Goal: Information Seeking & Learning: Learn about a topic

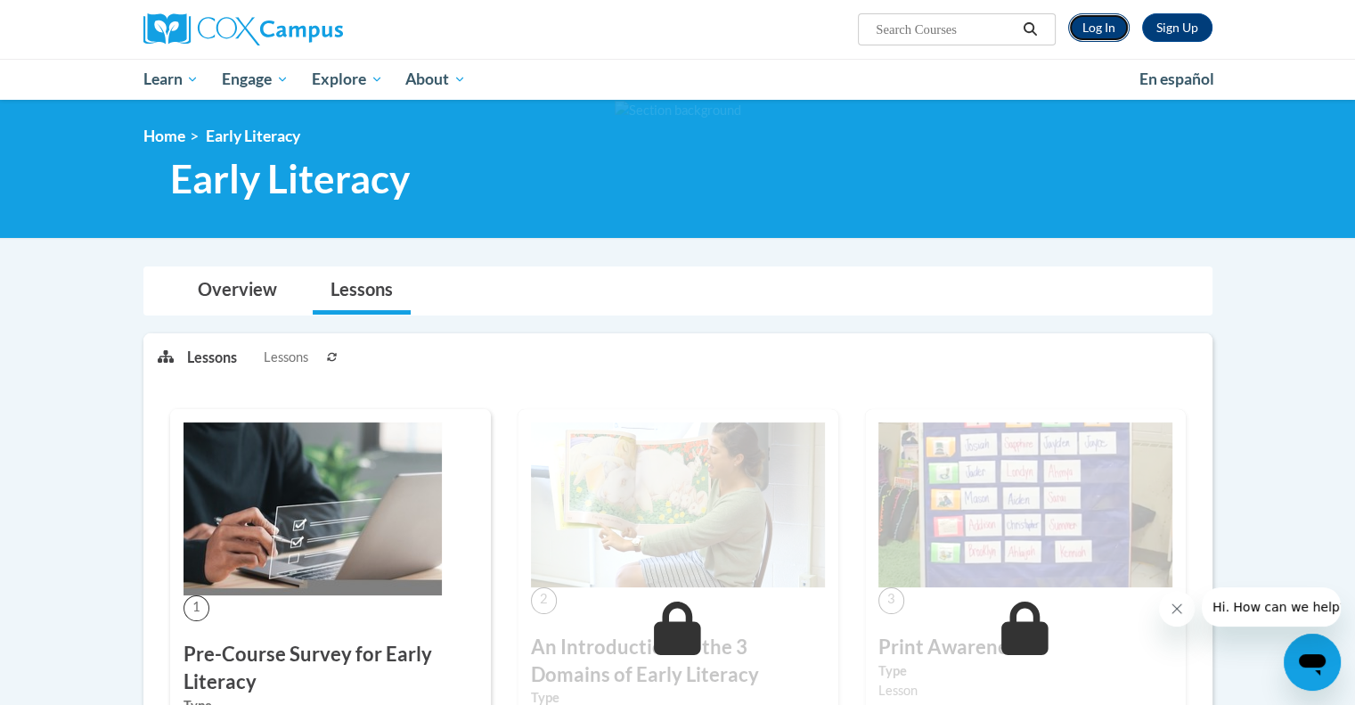
click at [1094, 35] on link "Log In" at bounding box center [1098, 27] width 61 height 29
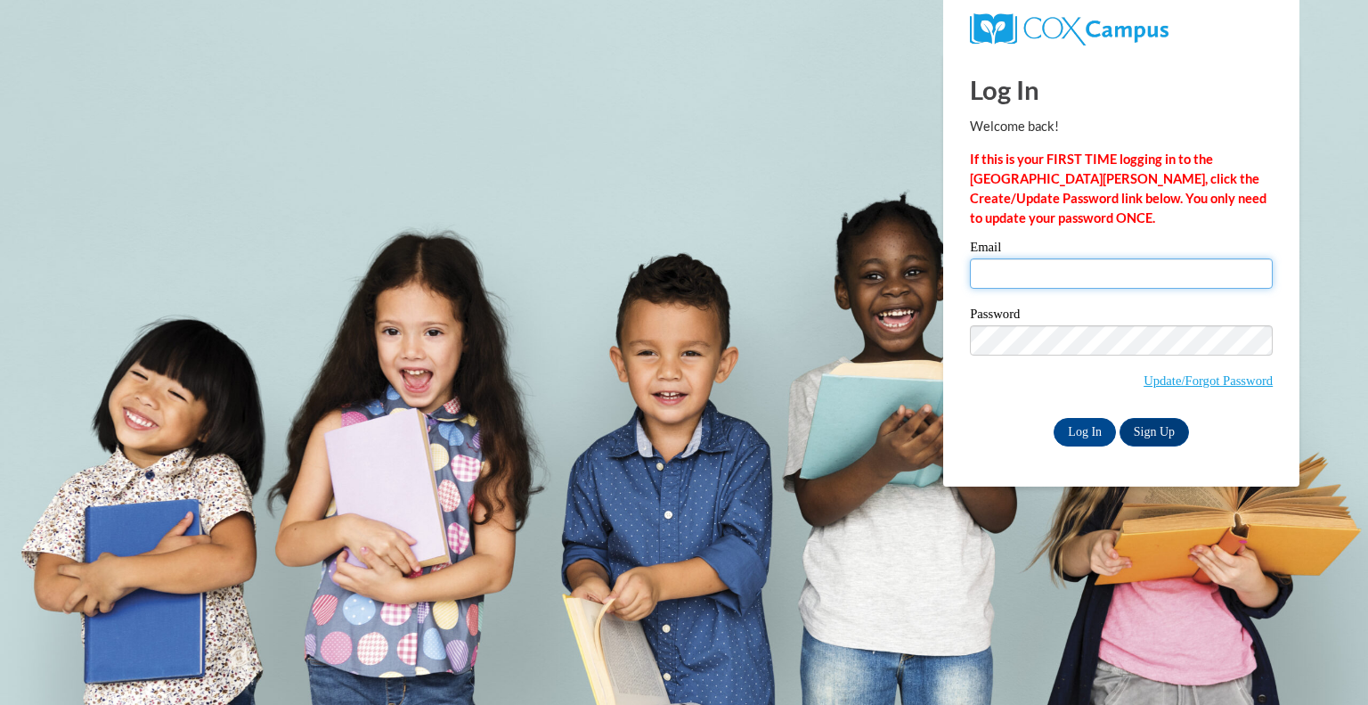
click at [1079, 264] on input "Email" at bounding box center [1121, 273] width 303 height 30
type input "ashley.kearns@wfbschools.com"
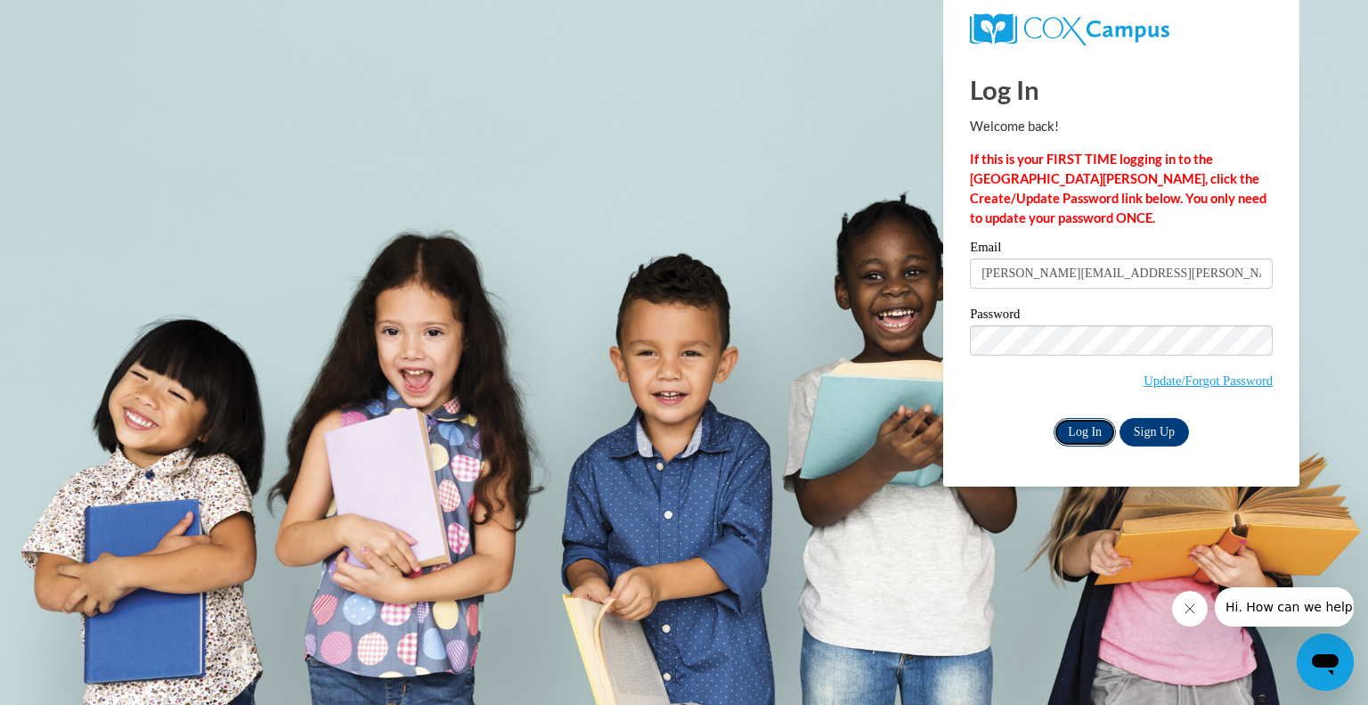
click at [1068, 425] on input "Log In" at bounding box center [1085, 432] width 62 height 29
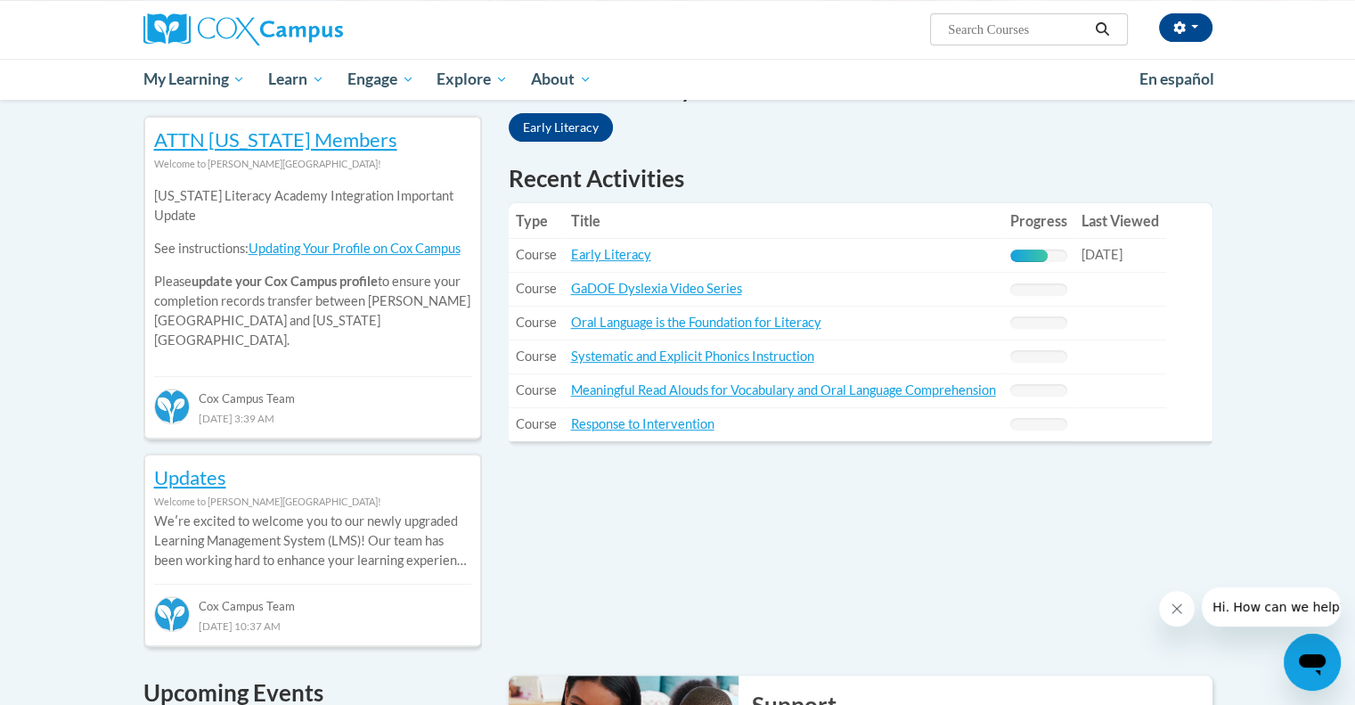
scroll to position [551, 0]
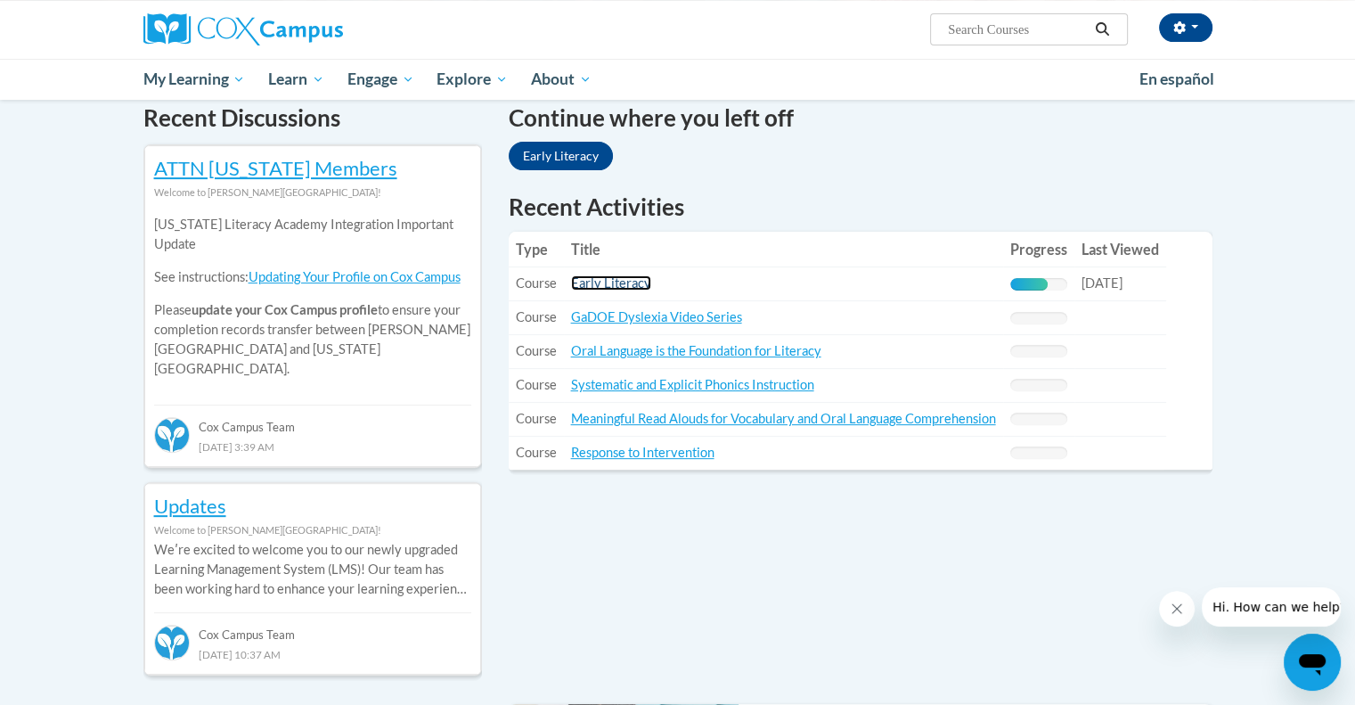
click at [590, 278] on link "Early Literacy" at bounding box center [611, 282] width 80 height 15
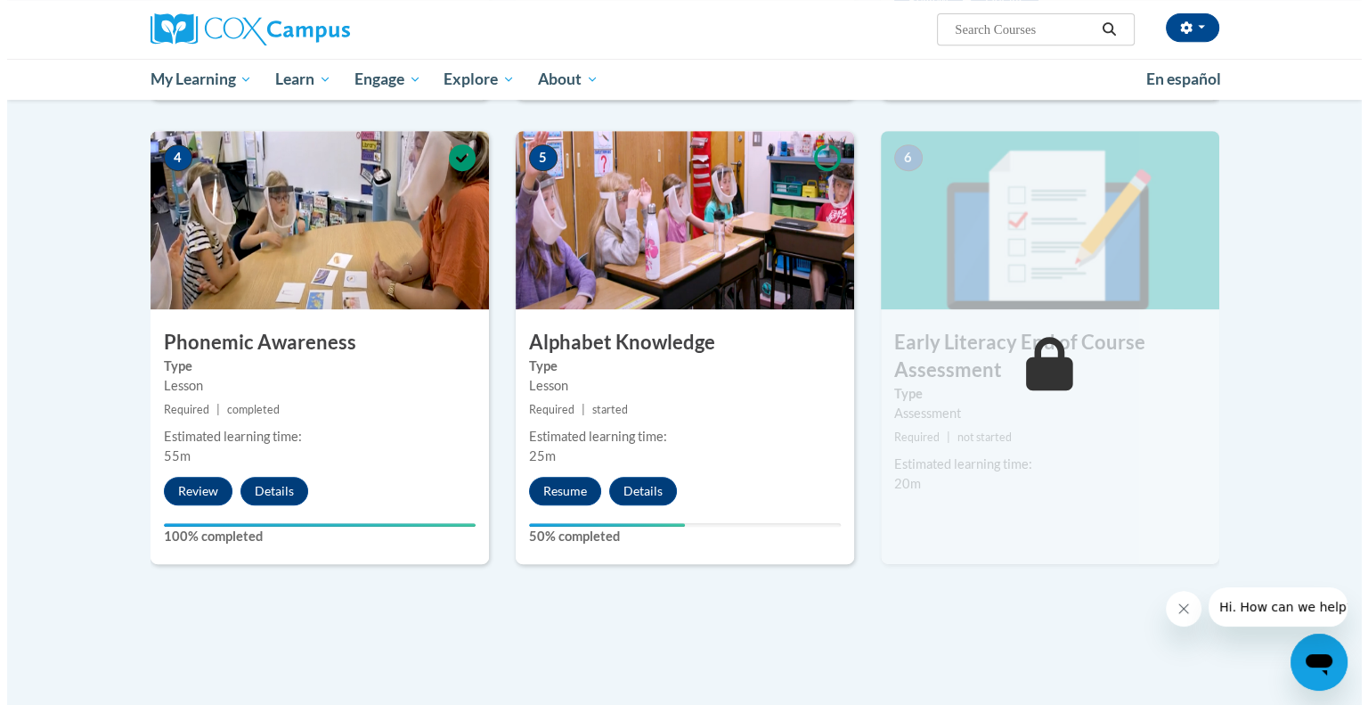
scroll to position [844, 0]
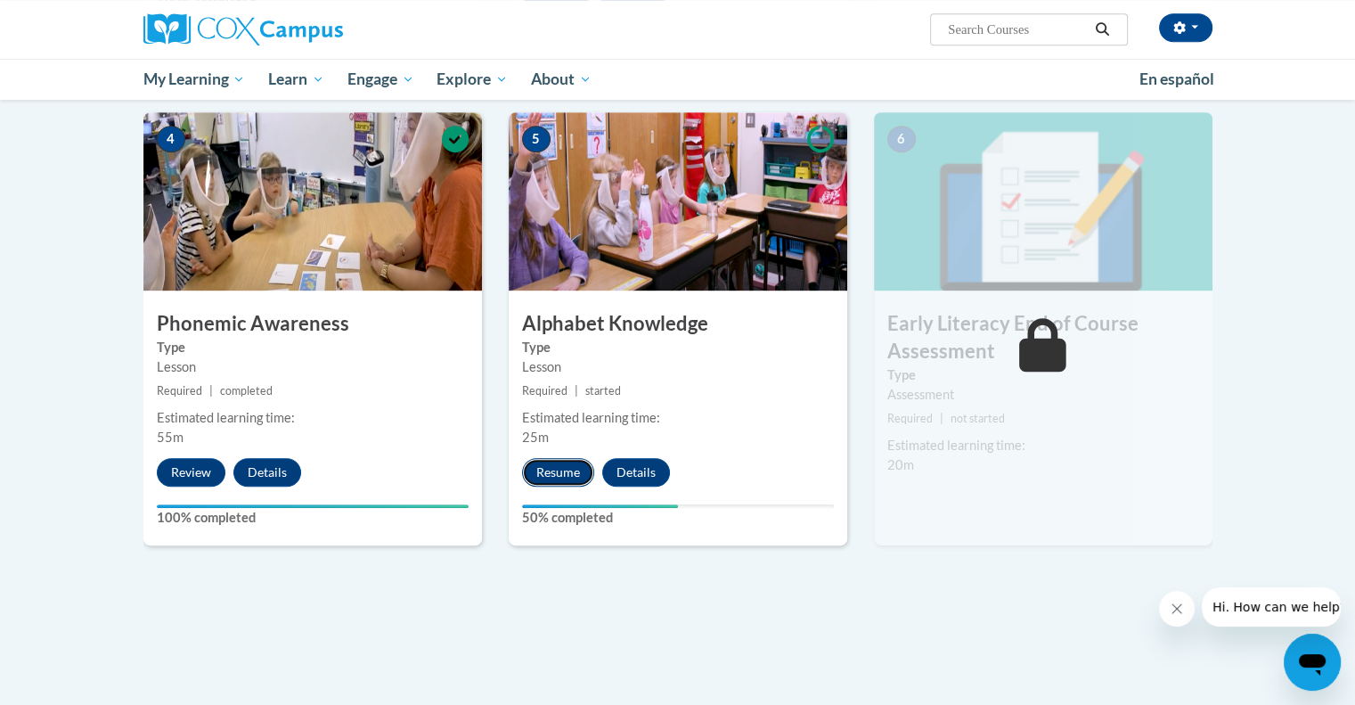
click at [559, 462] on button "Resume" at bounding box center [558, 472] width 72 height 29
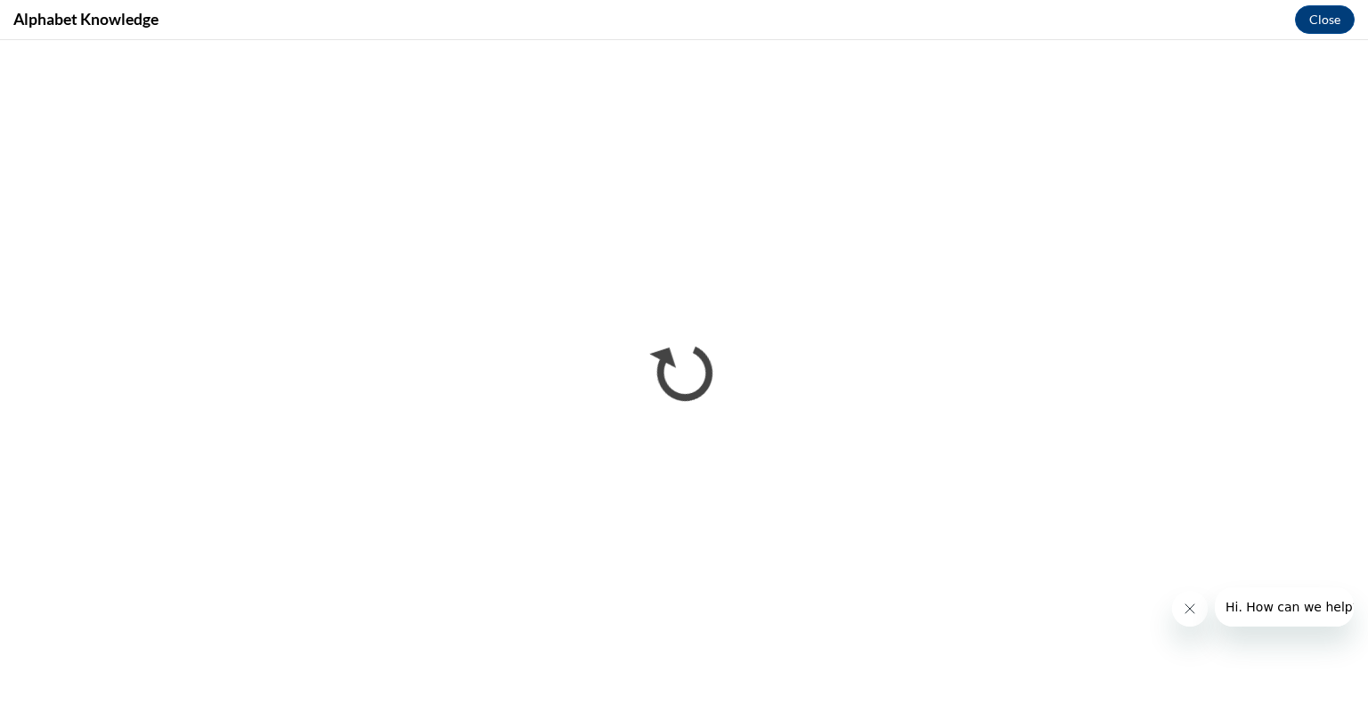
scroll to position [0, 0]
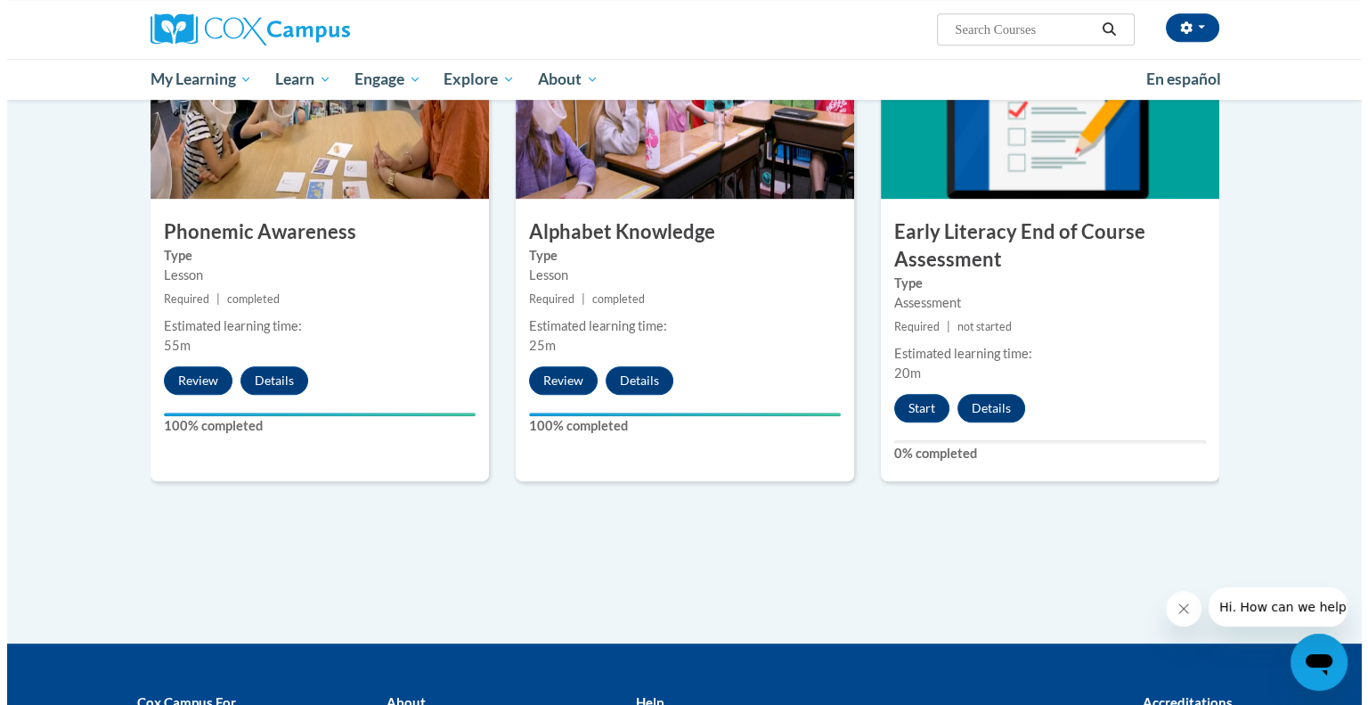
scroll to position [939, 0]
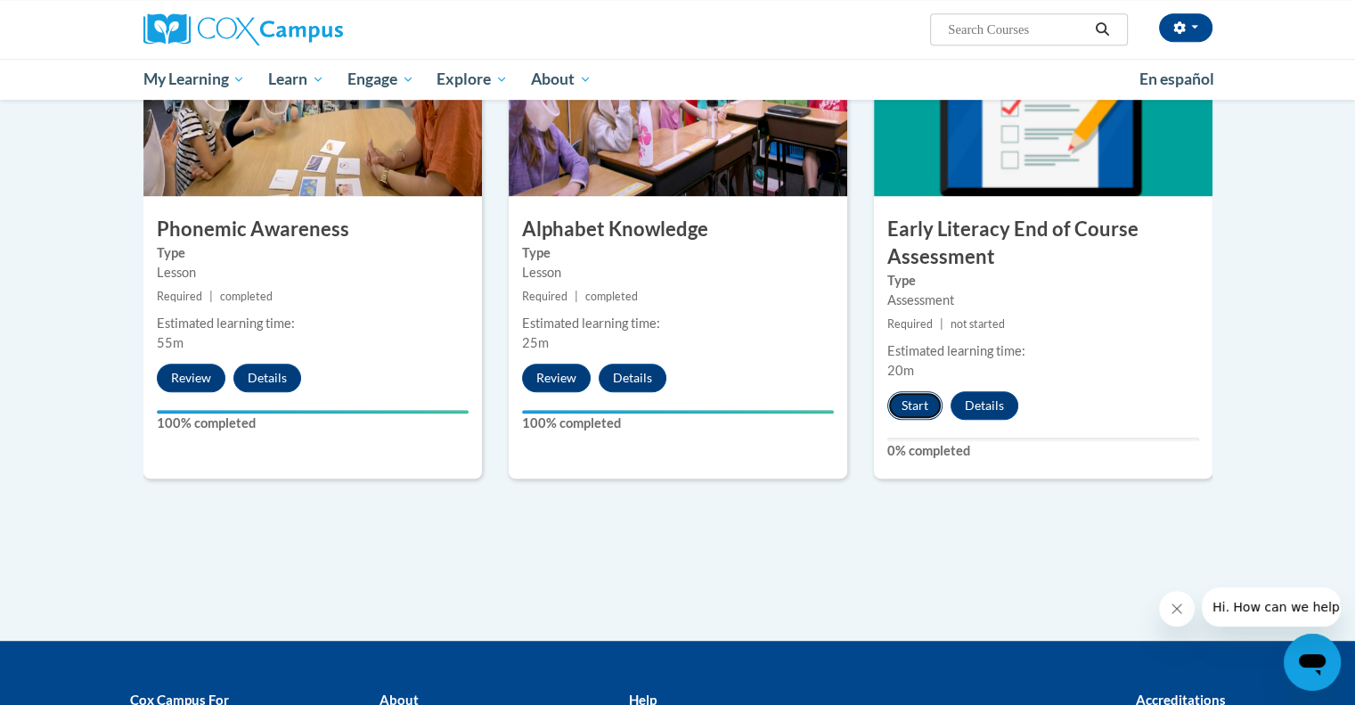
click at [917, 401] on button "Start" at bounding box center [914, 405] width 55 height 29
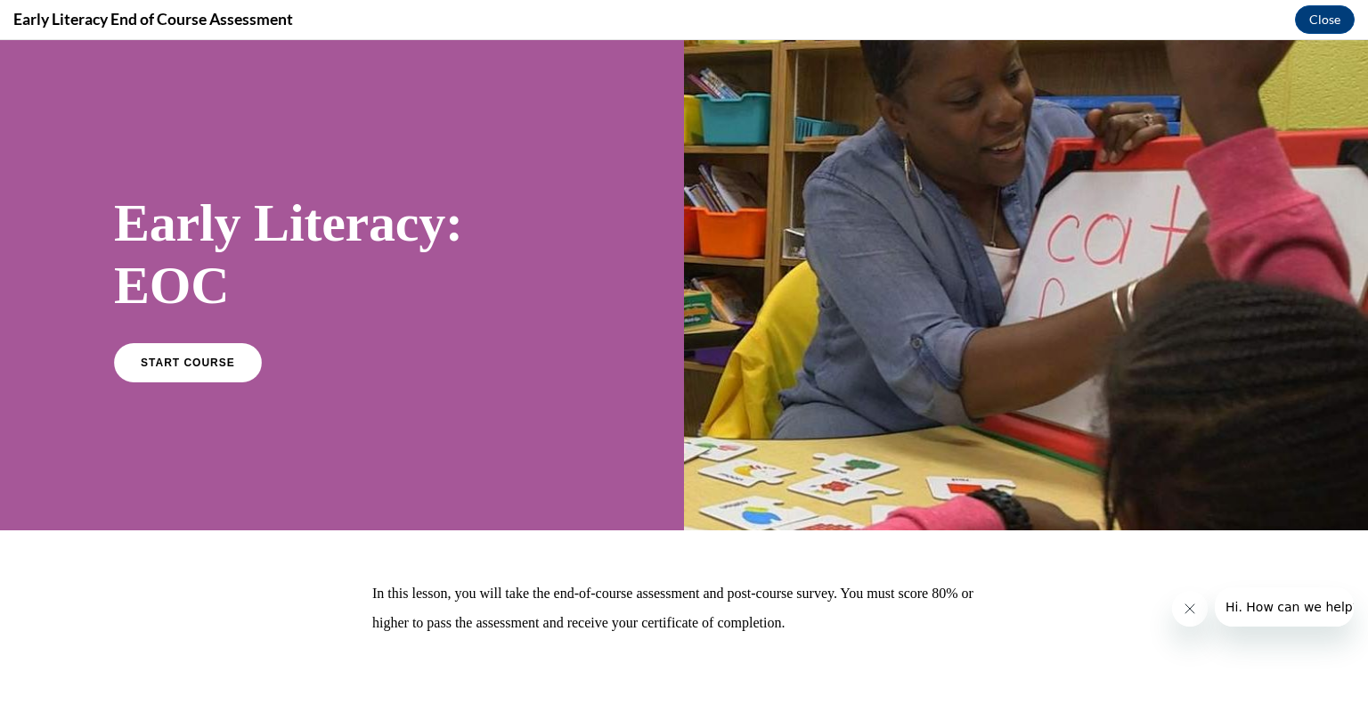
scroll to position [83, 0]
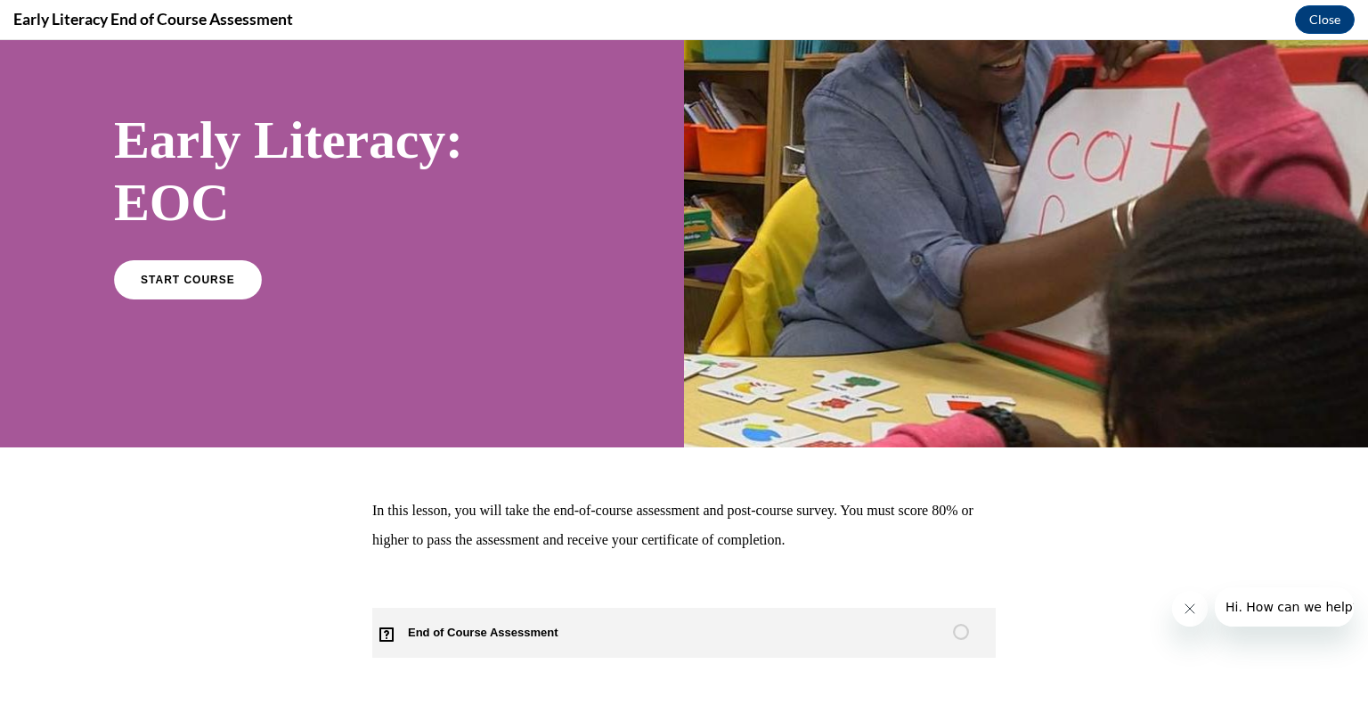
click at [631, 630] on link "End of Course Assessment" at bounding box center [683, 632] width 623 height 50
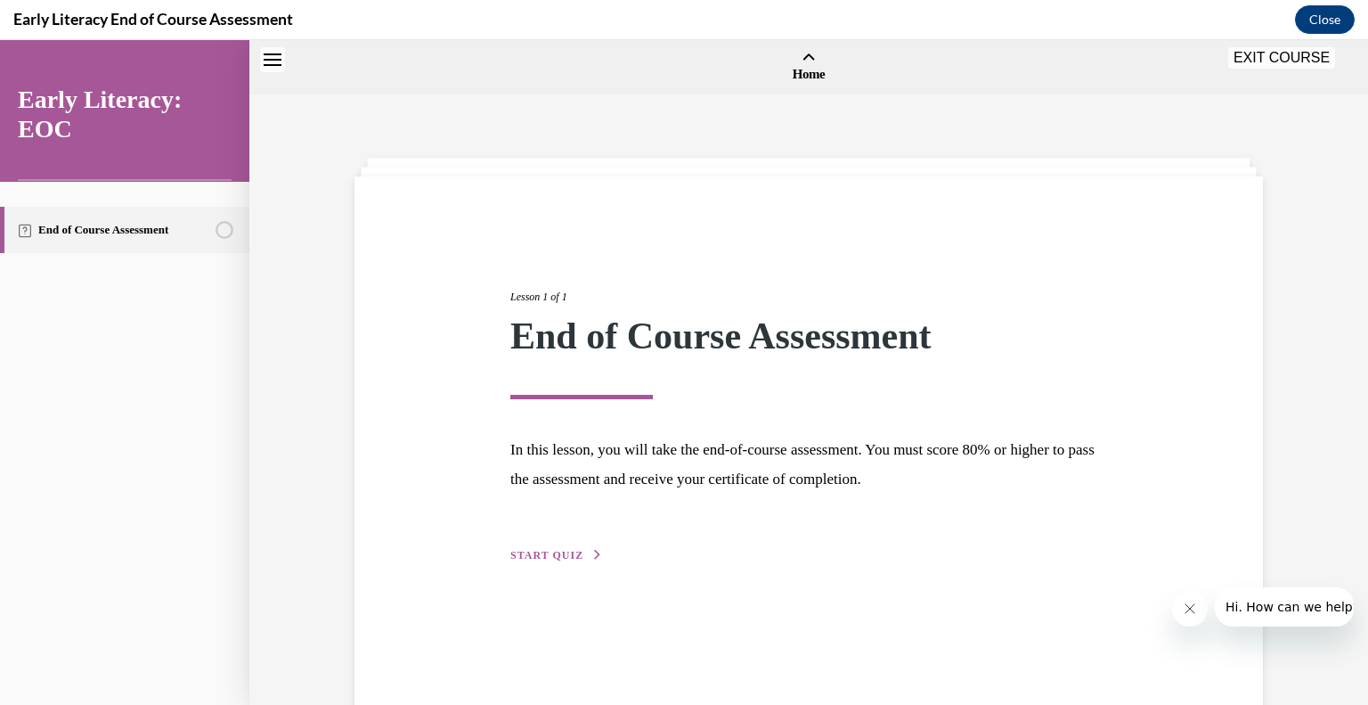
scroll to position [55, 0]
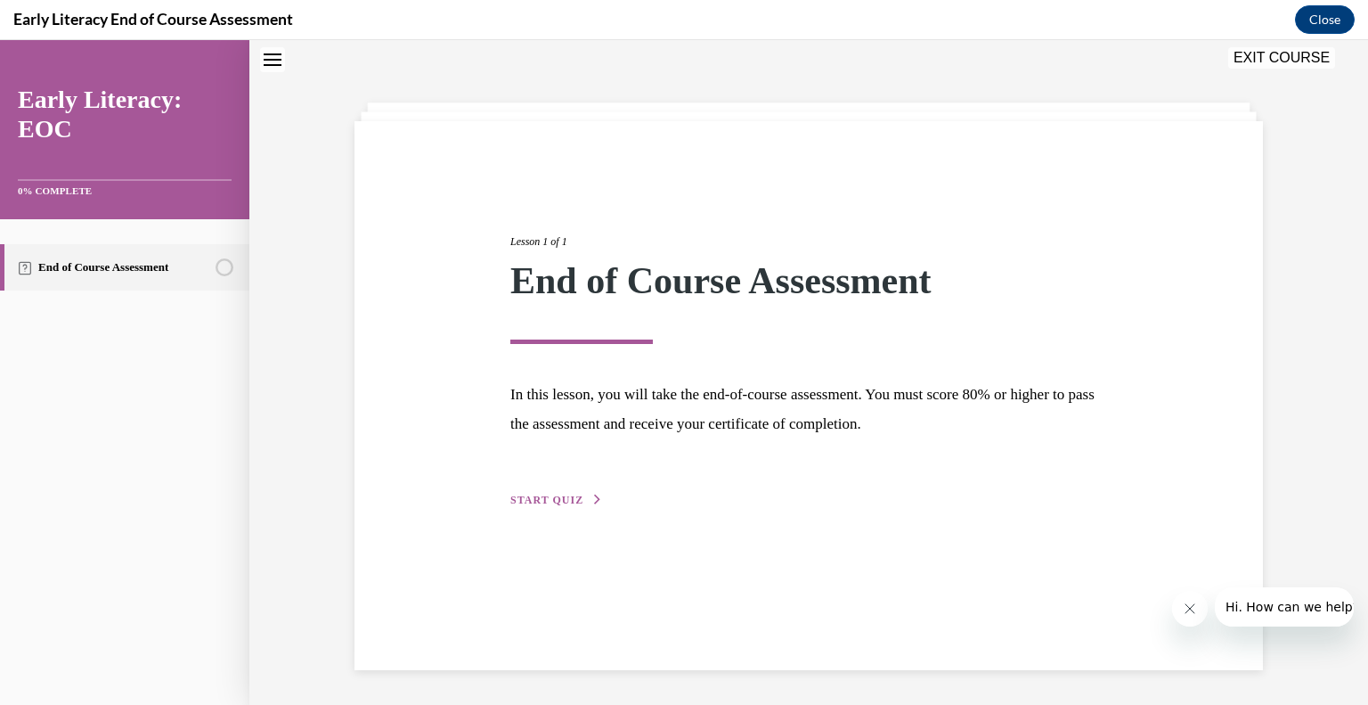
click at [552, 498] on span "START QUIZ" at bounding box center [546, 499] width 73 height 12
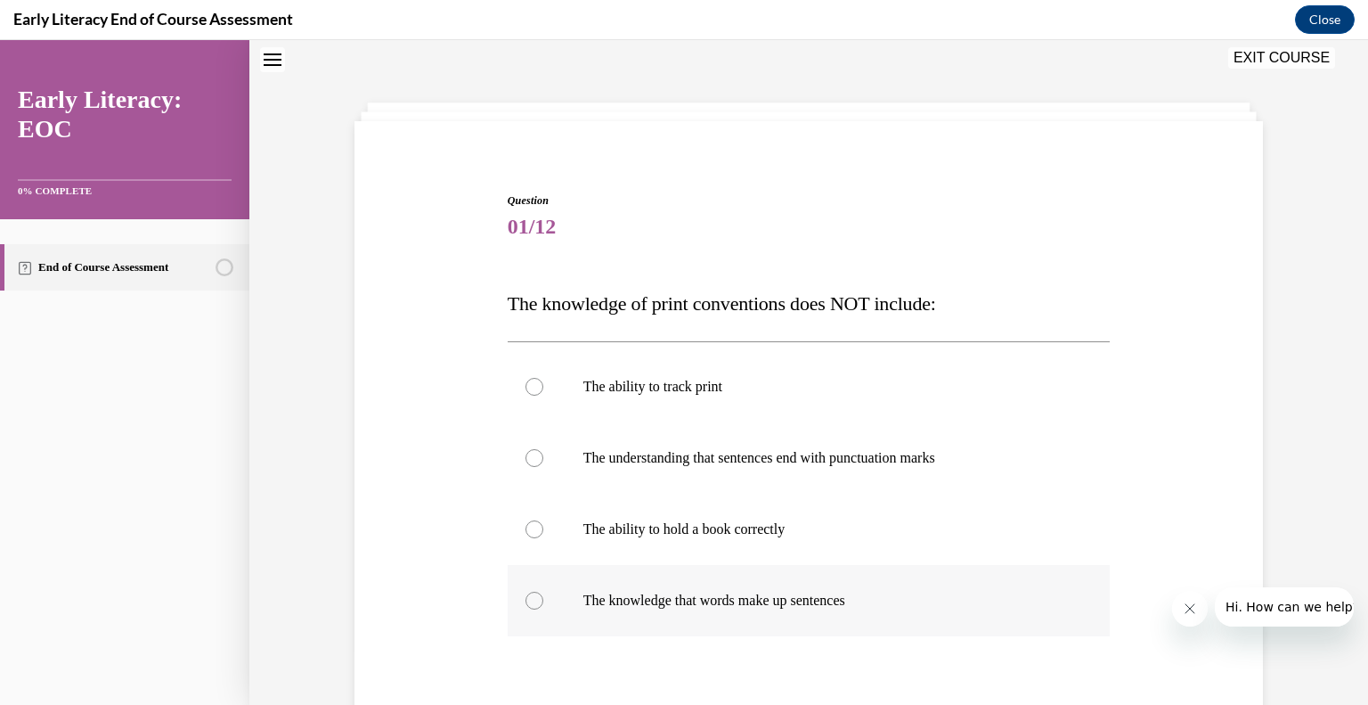
click at [631, 607] on p "The knowledge that words make up sentences" at bounding box center [824, 600] width 483 height 18
click at [620, 556] on div at bounding box center [809, 528] width 603 height 71
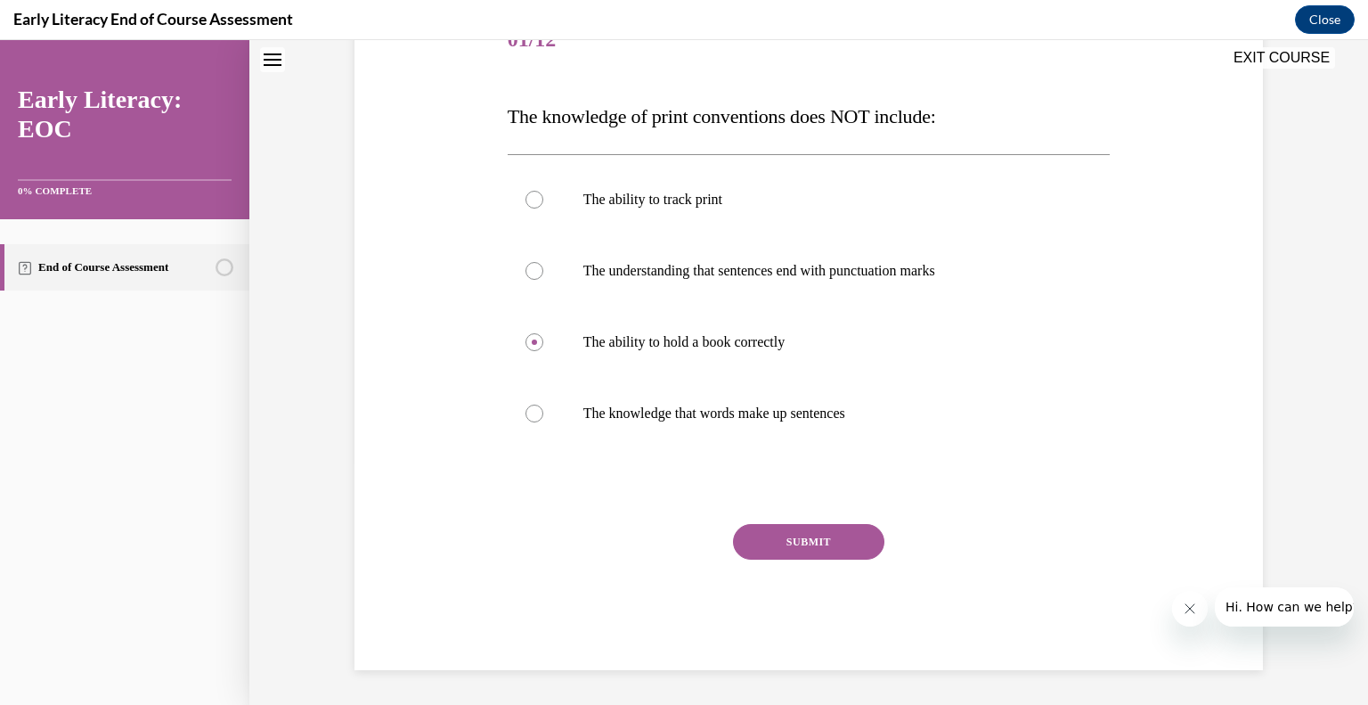
click at [798, 544] on button "SUBMIT" at bounding box center [808, 542] width 151 height 36
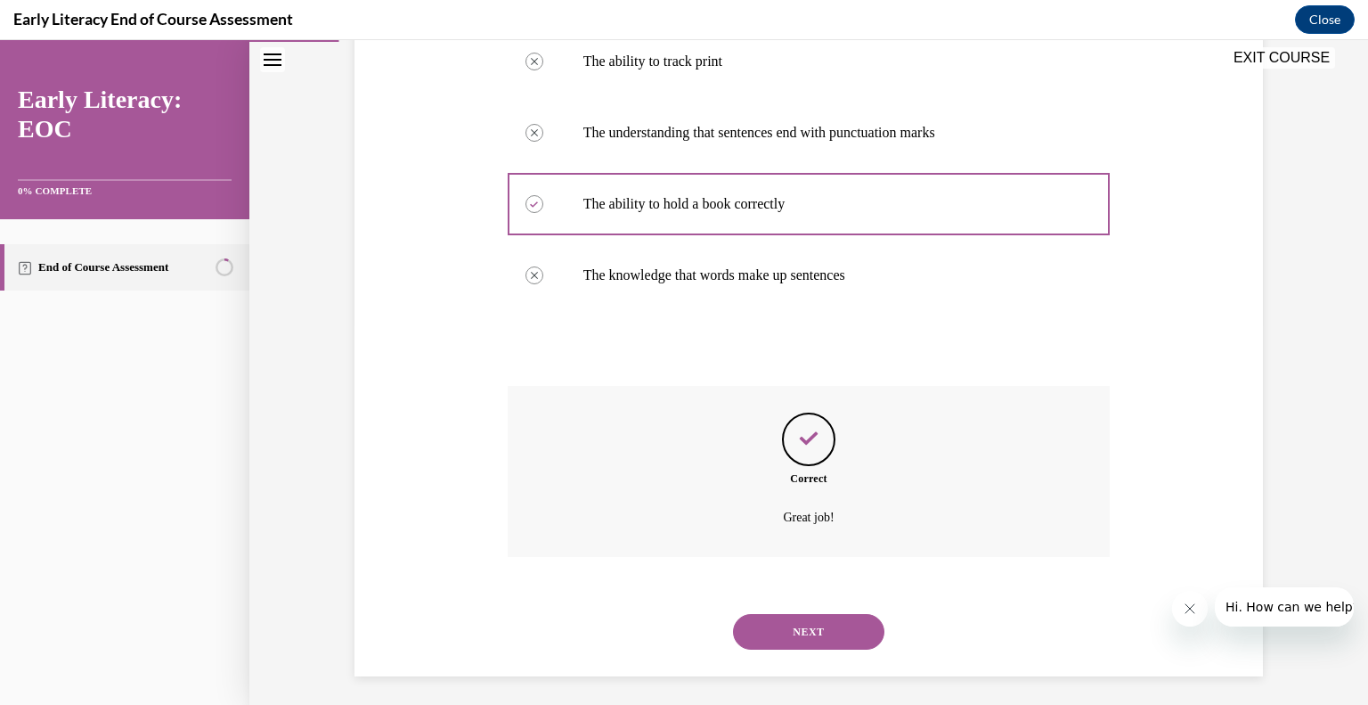
scroll to position [387, 0]
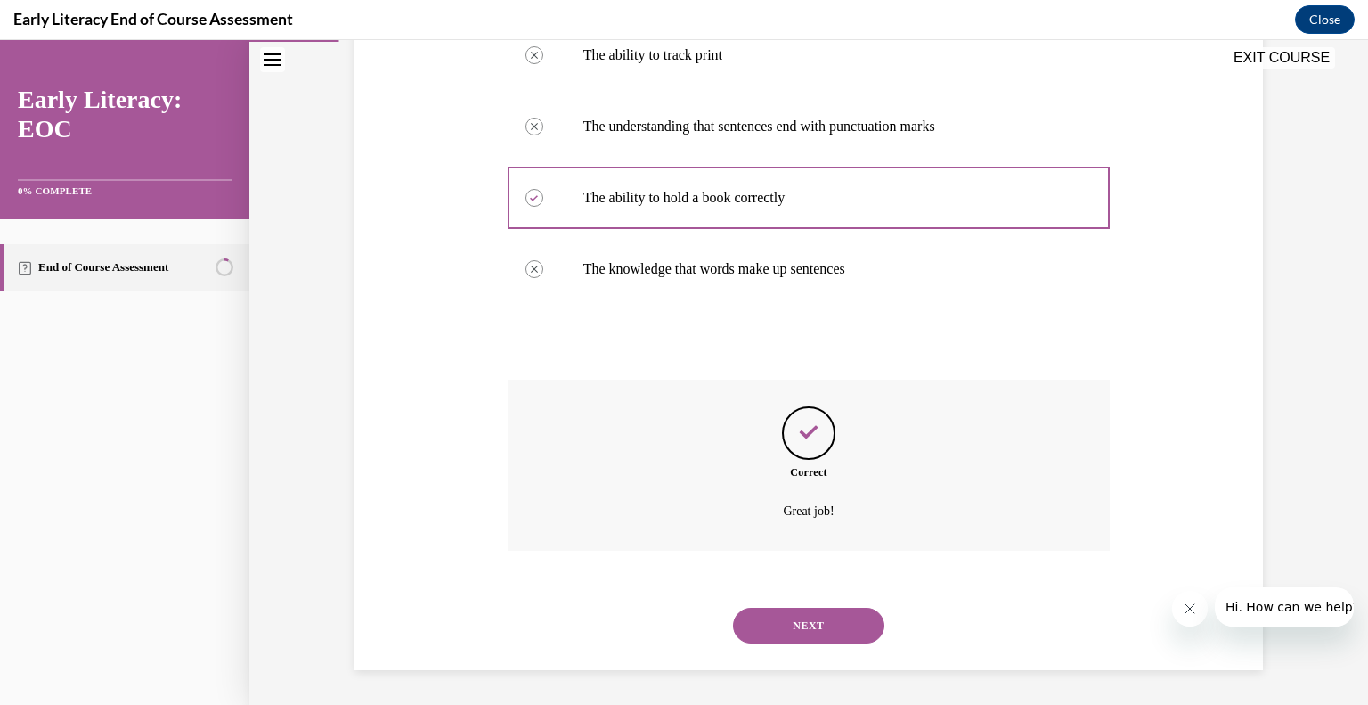
drag, startPoint x: 801, startPoint y: 609, endPoint x: 816, endPoint y: 598, distance: 19.1
click at [802, 605] on div "NEXT" at bounding box center [809, 625] width 603 height 71
click at [820, 615] on button "NEXT" at bounding box center [808, 625] width 151 height 36
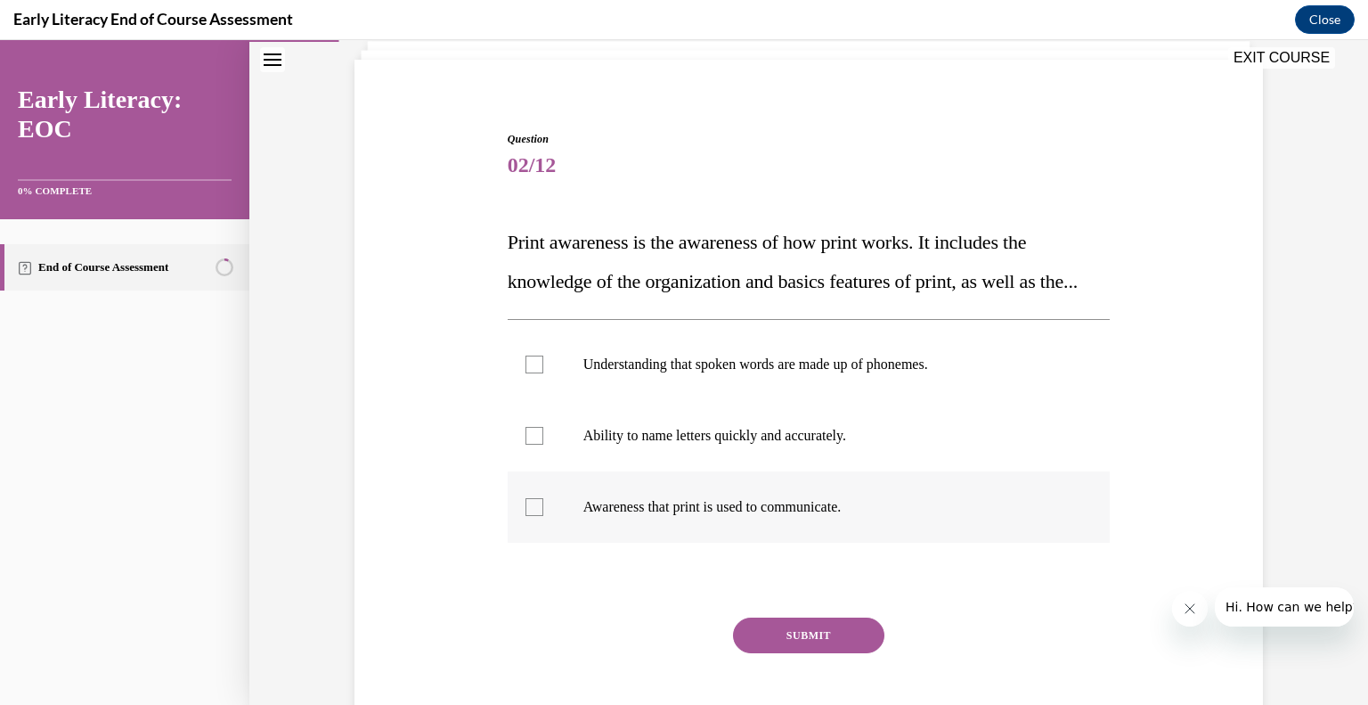
scroll to position [135, 0]
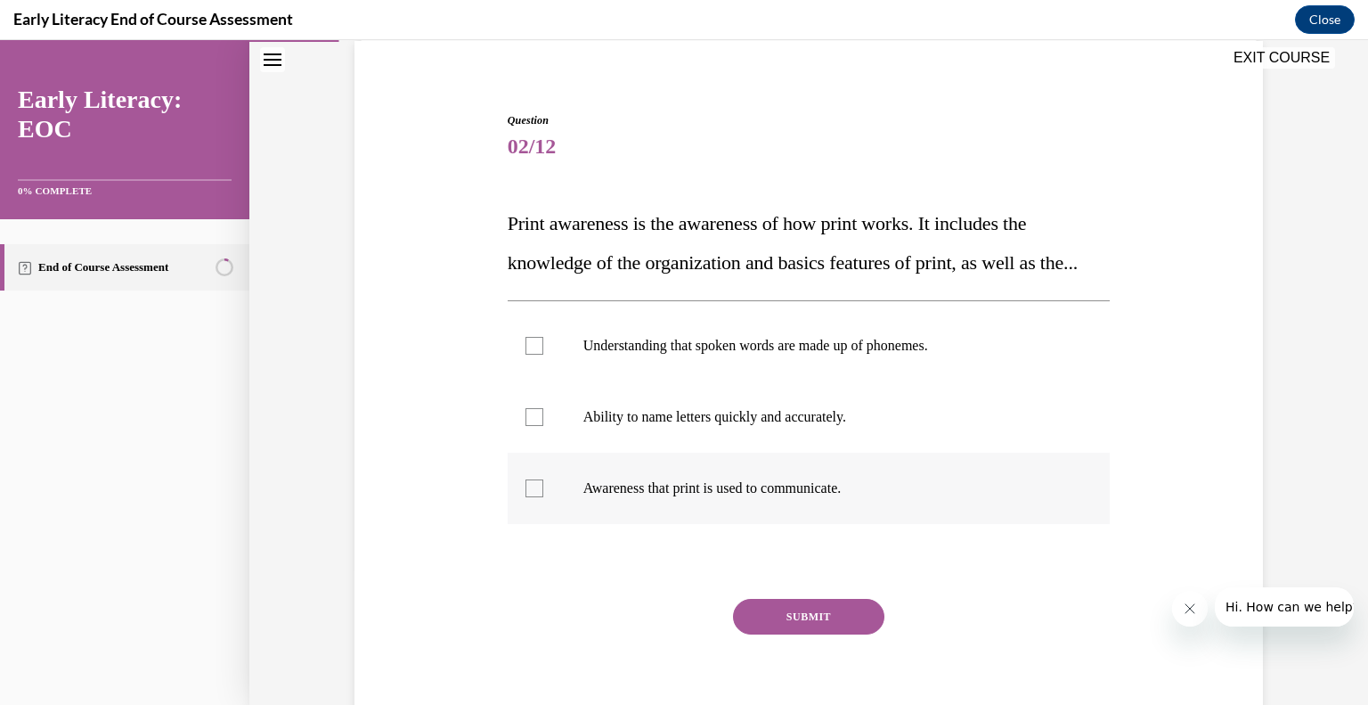
click at [689, 508] on div at bounding box center [809, 487] width 603 height 71
drag, startPoint x: 793, startPoint y: 668, endPoint x: 741, endPoint y: 639, distance: 59.4
click at [741, 634] on button "SUBMIT" at bounding box center [808, 617] width 151 height 36
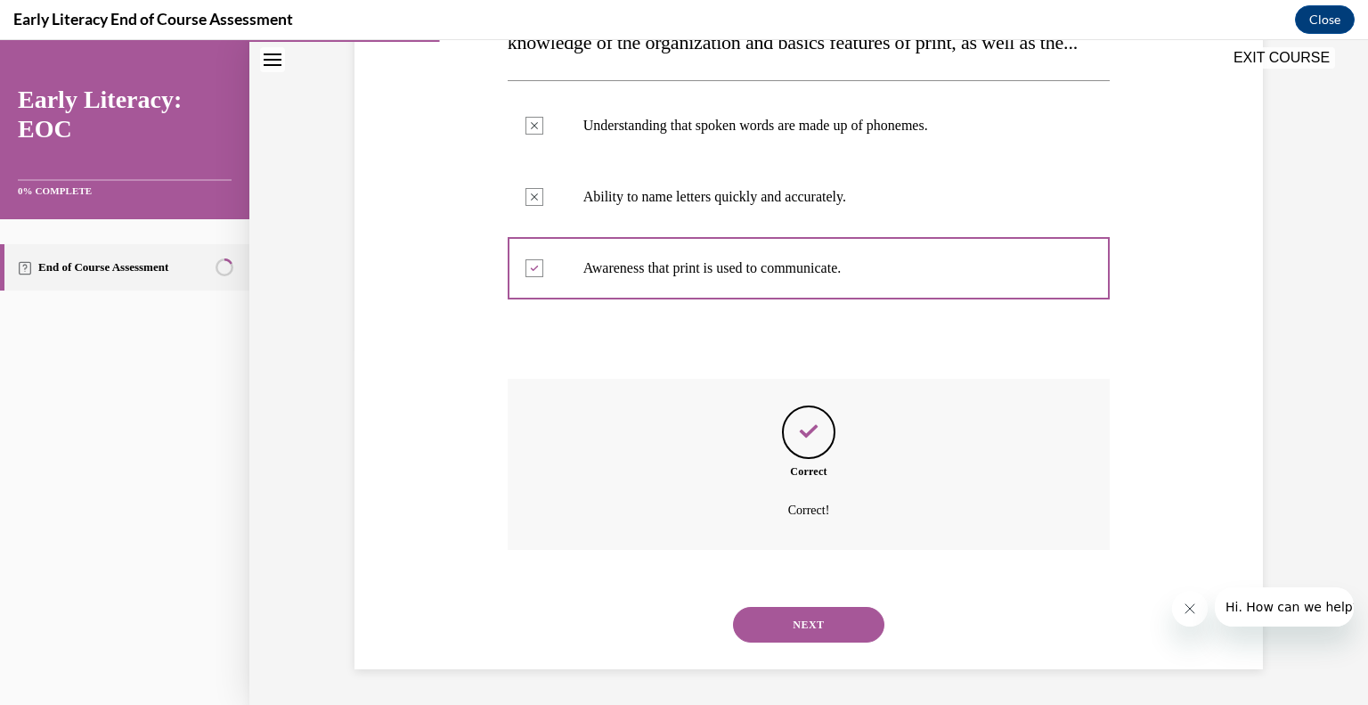
scroll to position [394, 0]
click at [776, 615] on button "NEXT" at bounding box center [808, 625] width 151 height 36
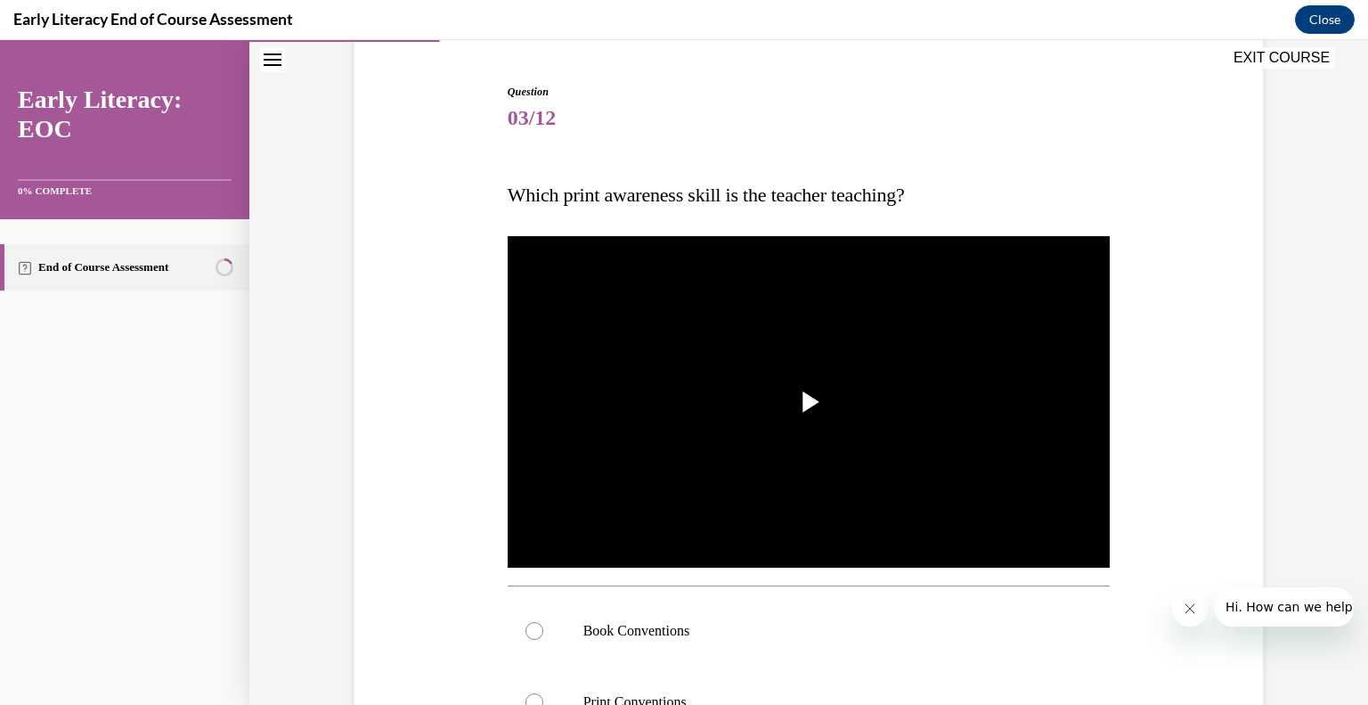
scroll to position [226, 0]
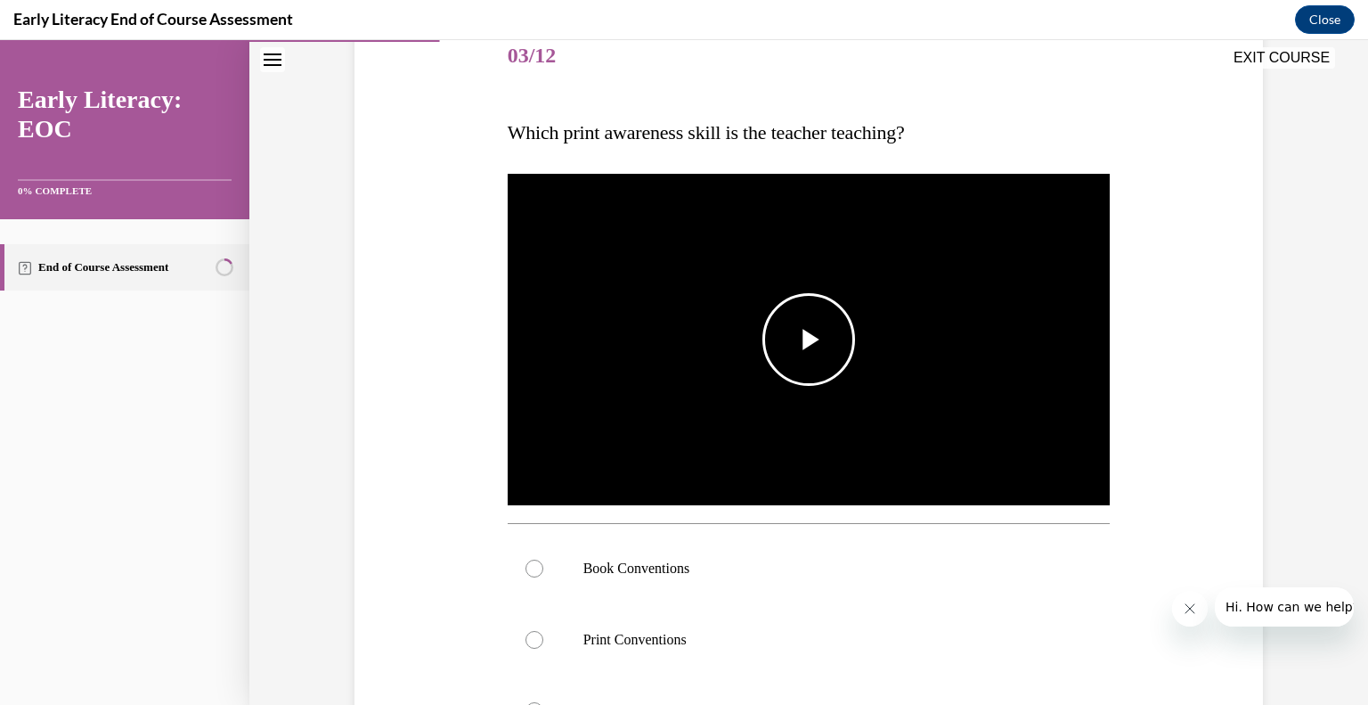
click at [809, 339] on span "Video player" at bounding box center [809, 339] width 0 height 0
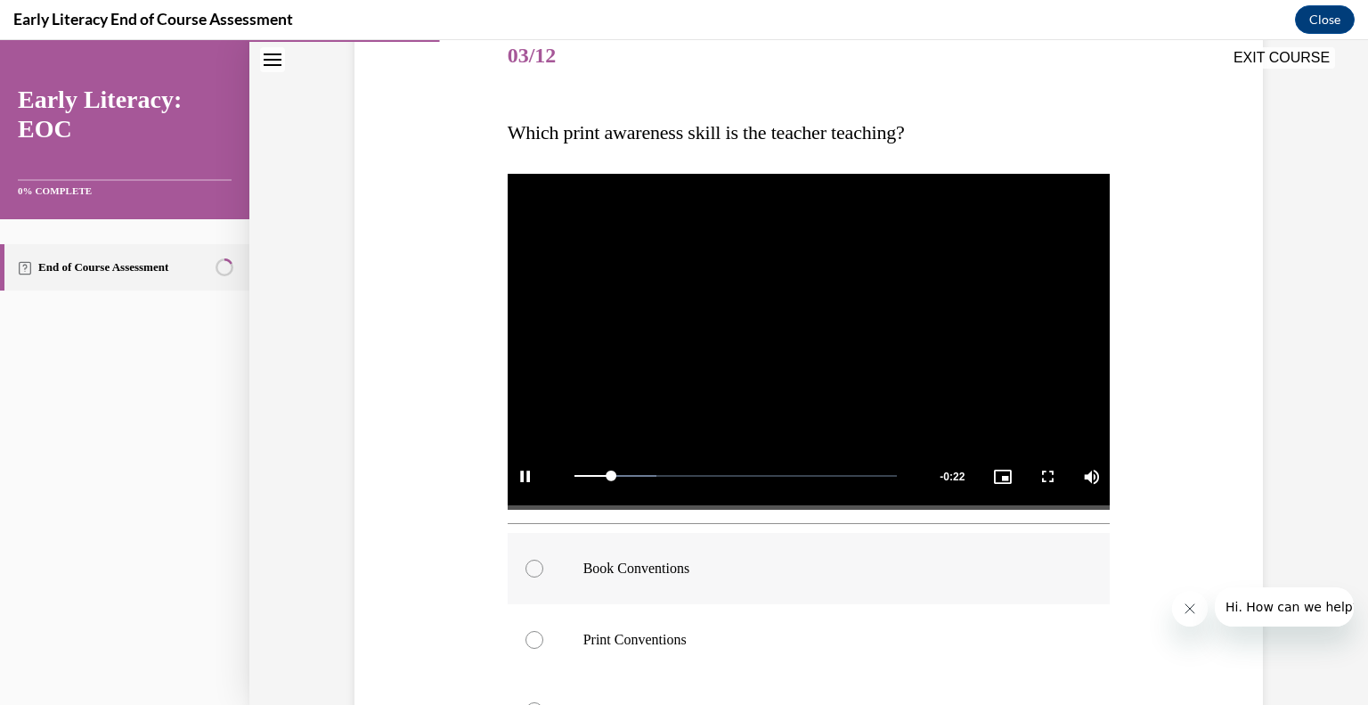
click at [599, 566] on p "Book Conventions" at bounding box center [824, 568] width 483 height 18
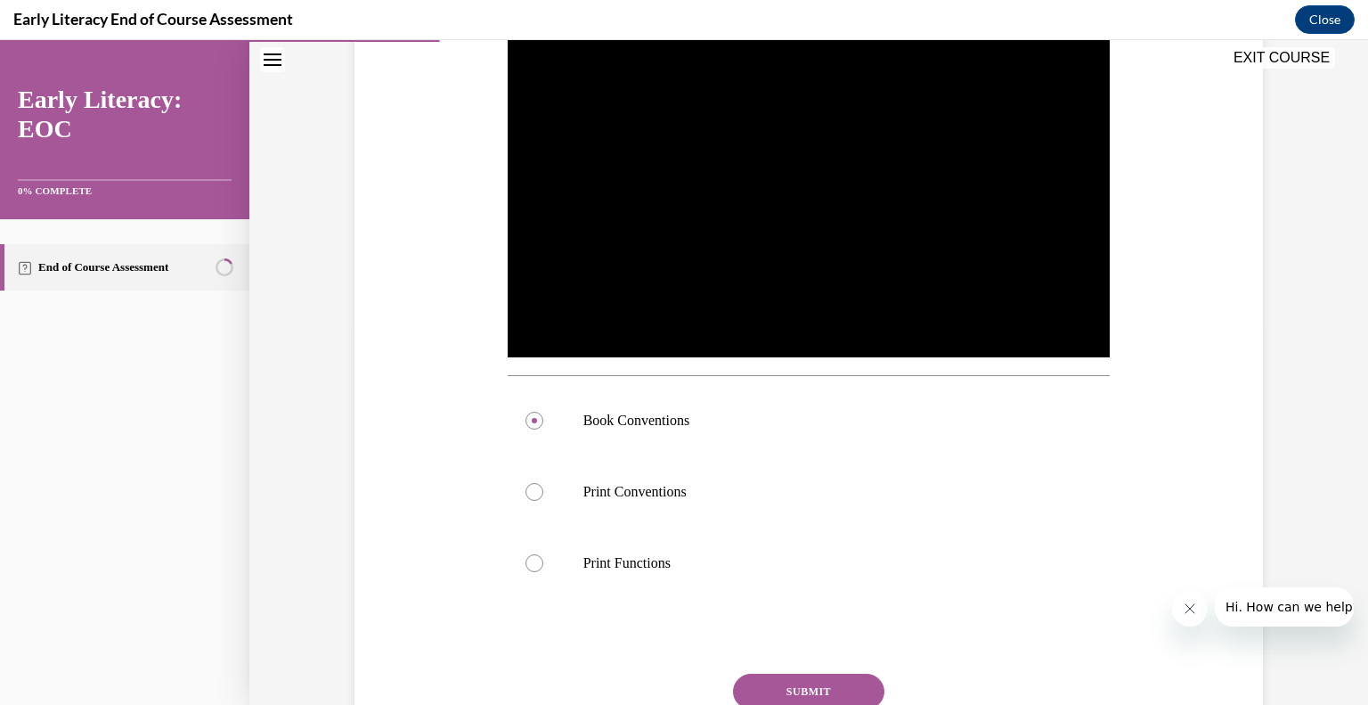
scroll to position [524, 0]
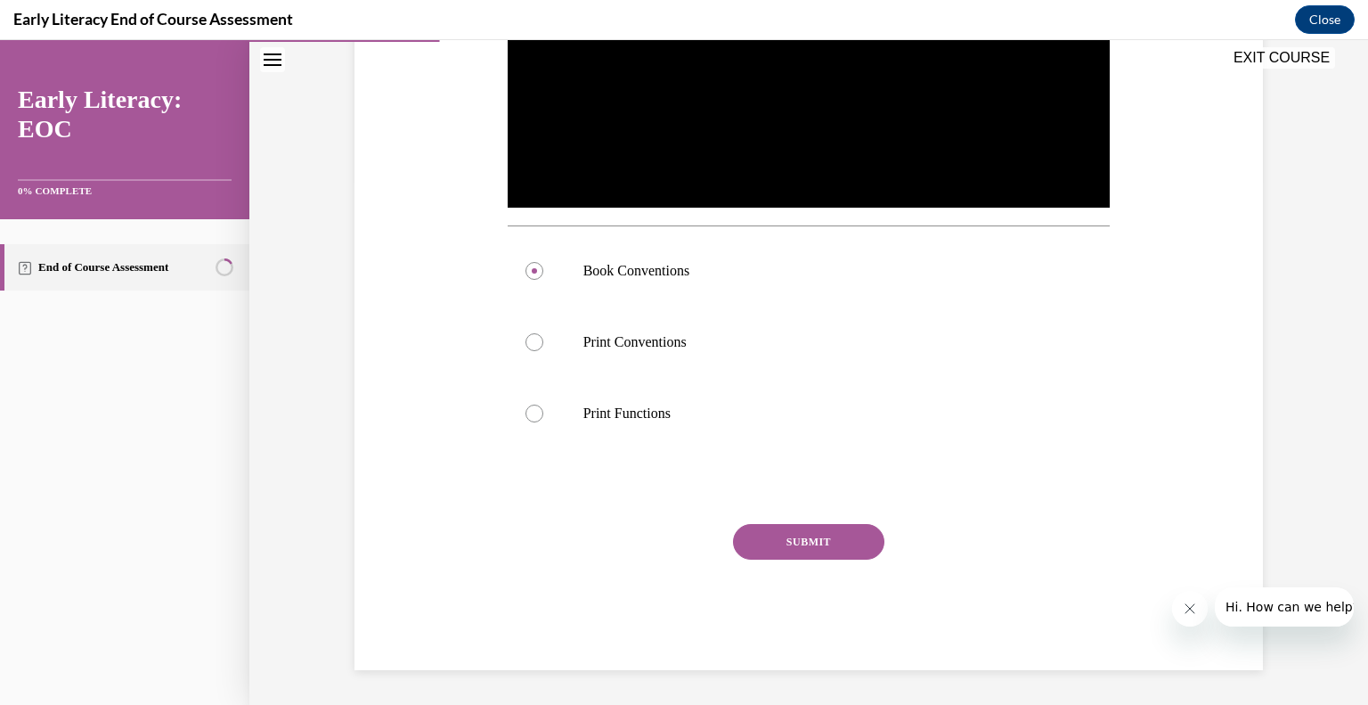
click at [809, 550] on button "SUBMIT" at bounding box center [808, 542] width 151 height 36
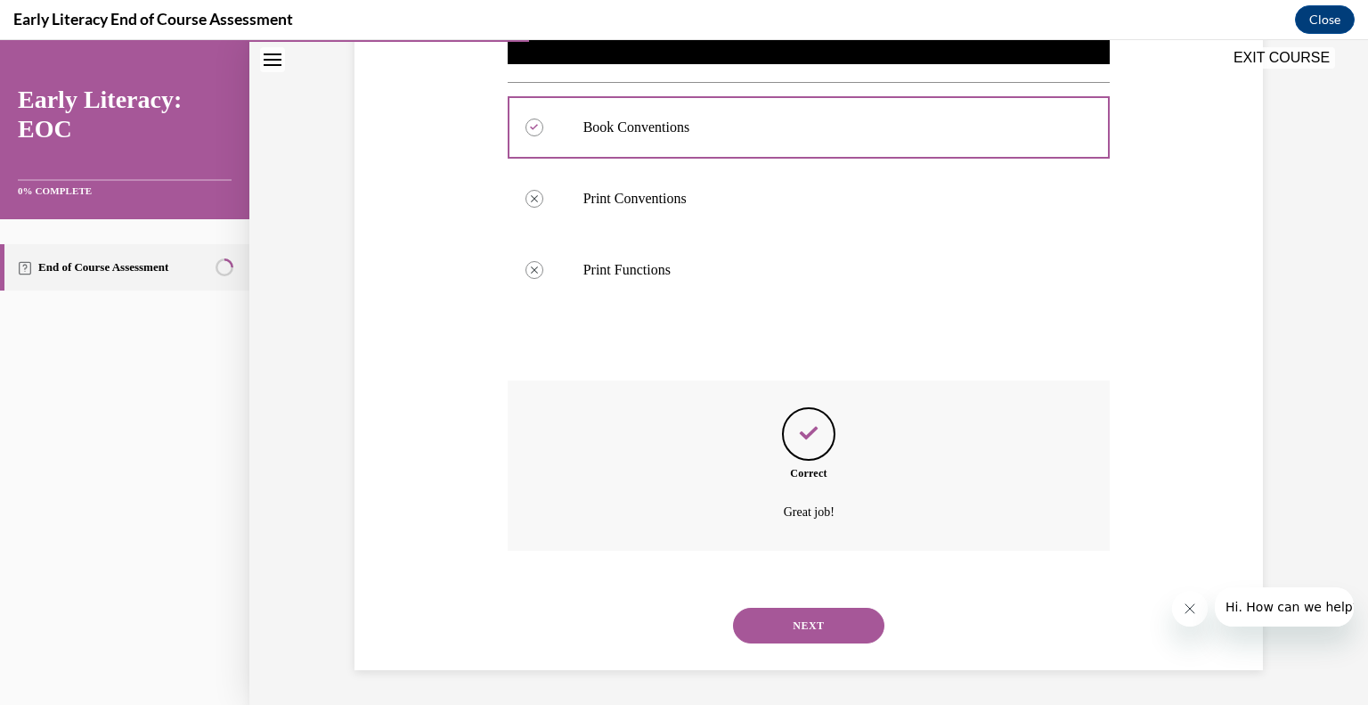
scroll to position [666, 0]
click at [821, 624] on button "NEXT" at bounding box center [808, 626] width 151 height 36
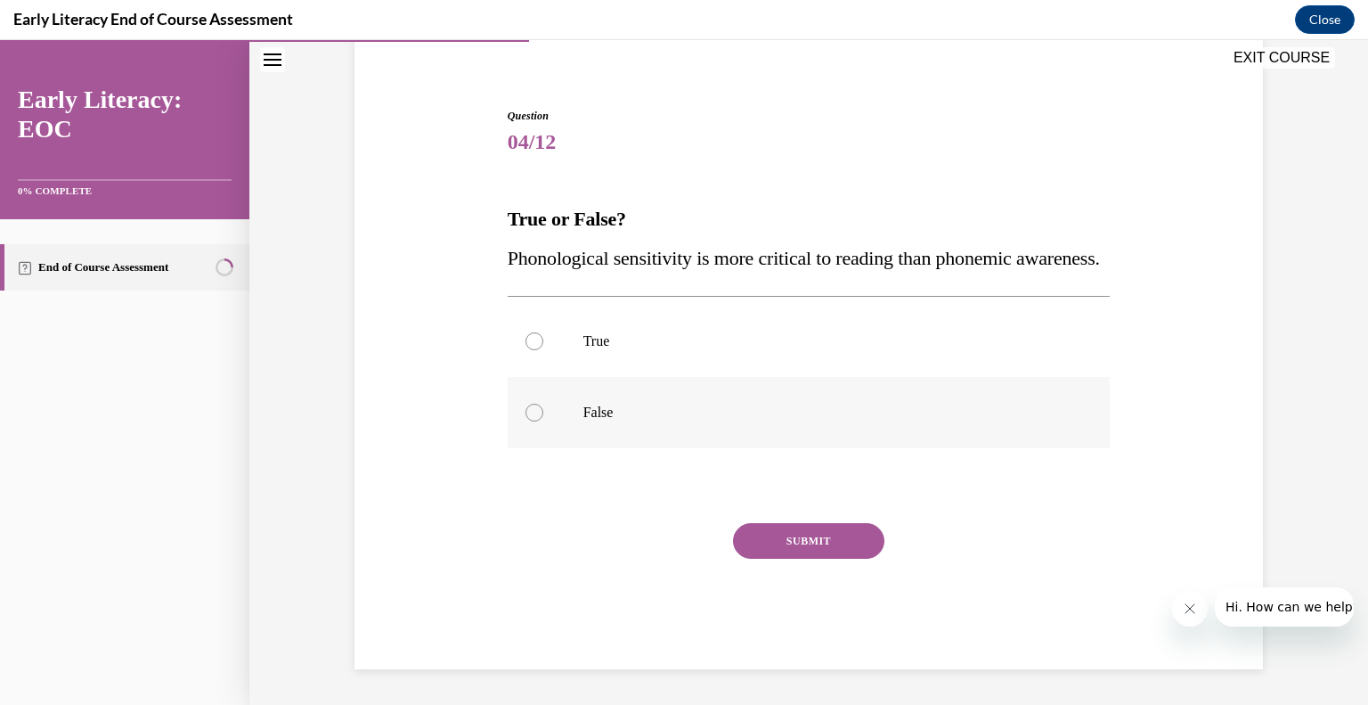
click at [560, 424] on div at bounding box center [809, 412] width 603 height 71
click at [778, 534] on button "SUBMIT" at bounding box center [808, 541] width 151 height 36
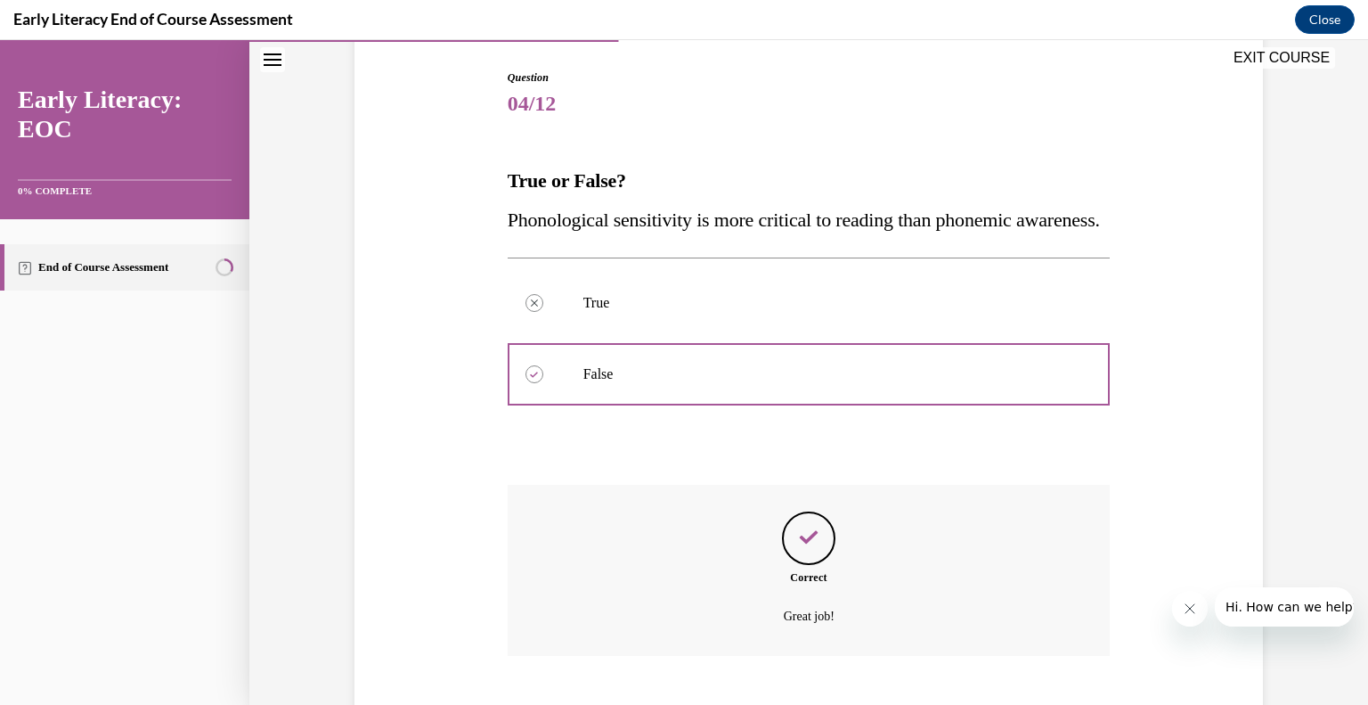
scroll to position [322, 0]
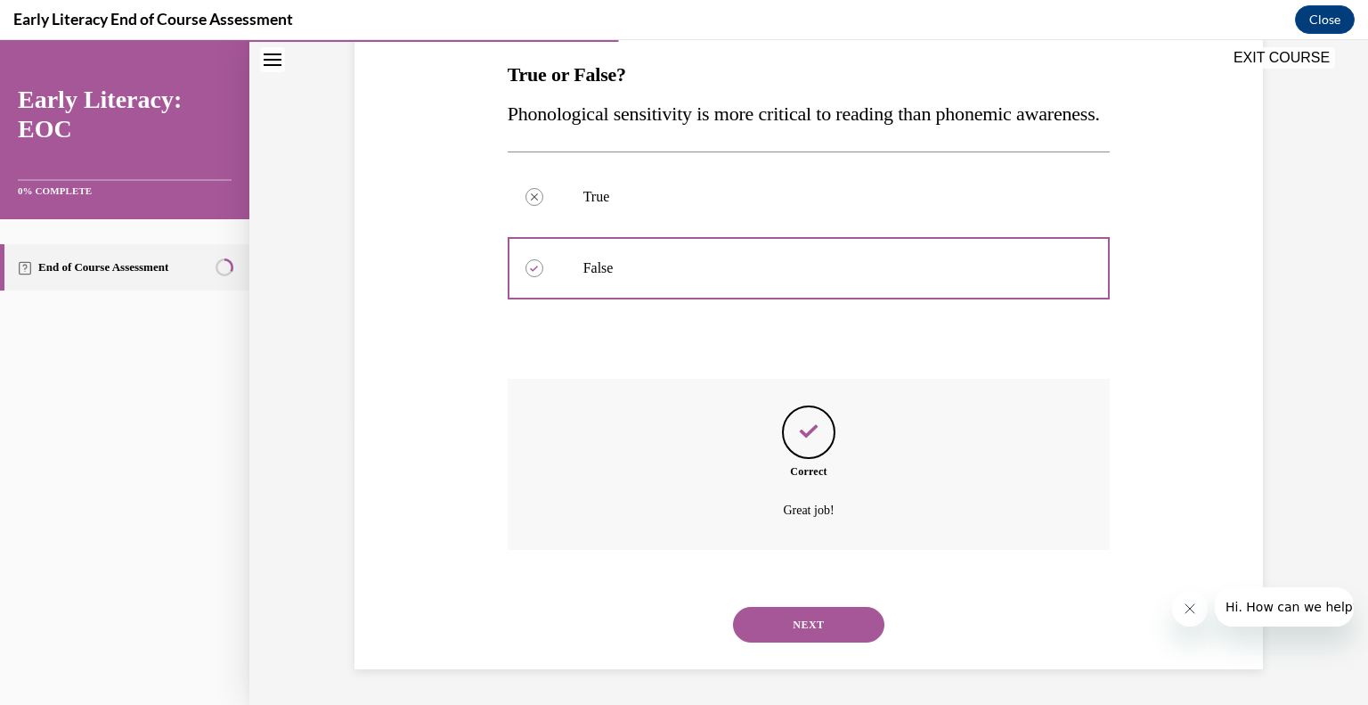
click at [794, 631] on button "NEXT" at bounding box center [808, 625] width 151 height 36
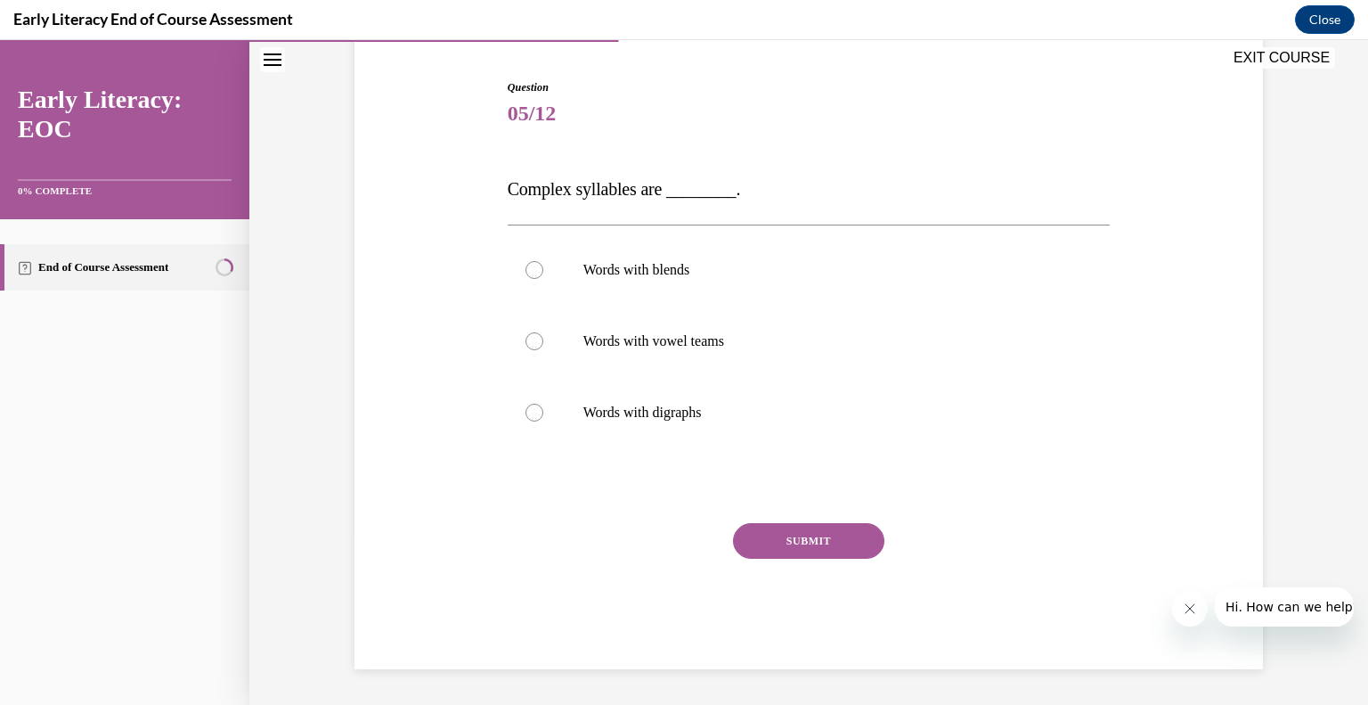
scroll to position [167, 0]
click at [644, 283] on div at bounding box center [809, 270] width 603 height 71
click at [786, 542] on button "SUBMIT" at bounding box center [808, 542] width 151 height 36
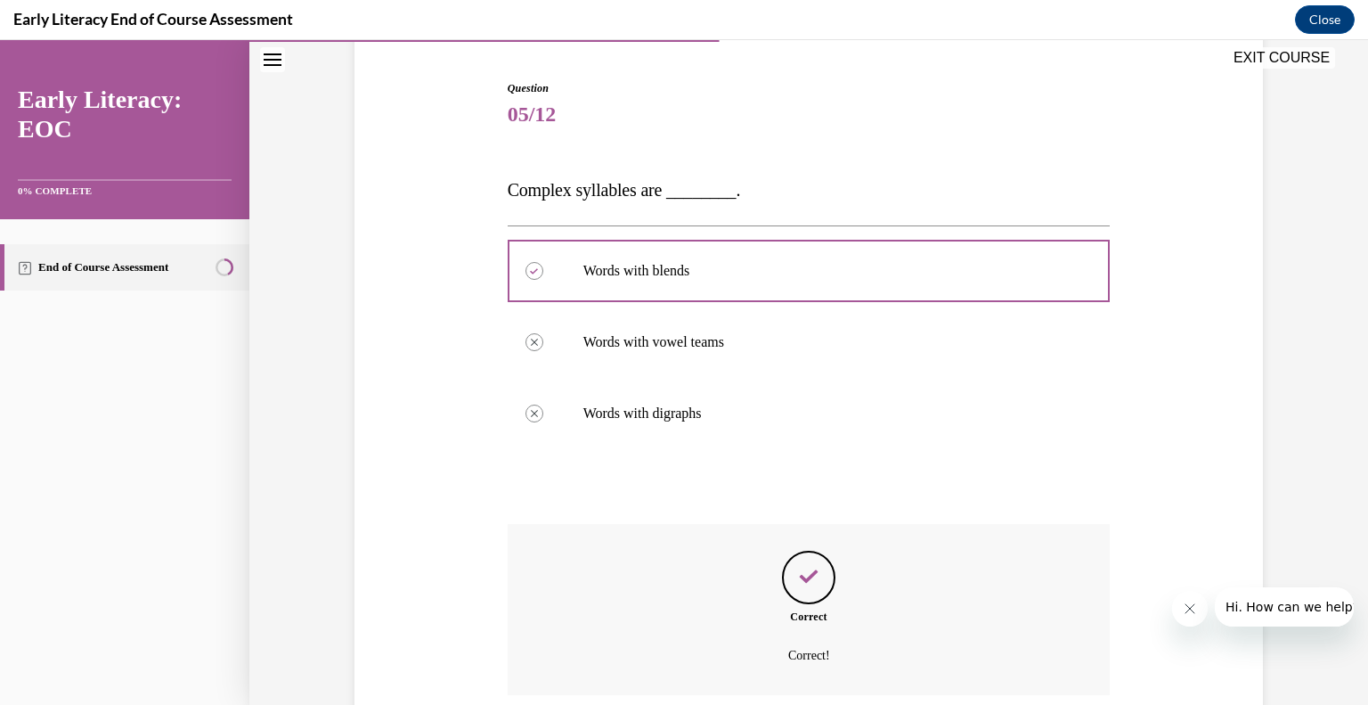
scroll to position [312, 0]
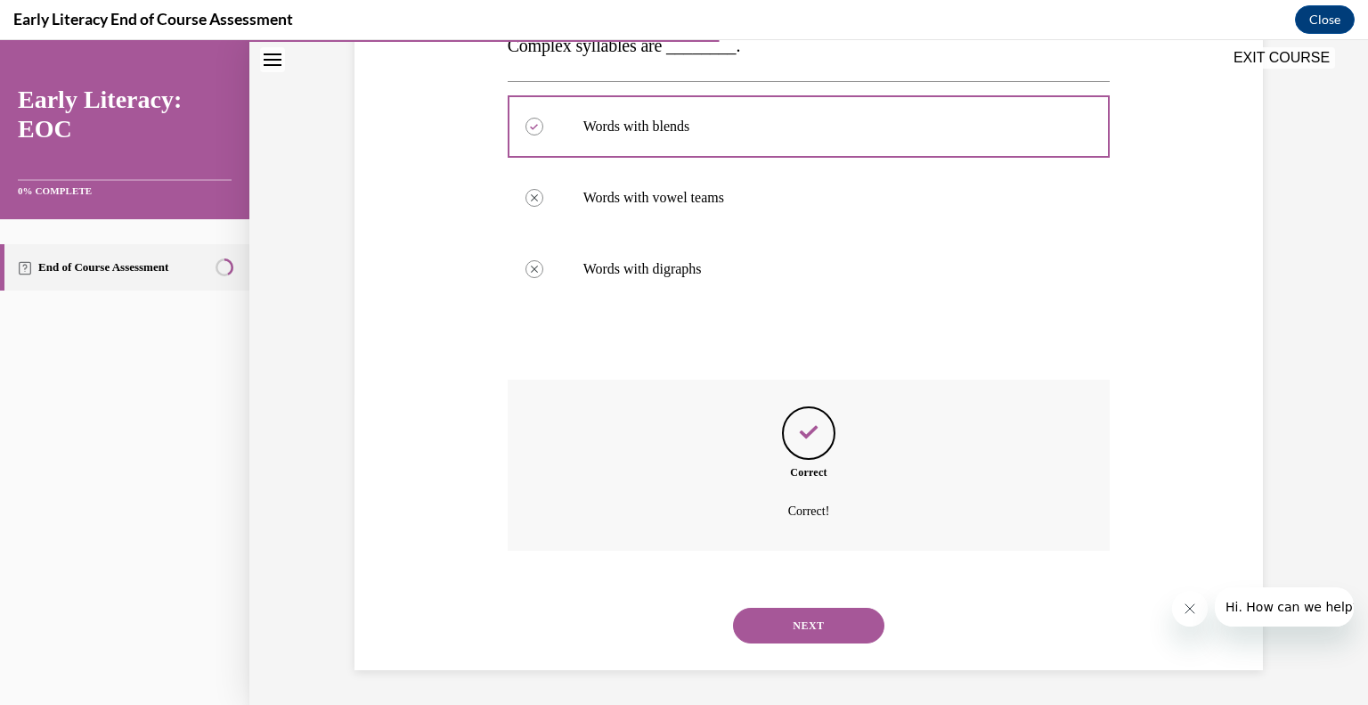
click at [797, 625] on button "NEXT" at bounding box center [808, 625] width 151 height 36
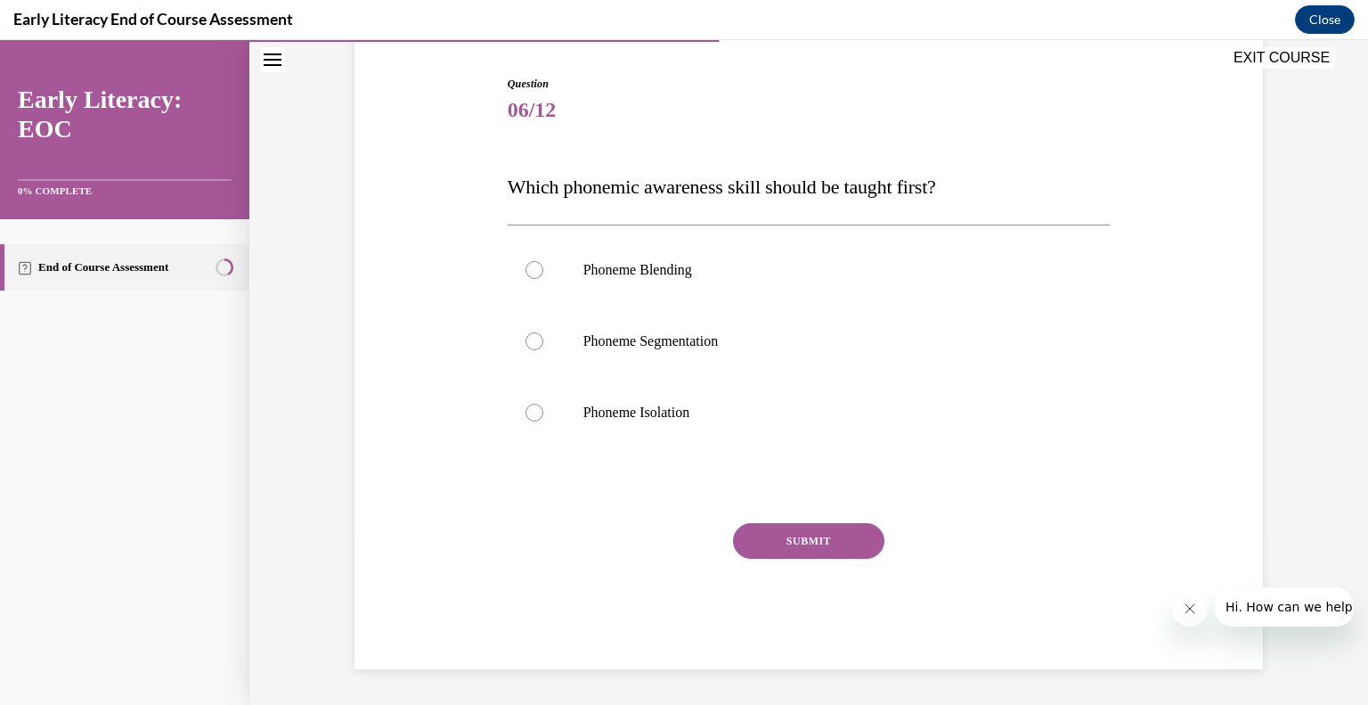
scroll to position [171, 0]
click at [738, 394] on div at bounding box center [809, 413] width 603 height 71
click at [778, 555] on button "SUBMIT" at bounding box center [808, 542] width 151 height 36
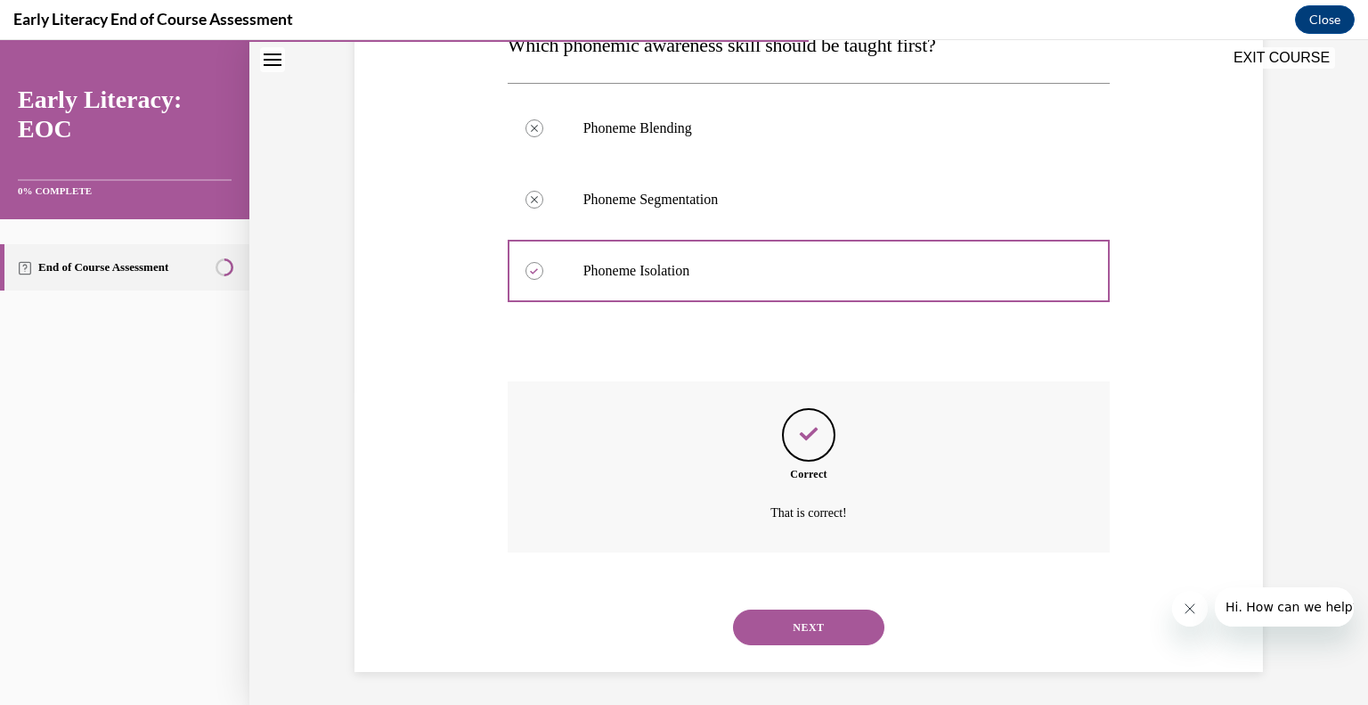
scroll to position [315, 0]
click at [792, 616] on button "NEXT" at bounding box center [808, 625] width 151 height 36
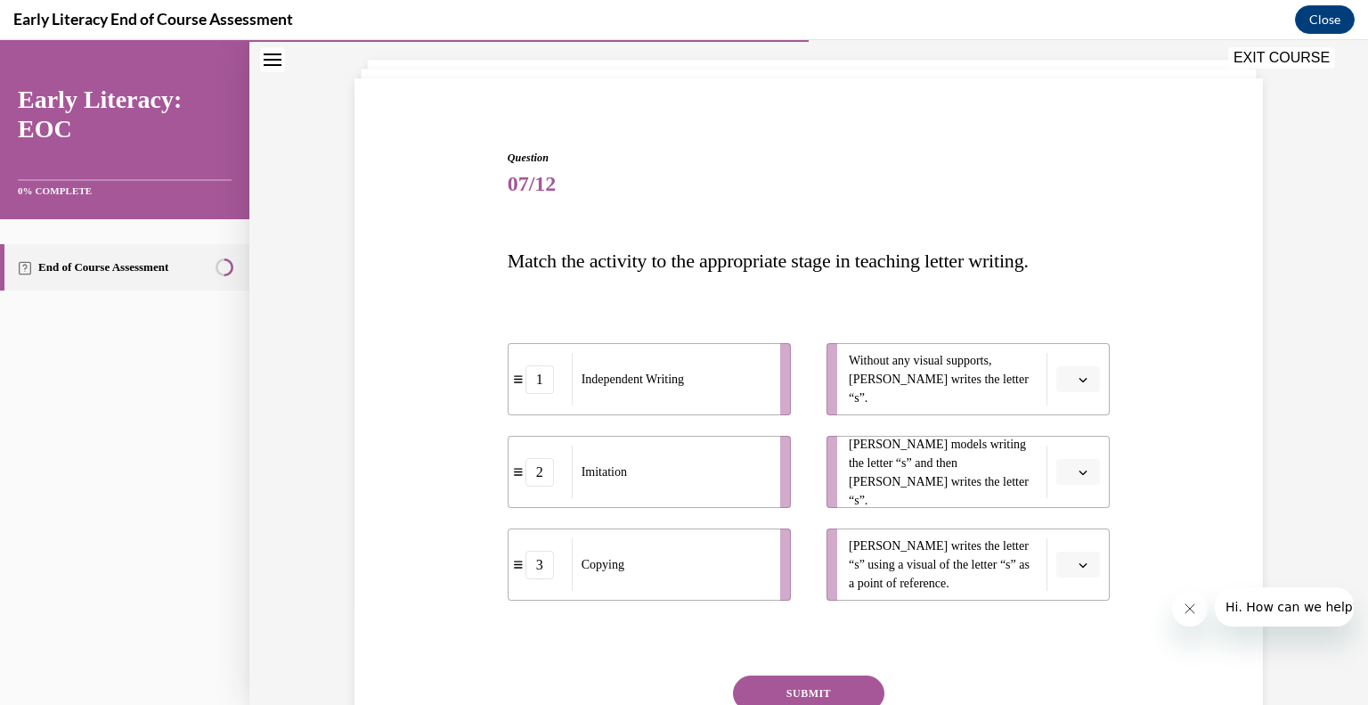
scroll to position [116, 0]
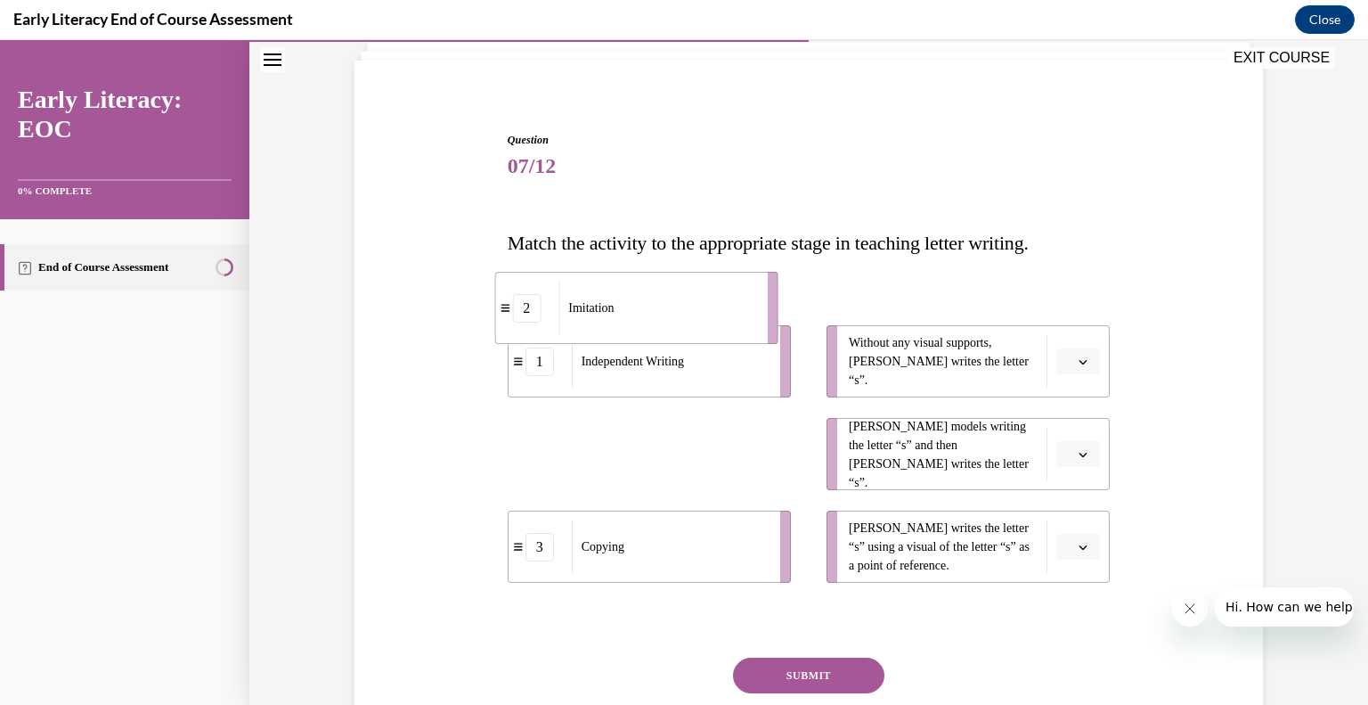
drag, startPoint x: 700, startPoint y: 471, endPoint x: 693, endPoint y: 328, distance: 143.6
click at [693, 328] on div "Imitation" at bounding box center [656, 307] width 197 height 53
click at [713, 570] on div "Copying" at bounding box center [670, 546] width 197 height 53
drag, startPoint x: 714, startPoint y: 437, endPoint x: 713, endPoint y: 282, distance: 155.0
click at [713, 282] on div "Imitation" at bounding box center [669, 299] width 197 height 53
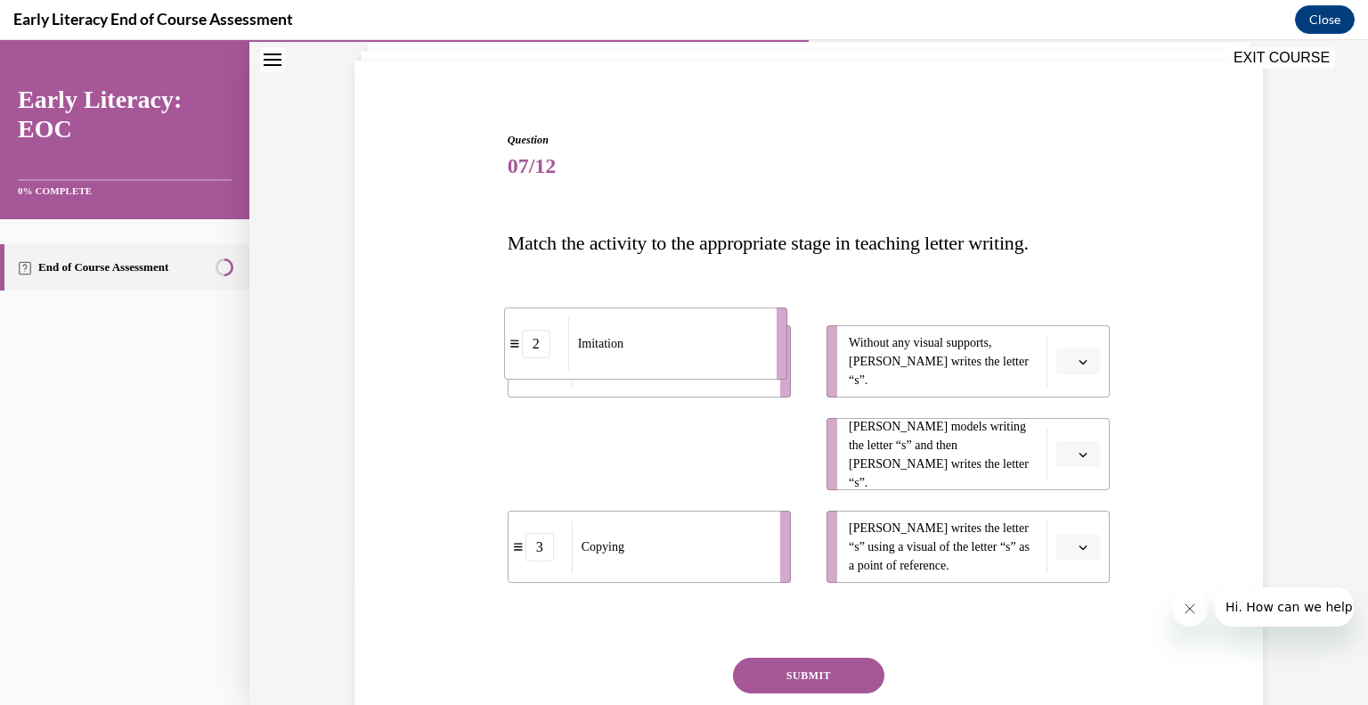
drag, startPoint x: 673, startPoint y: 460, endPoint x: 670, endPoint y: 346, distance: 113.2
click at [670, 346] on div "Imitation" at bounding box center [666, 343] width 197 height 53
drag, startPoint x: 670, startPoint y: 348, endPoint x: 673, endPoint y: 528, distance: 180.0
click at [673, 528] on div "Independent Writing" at bounding box center [672, 531] width 197 height 53
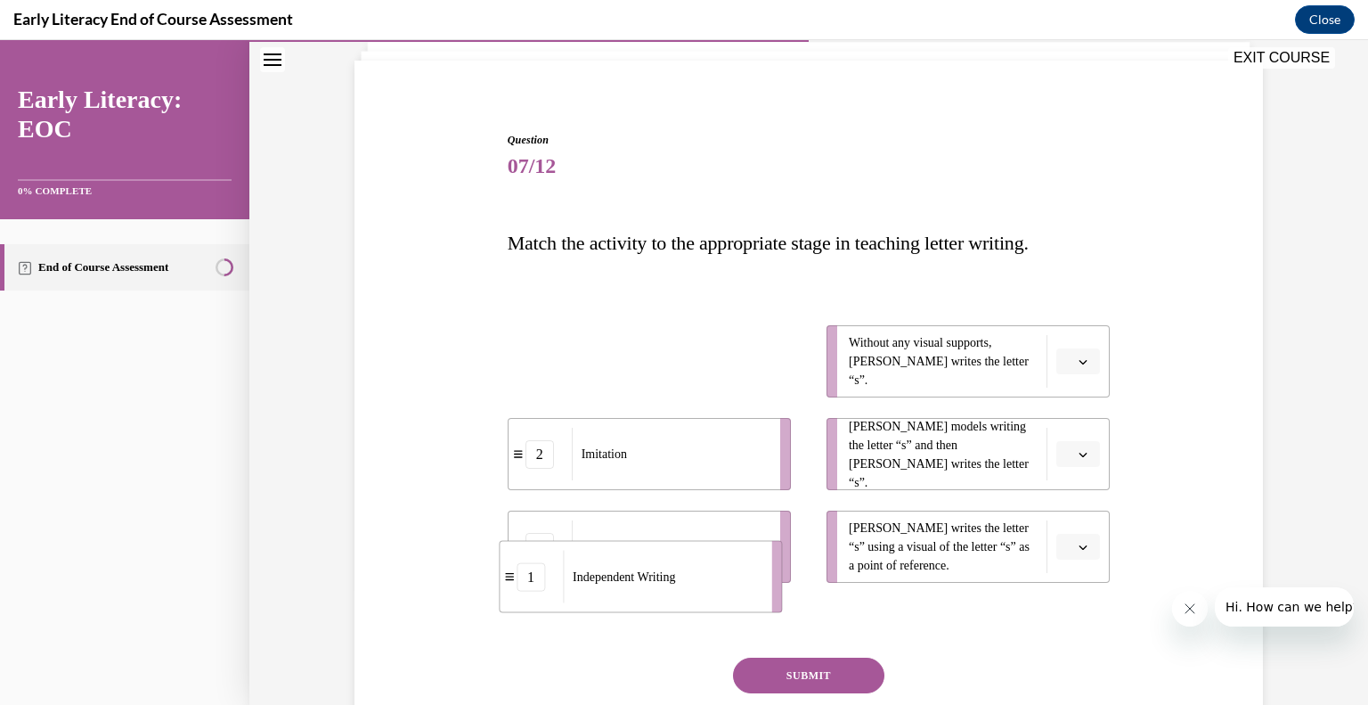
drag, startPoint x: 534, startPoint y: 367, endPoint x: 525, endPoint y: 580, distance: 213.1
click at [525, 580] on div "1" at bounding box center [531, 576] width 29 height 29
drag, startPoint x: 538, startPoint y: 562, endPoint x: 542, endPoint y: 405, distance: 156.8
click at [542, 405] on li "3 Copying" at bounding box center [659, 370] width 283 height 72
click at [553, 434] on li "2 Imitation" at bounding box center [649, 454] width 283 height 72
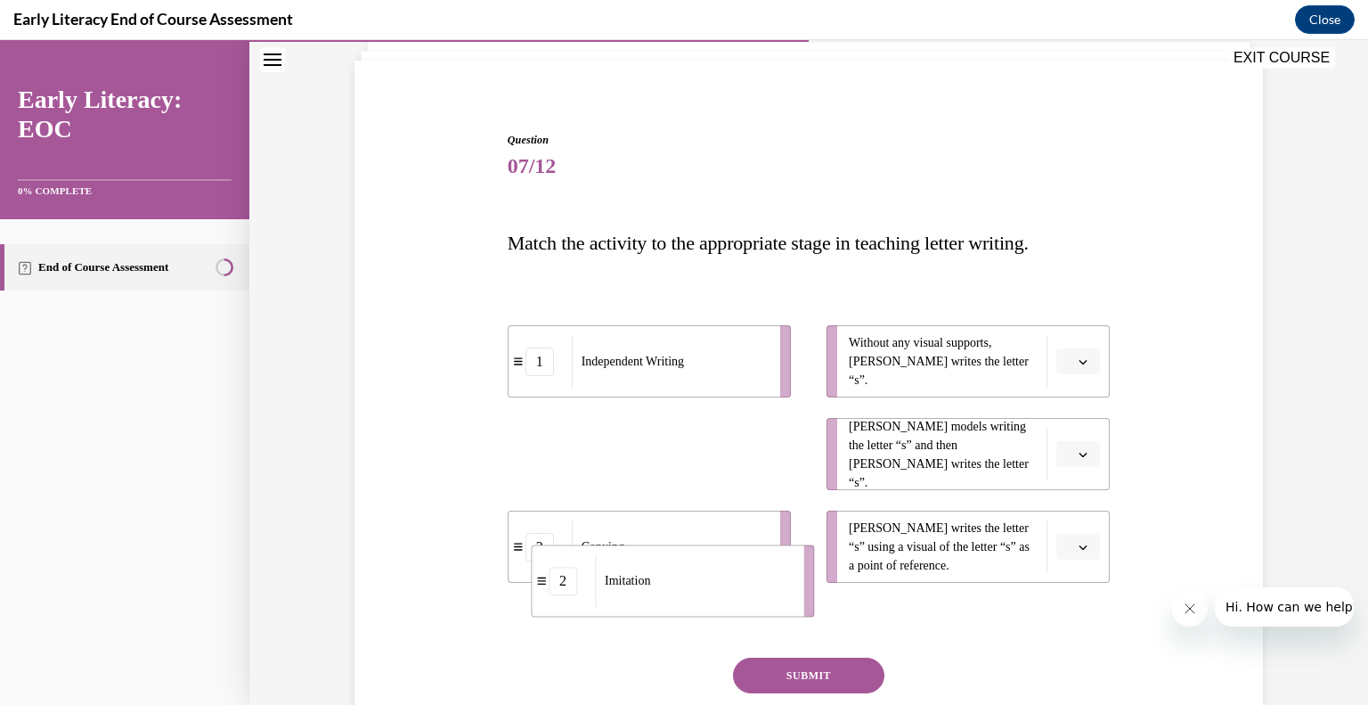
drag, startPoint x: 553, startPoint y: 434, endPoint x: 558, endPoint y: 567, distance: 133.7
click at [558, 567] on li "2 Imitation" at bounding box center [672, 580] width 283 height 72
click at [581, 392] on li "1 Independent Writing" at bounding box center [649, 361] width 283 height 72
click at [588, 425] on li "2 Imitation" at bounding box center [649, 454] width 283 height 72
click at [1080, 367] on button "button" at bounding box center [1078, 361] width 44 height 27
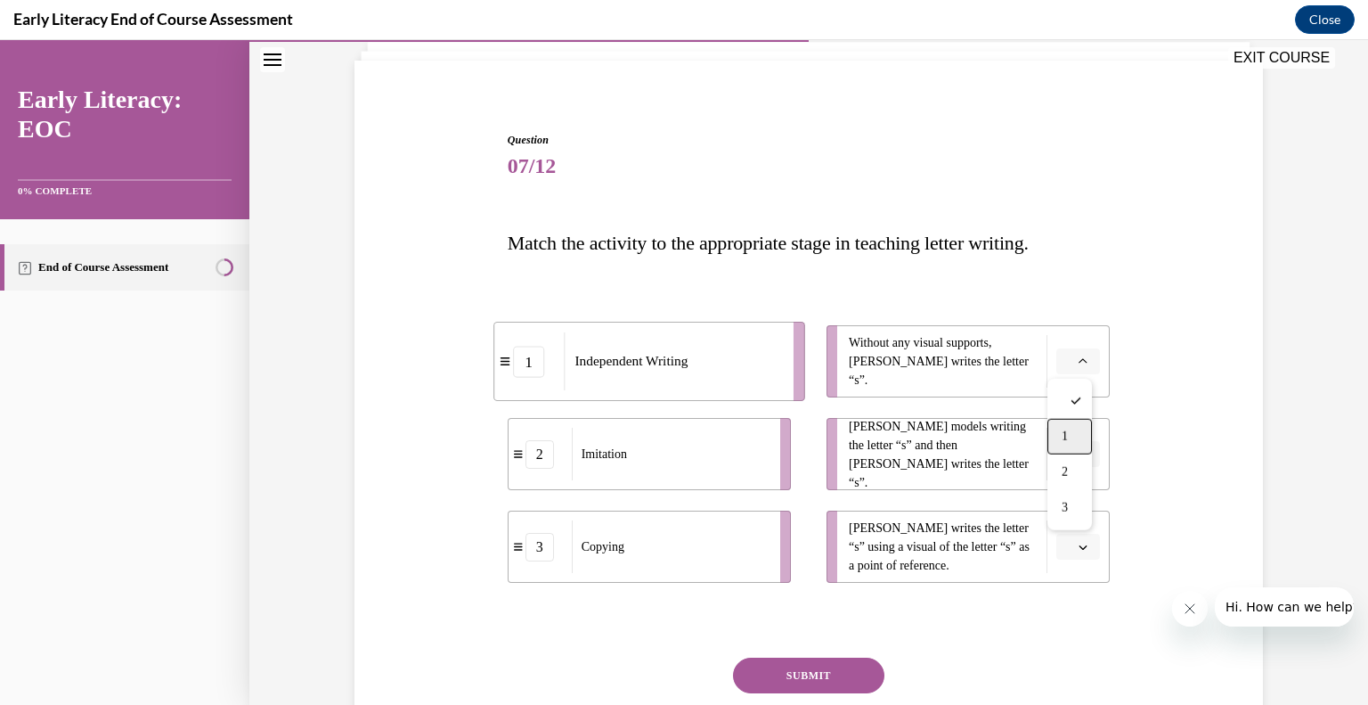
click at [1072, 430] on div "1" at bounding box center [1069, 437] width 45 height 36
click at [1079, 452] on icon "button" at bounding box center [1083, 454] width 9 height 9
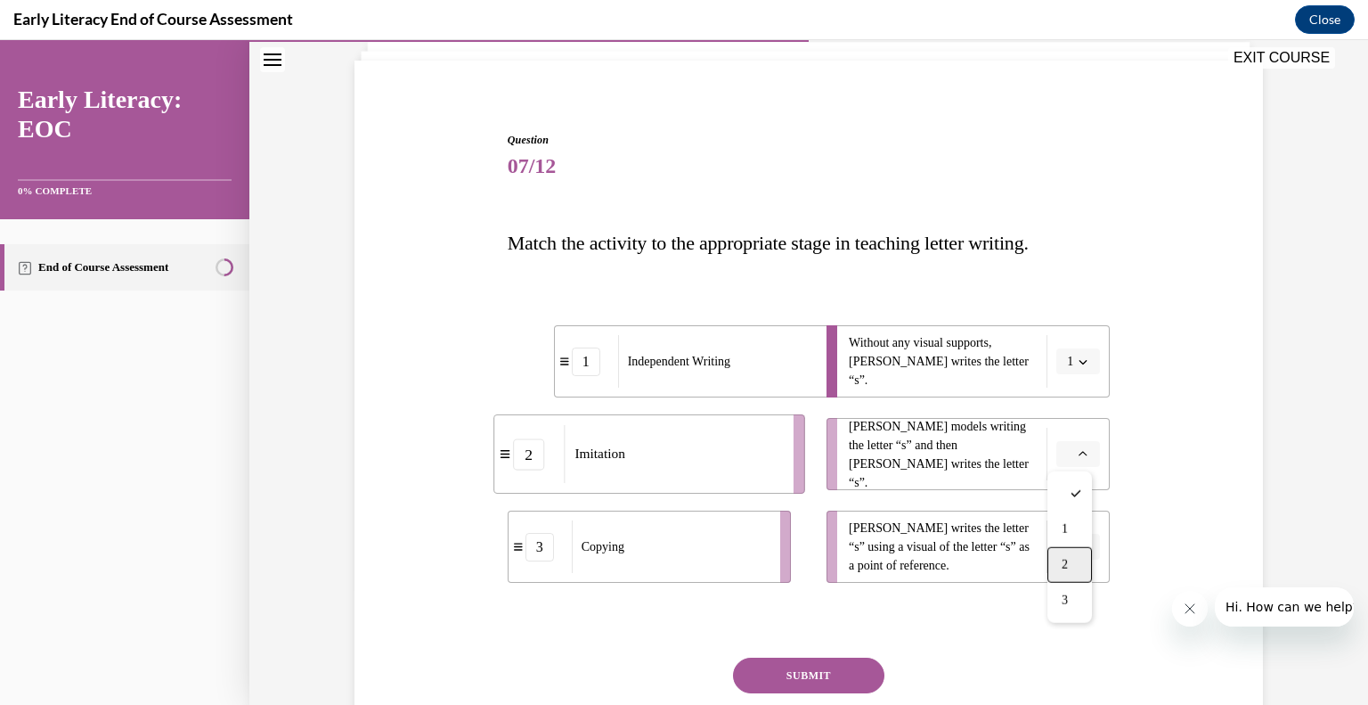
click at [1057, 560] on div "2" at bounding box center [1069, 565] width 45 height 36
click at [1077, 541] on span "button" at bounding box center [1083, 547] width 12 height 12
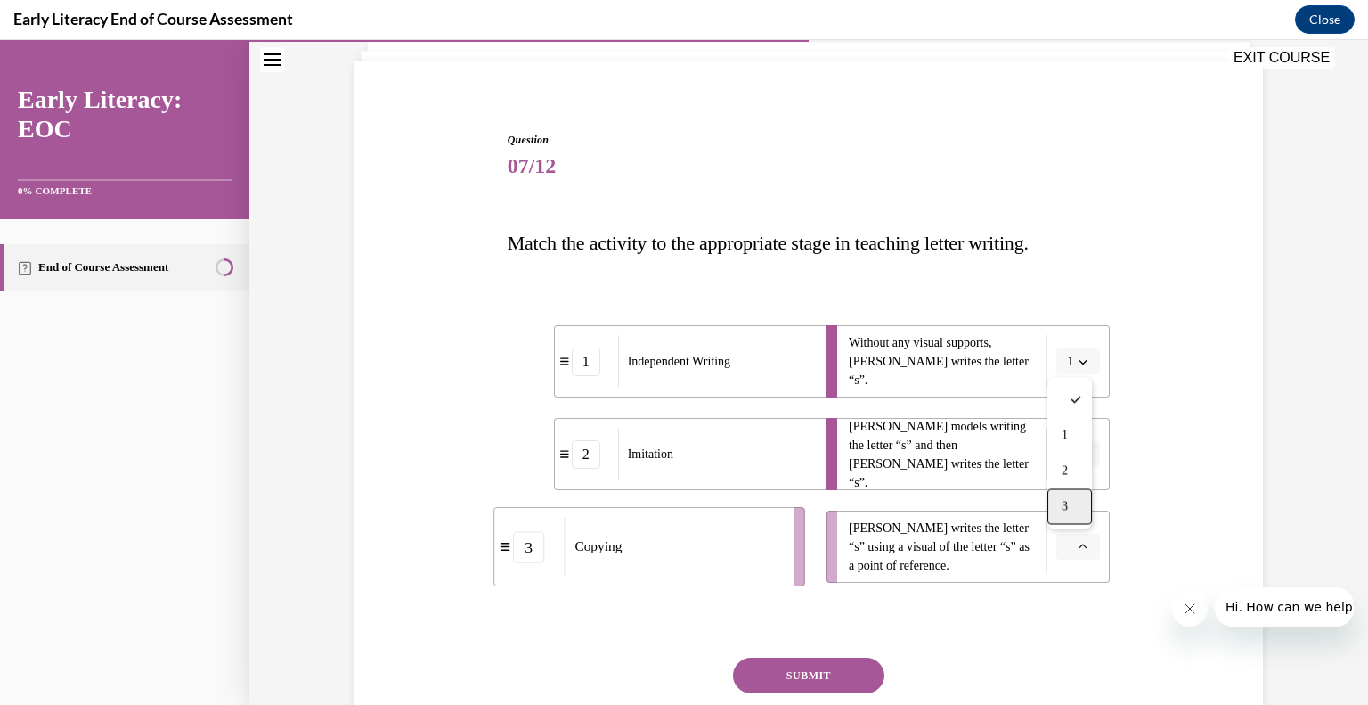
click at [1080, 489] on div "3" at bounding box center [1069, 507] width 45 height 36
click at [576, 456] on div "2" at bounding box center [586, 454] width 29 height 29
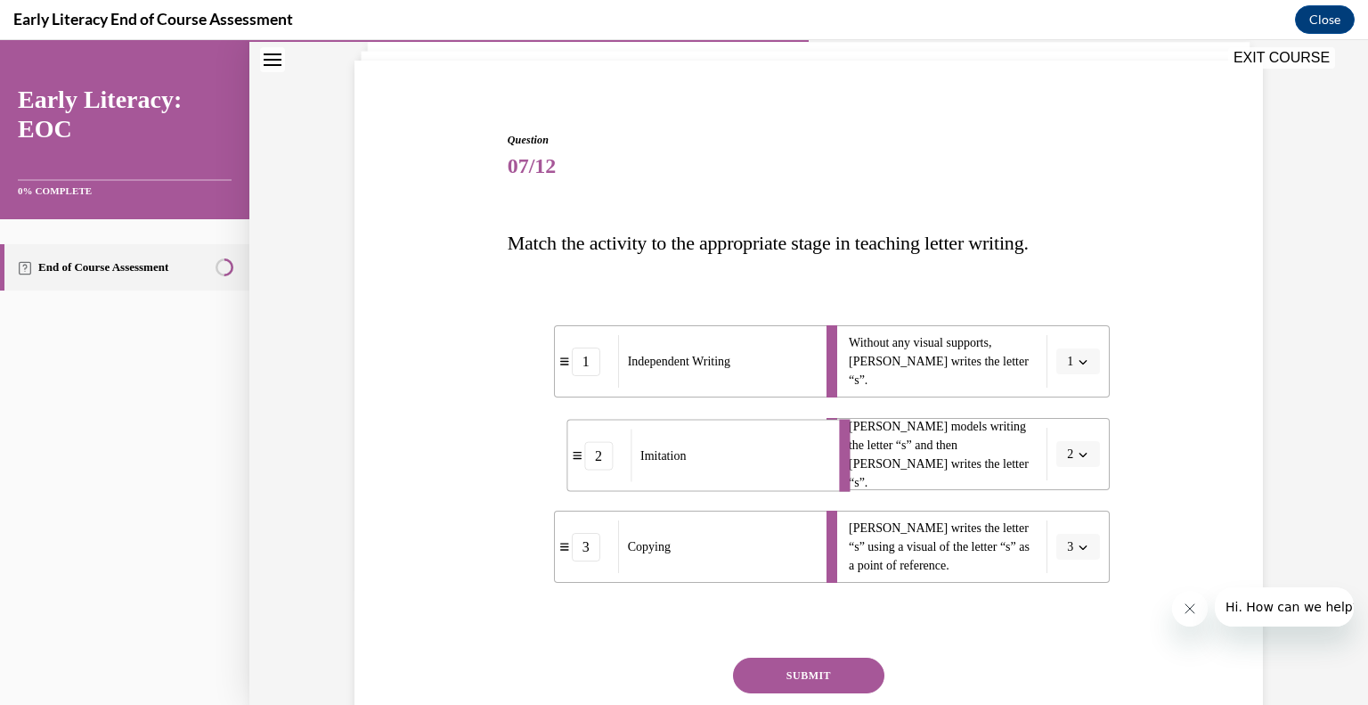
click at [584, 455] on div "2" at bounding box center [598, 455] width 29 height 29
click at [553, 449] on div "2" at bounding box center [537, 454] width 63 height 29
drag, startPoint x: 505, startPoint y: 456, endPoint x: 576, endPoint y: 460, distance: 71.3
click at [574, 460] on div "2" at bounding box center [602, 461] width 63 height 29
click at [1079, 357] on icon "button" at bounding box center [1083, 361] width 9 height 9
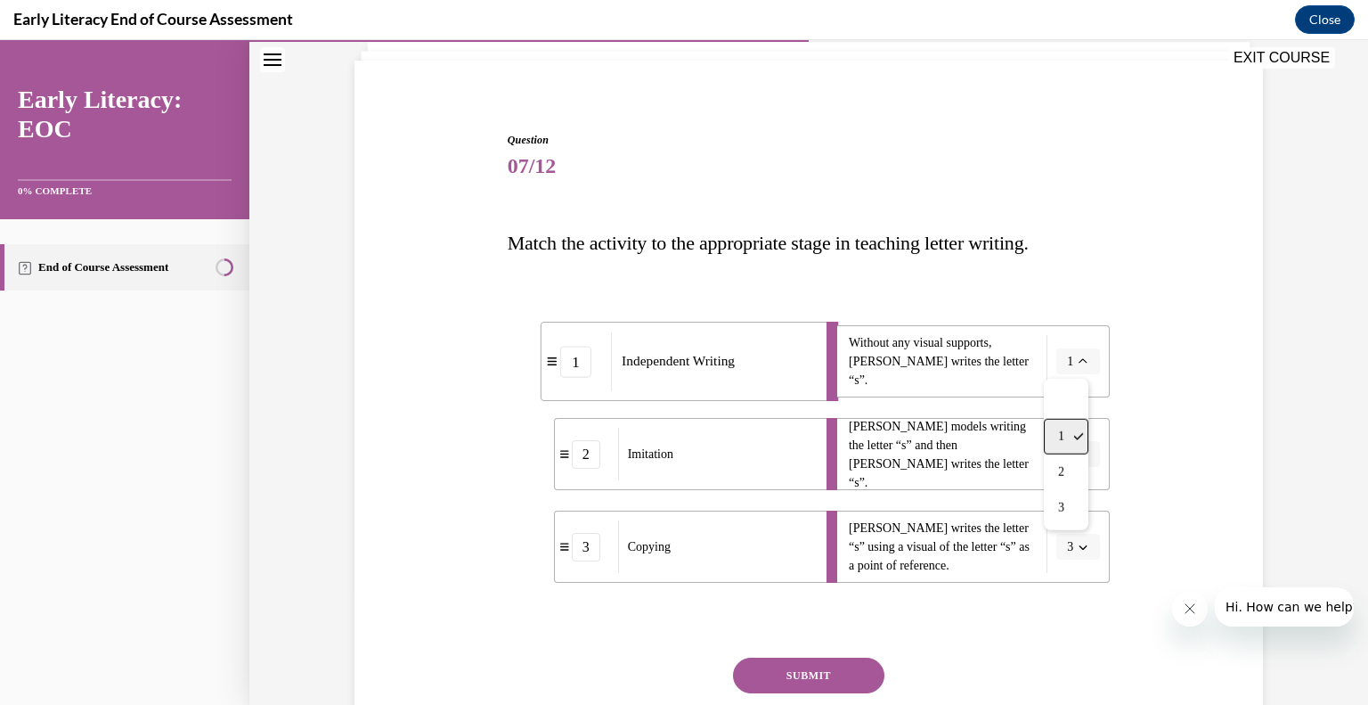
click at [1060, 430] on span "1" at bounding box center [1061, 436] width 6 height 14
drag, startPoint x: 557, startPoint y: 455, endPoint x: 553, endPoint y: 362, distance: 93.6
click at [566, 362] on icon at bounding box center [570, 366] width 9 height 10
click at [1068, 460] on button "button" at bounding box center [1078, 454] width 44 height 27
click at [1072, 562] on div "2" at bounding box center [1069, 565] width 45 height 36
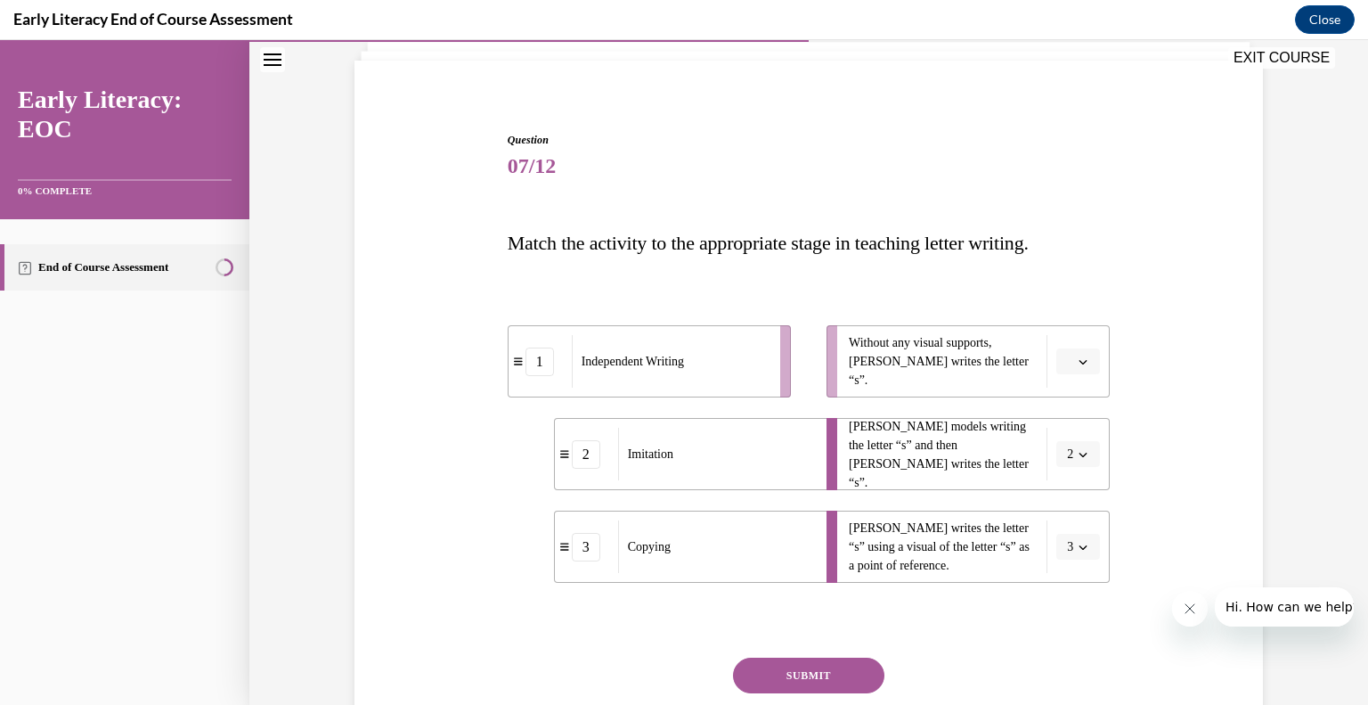
click at [1077, 365] on span "button" at bounding box center [1083, 361] width 12 height 12
click at [1075, 441] on div "1" at bounding box center [1069, 437] width 45 height 36
click at [848, 680] on button "SUBMIT" at bounding box center [808, 675] width 151 height 36
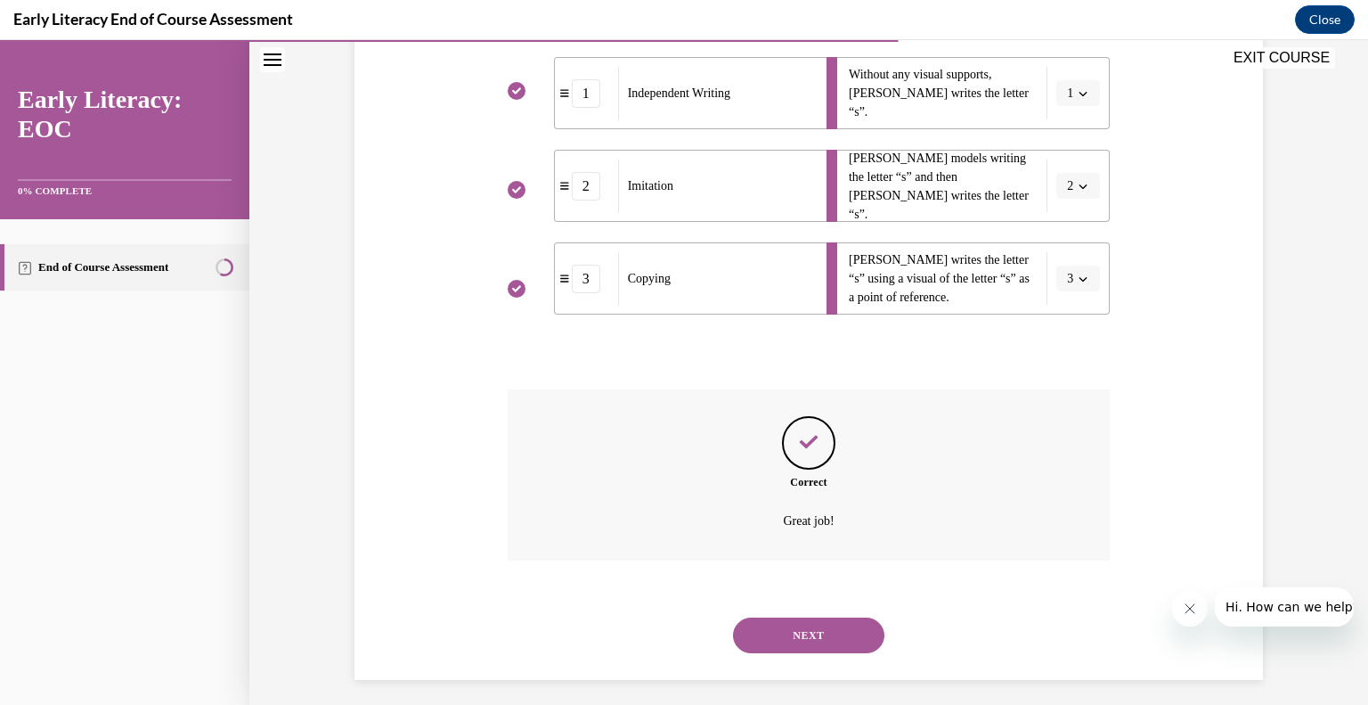
scroll to position [394, 0]
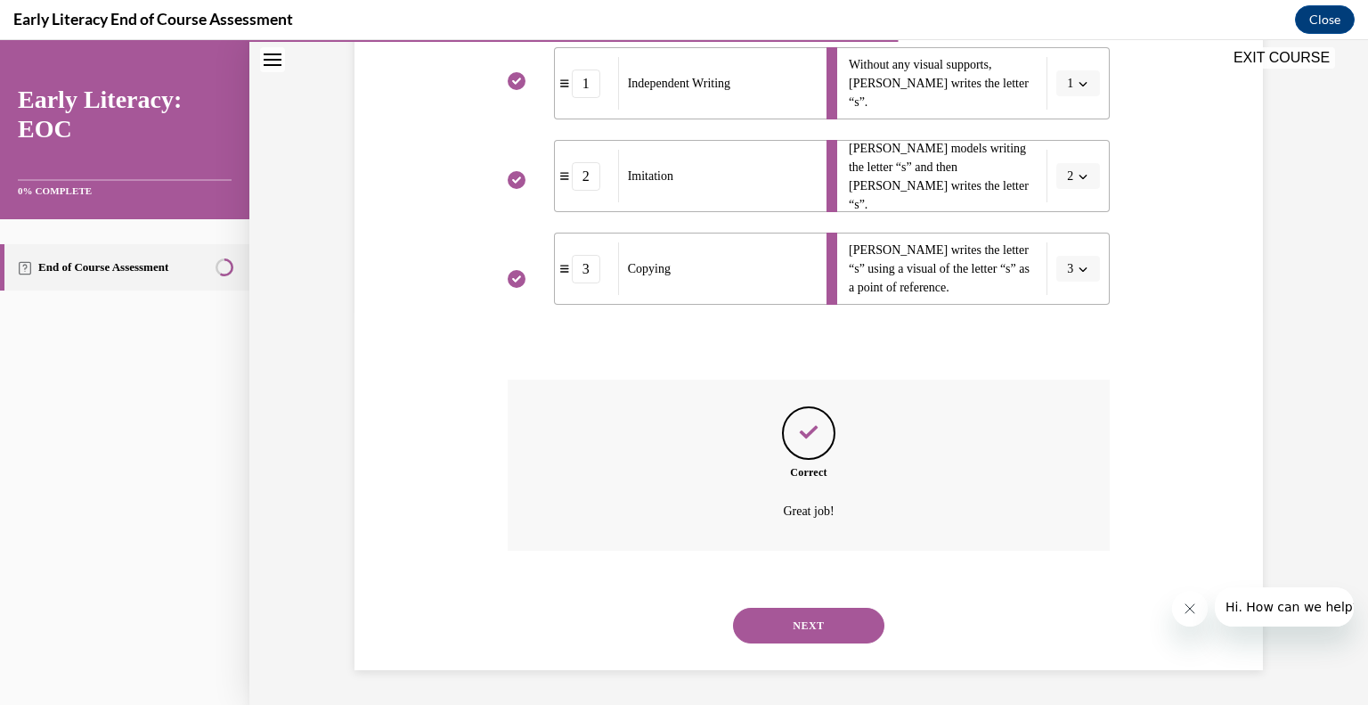
click at [852, 617] on button "NEXT" at bounding box center [808, 625] width 151 height 36
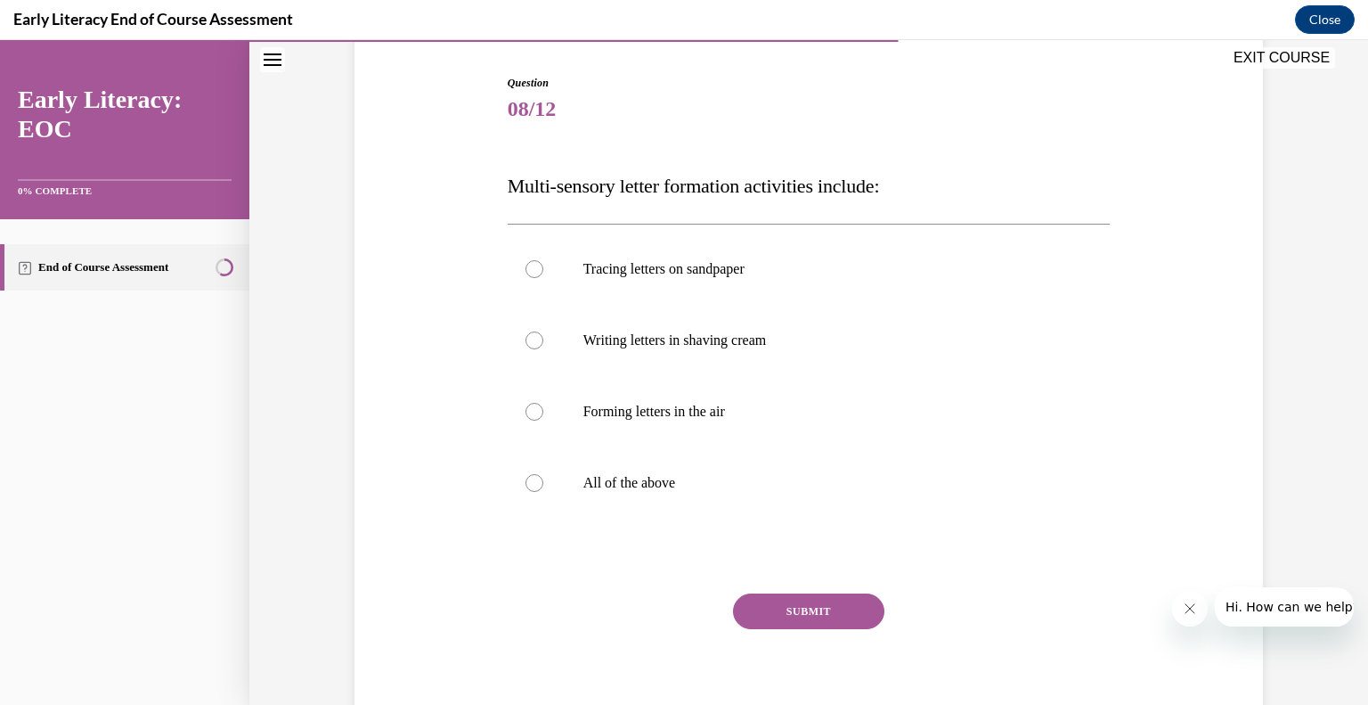
scroll to position [165, 0]
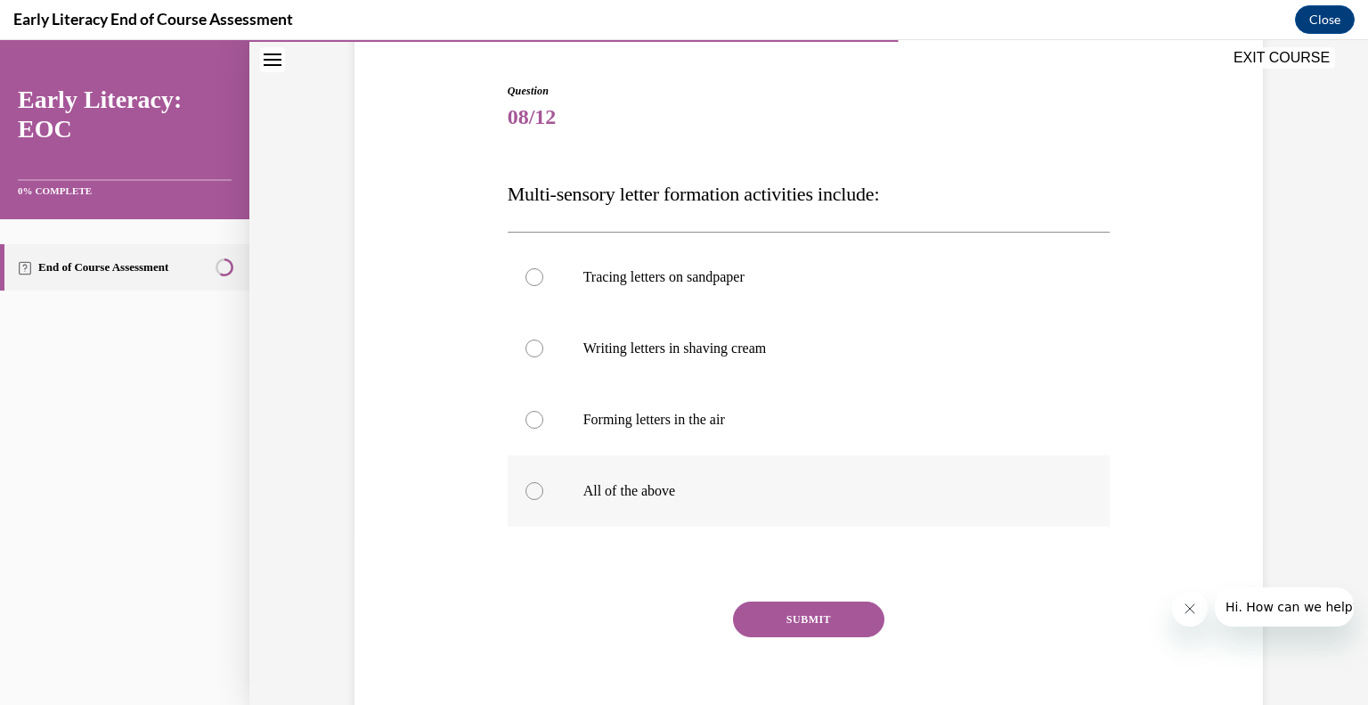
click at [705, 500] on div at bounding box center [809, 490] width 603 height 71
click at [777, 629] on button "SUBMIT" at bounding box center [808, 619] width 151 height 36
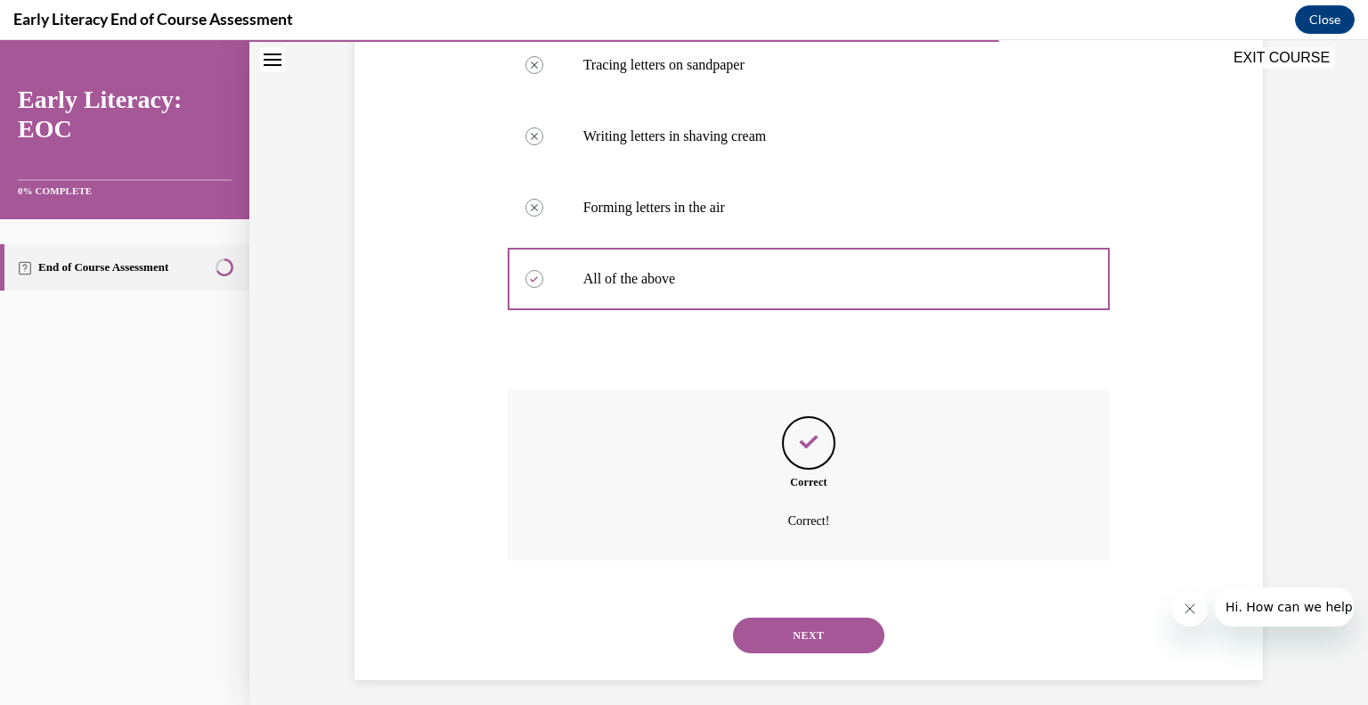
scroll to position [387, 0]
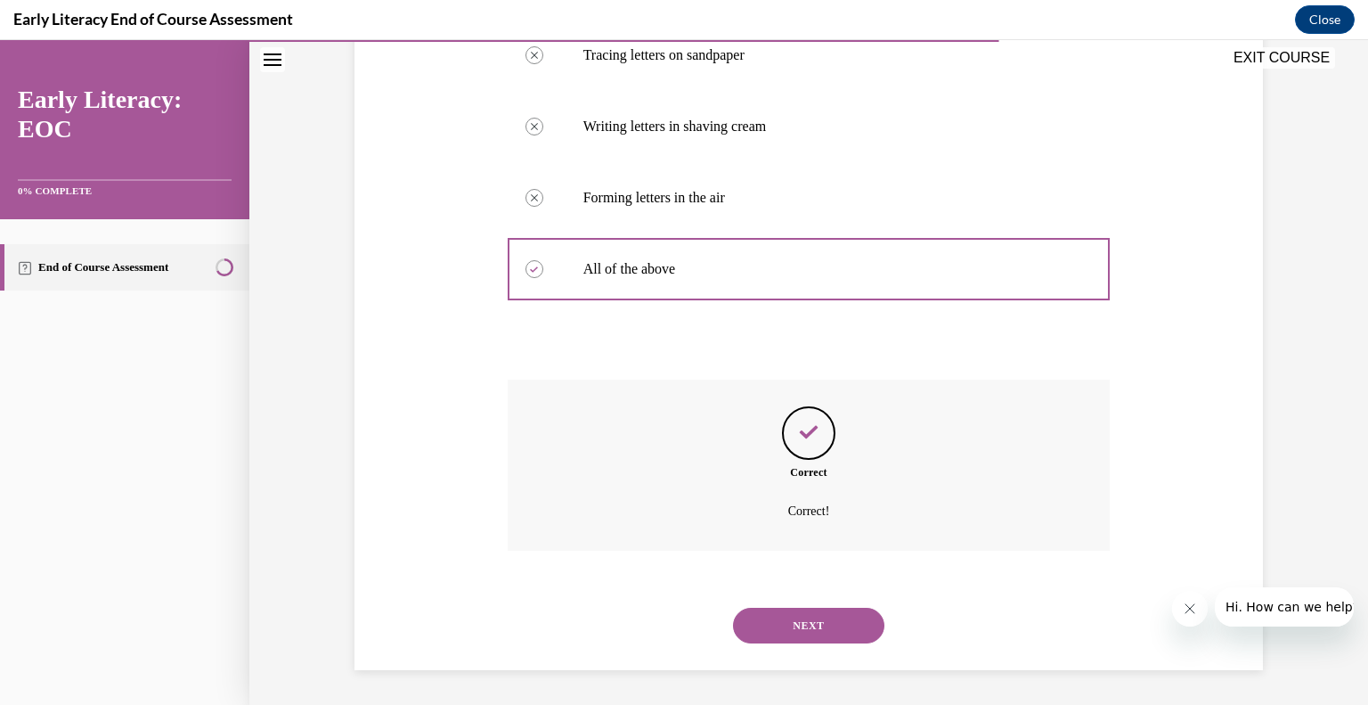
click at [798, 632] on button "NEXT" at bounding box center [808, 625] width 151 height 36
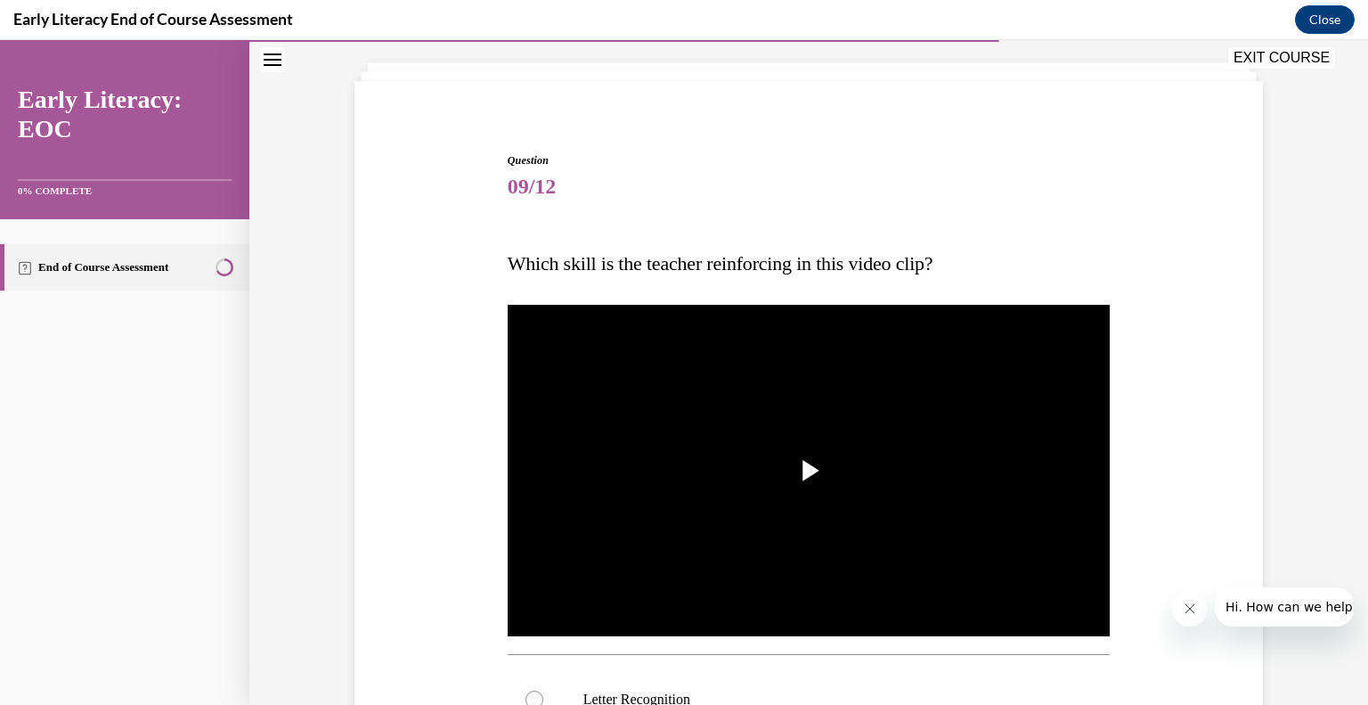
scroll to position [96, 0]
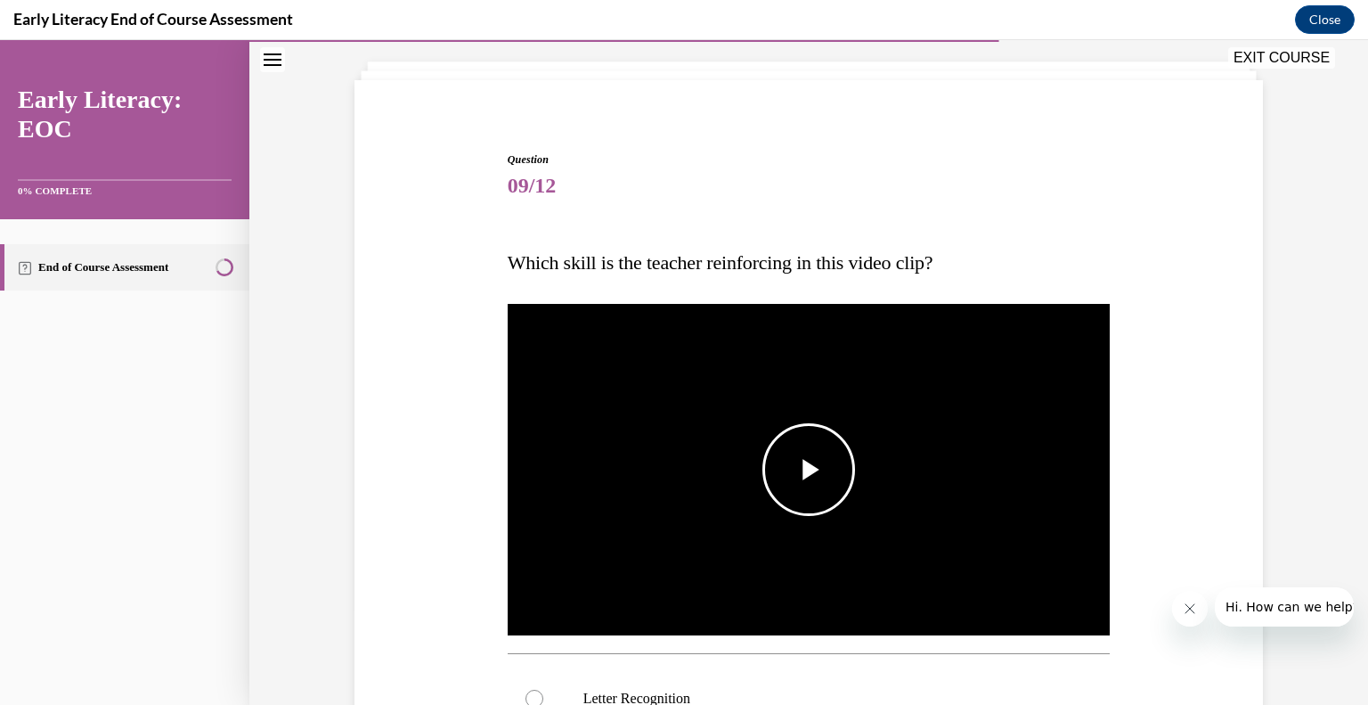
click at [809, 469] on span "Video player" at bounding box center [809, 469] width 0 height 0
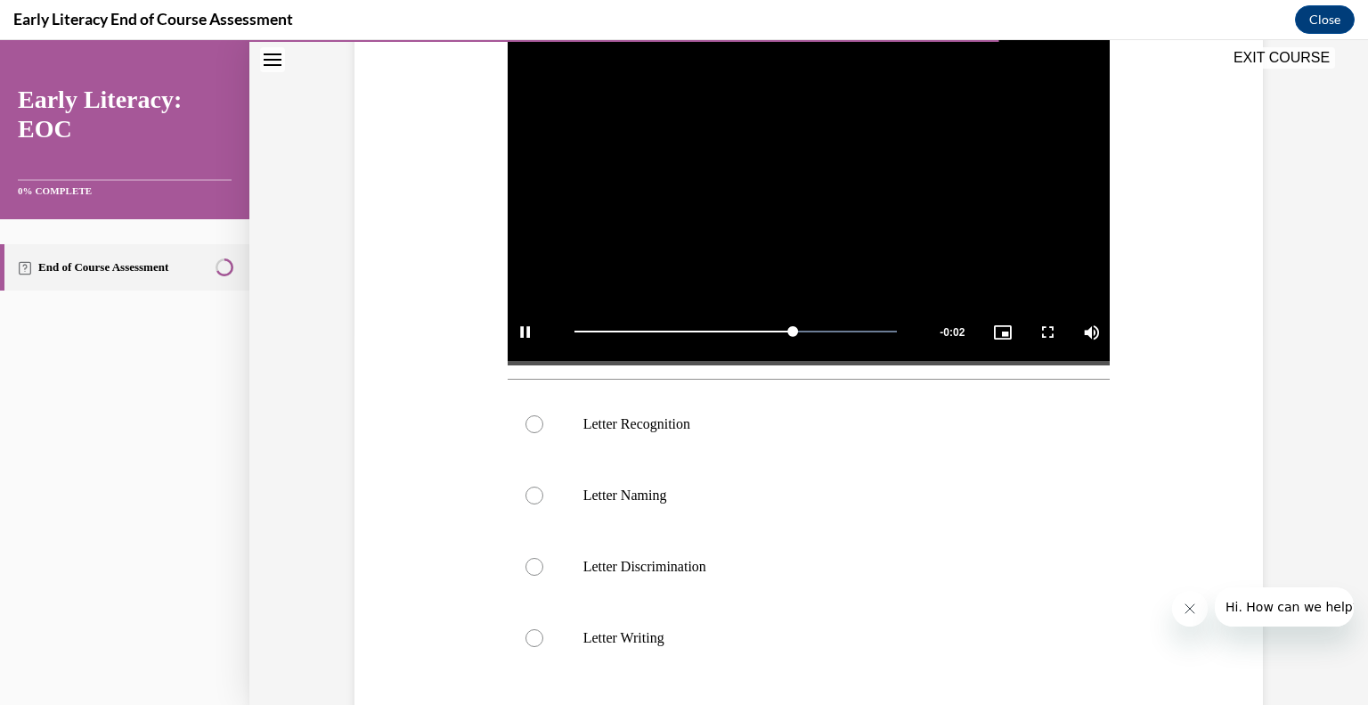
scroll to position [383, 0]
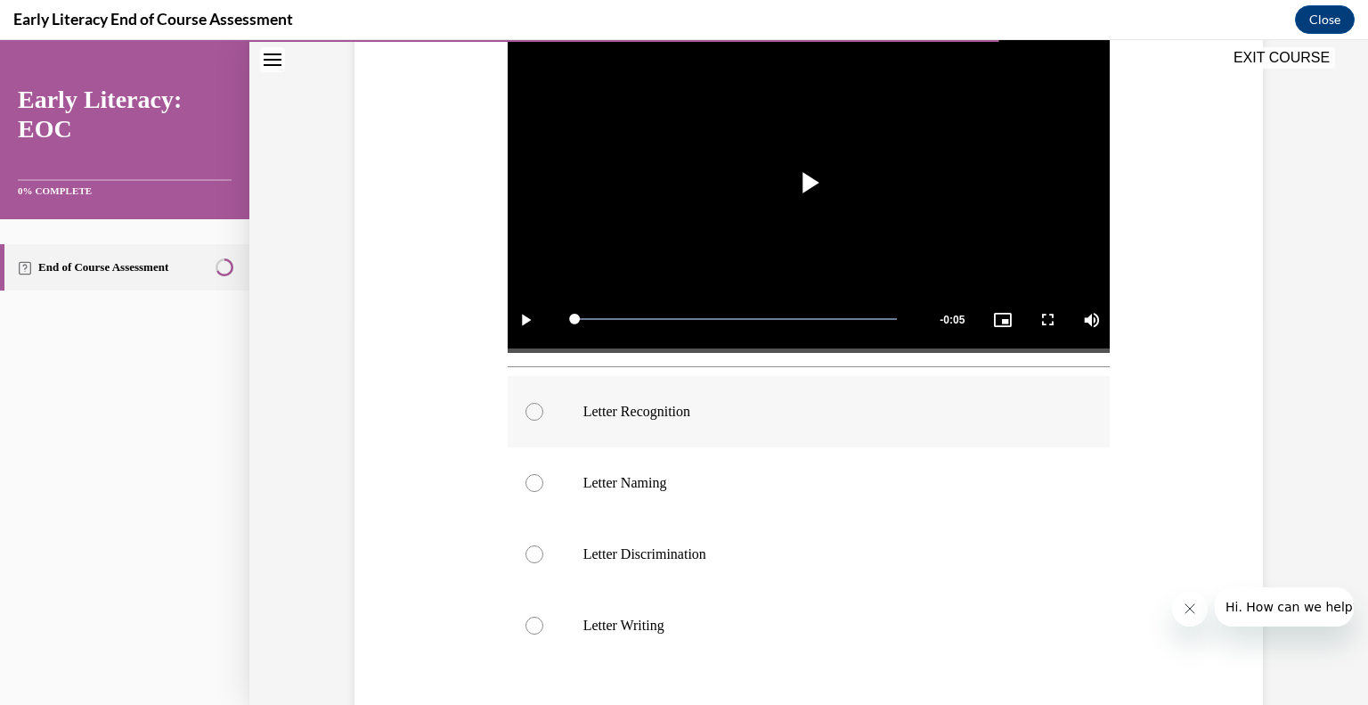
click at [827, 410] on p "Letter Recognition" at bounding box center [824, 412] width 483 height 18
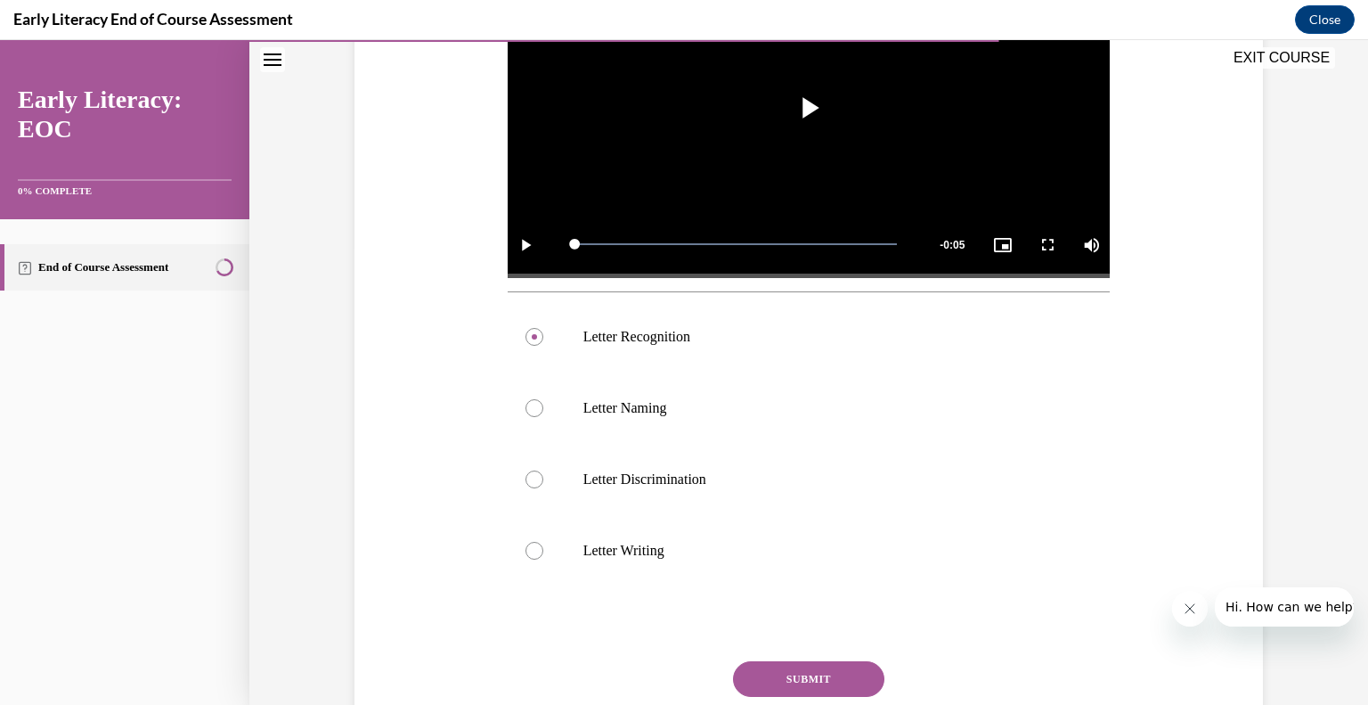
click at [805, 673] on button "SUBMIT" at bounding box center [808, 679] width 151 height 36
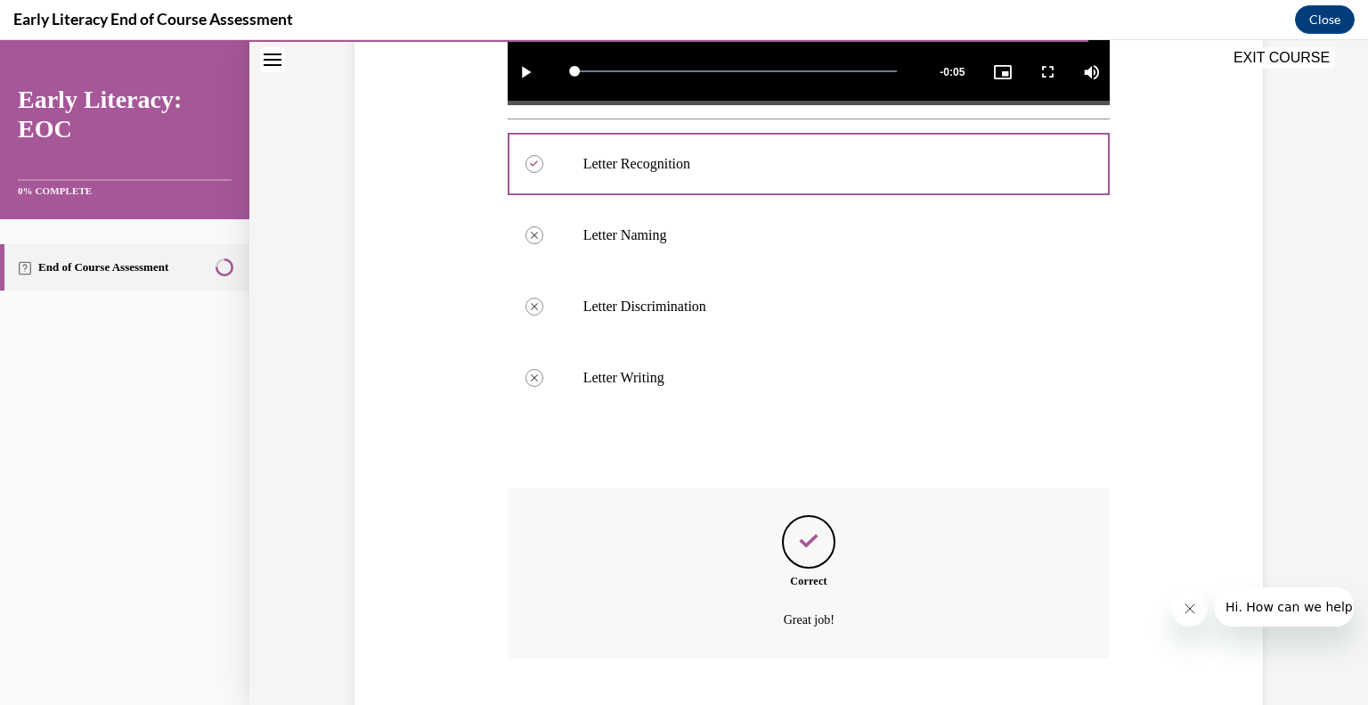
scroll to position [738, 0]
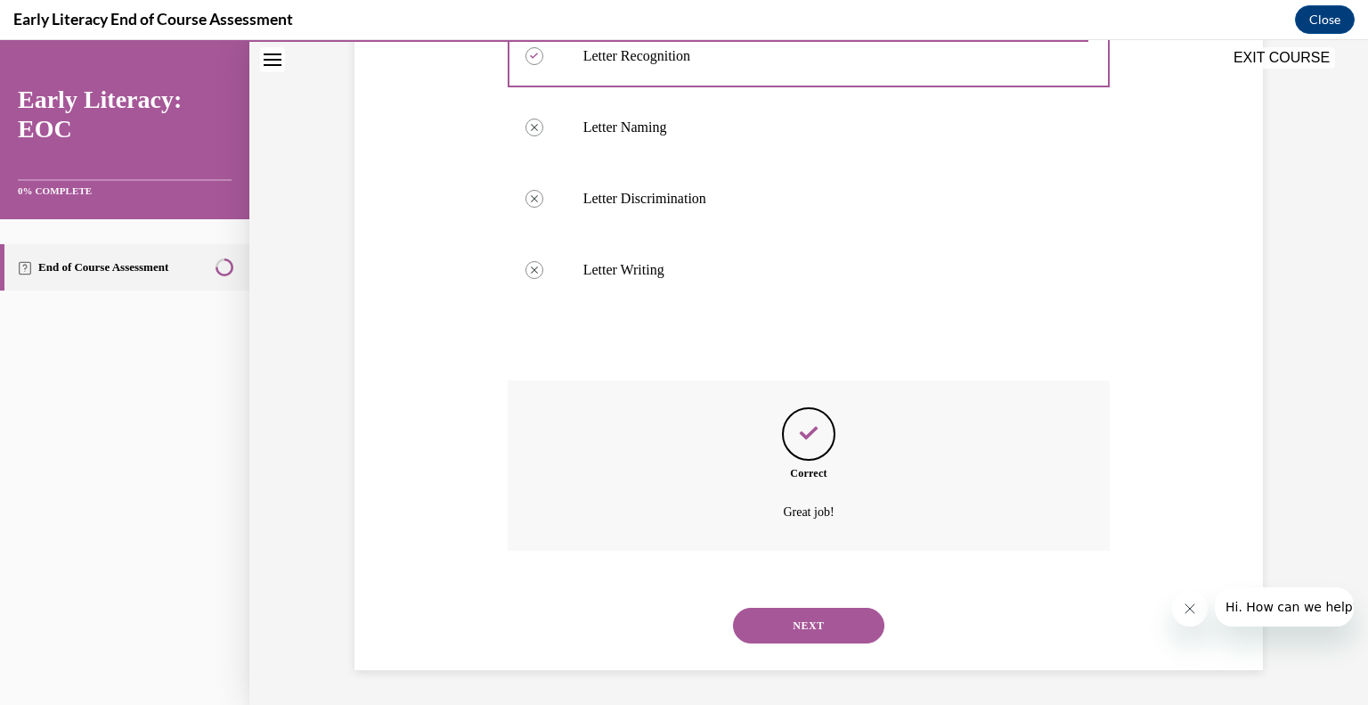
click at [830, 623] on button "NEXT" at bounding box center [808, 625] width 151 height 36
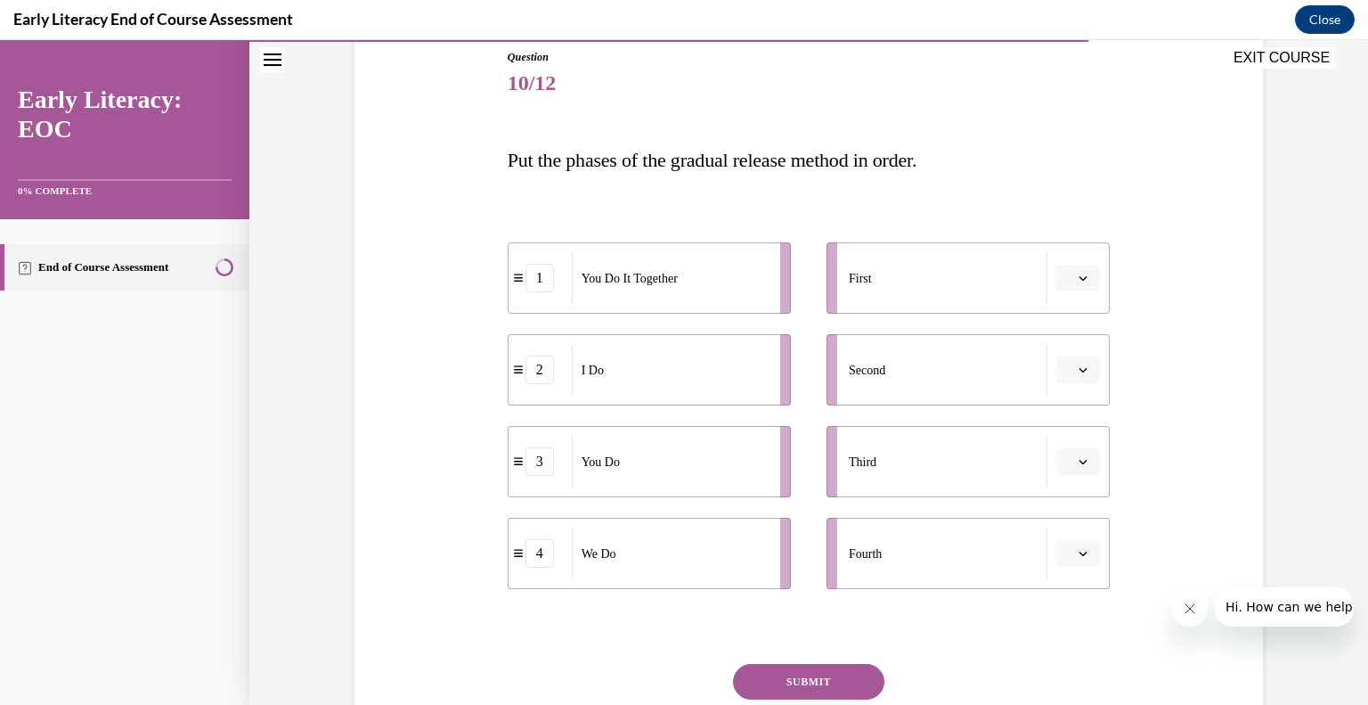
scroll to position [200, 0]
click at [1067, 364] on span "Please select an option" at bounding box center [1070, 369] width 6 height 18
click at [1072, 268] on button "button" at bounding box center [1078, 277] width 44 height 27
click at [1072, 390] on div "2" at bounding box center [1069, 389] width 45 height 36
click at [1079, 550] on icon "button" at bounding box center [1083, 552] width 9 height 9
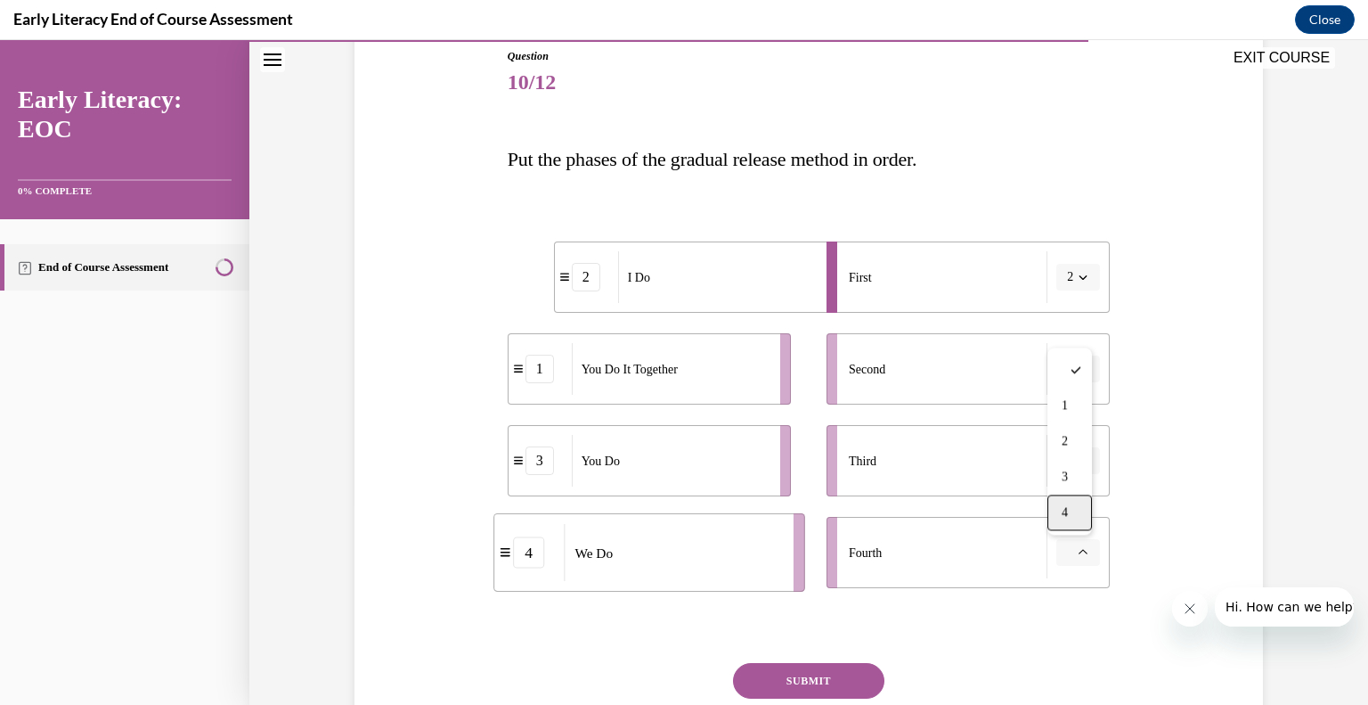
click at [1062, 506] on span "4" at bounding box center [1065, 512] width 6 height 14
click at [1072, 533] on li "Fourth 4" at bounding box center [968, 552] width 283 height 71
click at [1067, 551] on span "4" at bounding box center [1070, 552] width 6 height 18
click at [1071, 358] on div at bounding box center [1066, 370] width 45 height 36
click at [1069, 359] on button "button" at bounding box center [1078, 368] width 44 height 27
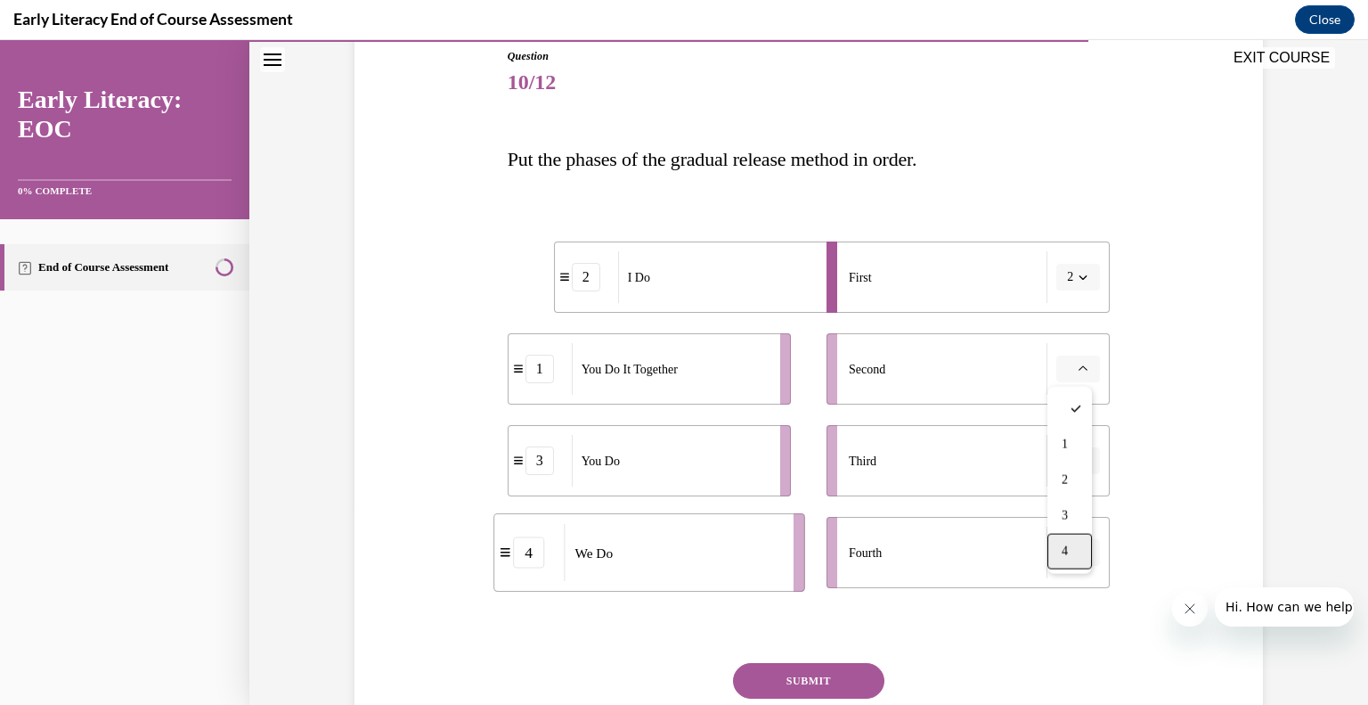
click at [1055, 534] on div "4" at bounding box center [1069, 552] width 45 height 36
click at [1081, 561] on button "button" at bounding box center [1078, 552] width 44 height 27
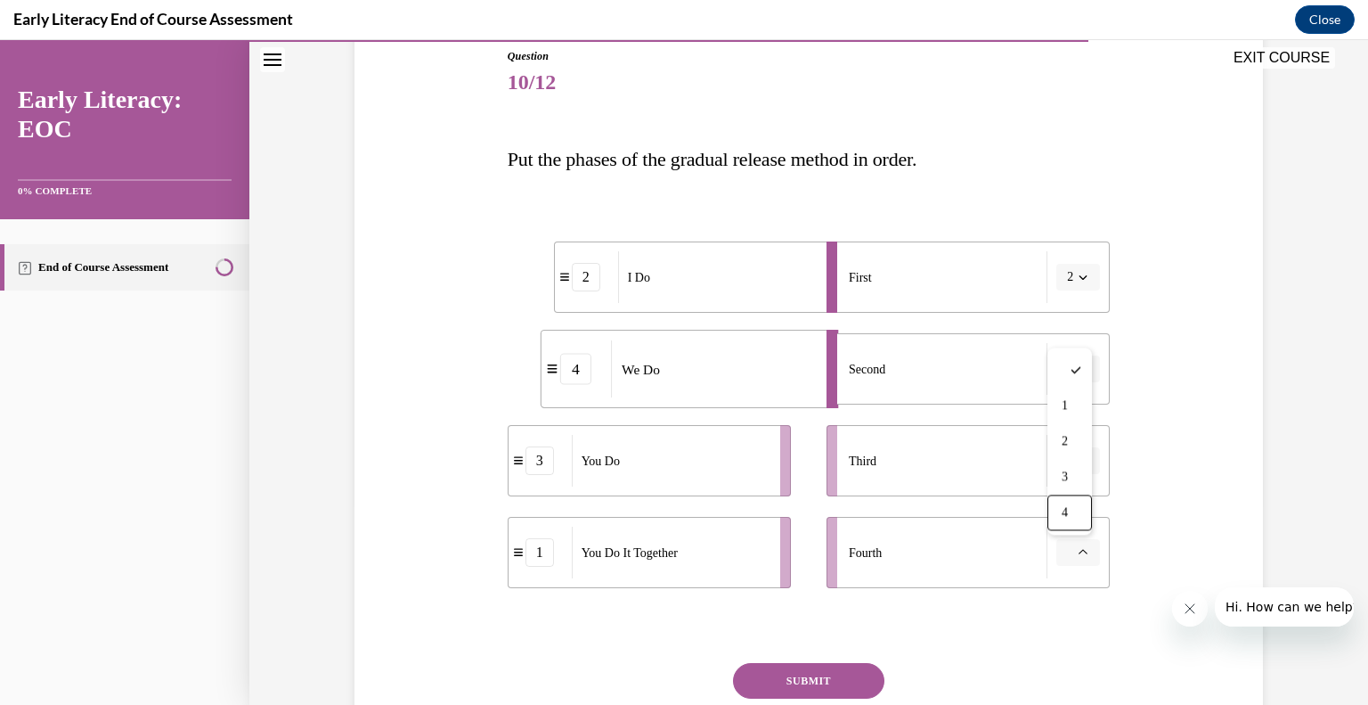
click at [969, 572] on div "Fourth" at bounding box center [948, 552] width 199 height 52
click at [1081, 463] on span "button" at bounding box center [1083, 460] width 12 height 12
click at [1061, 537] on div "1" at bounding box center [1069, 536] width 45 height 36
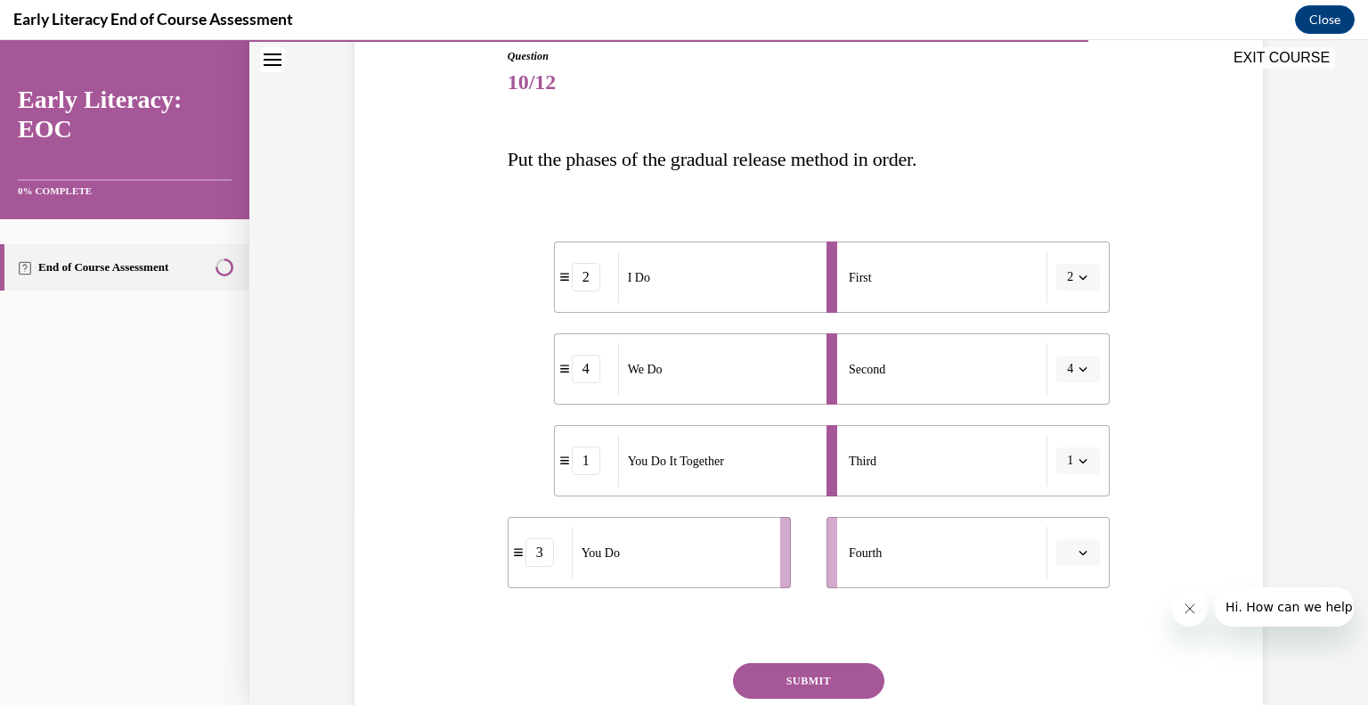
click at [1066, 563] on button "button" at bounding box center [1078, 552] width 44 height 27
click at [1063, 489] on div "3" at bounding box center [1069, 477] width 45 height 36
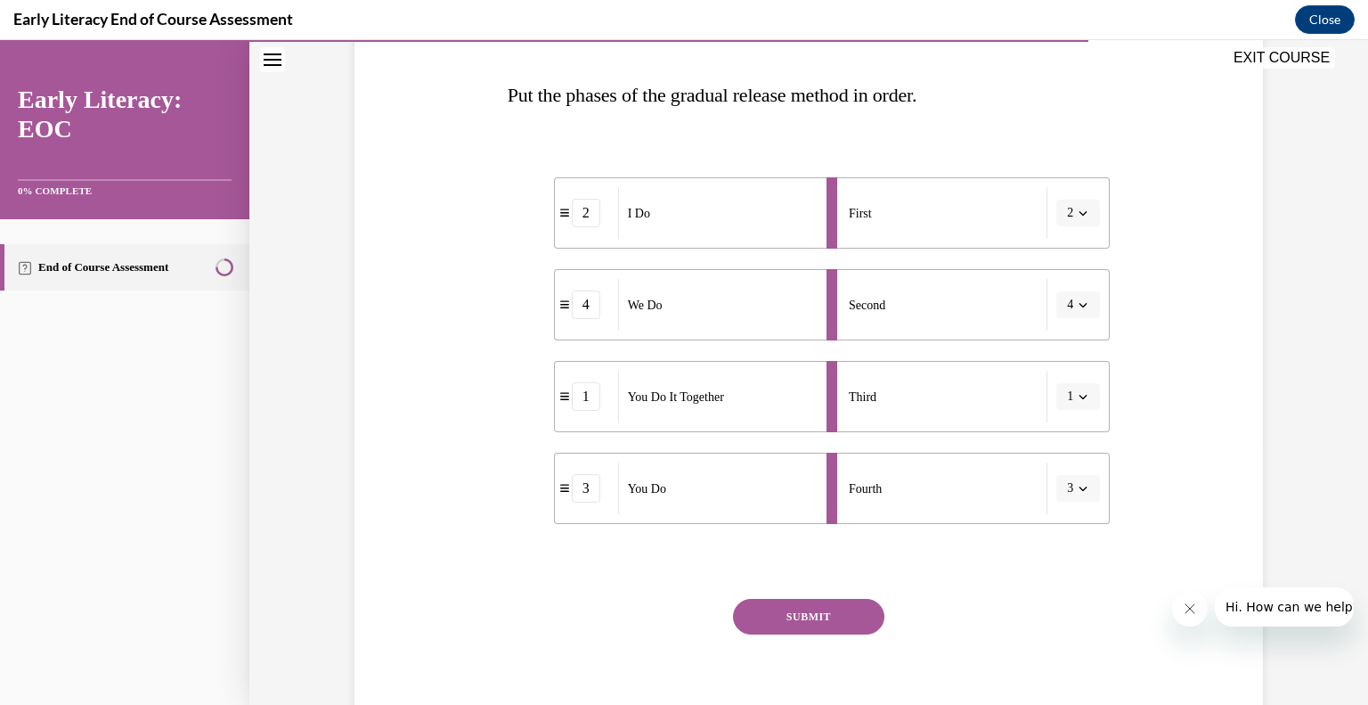
click at [827, 607] on button "SUBMIT" at bounding box center [808, 617] width 151 height 36
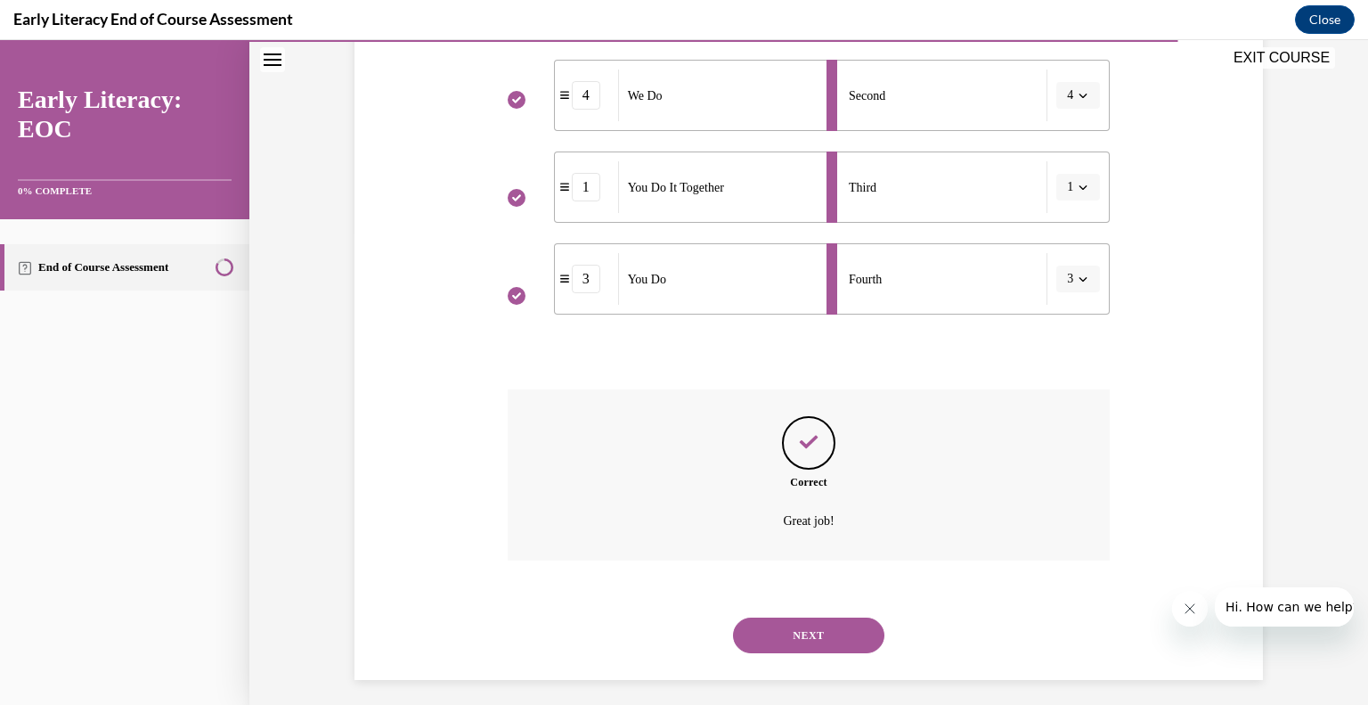
scroll to position [483, 0]
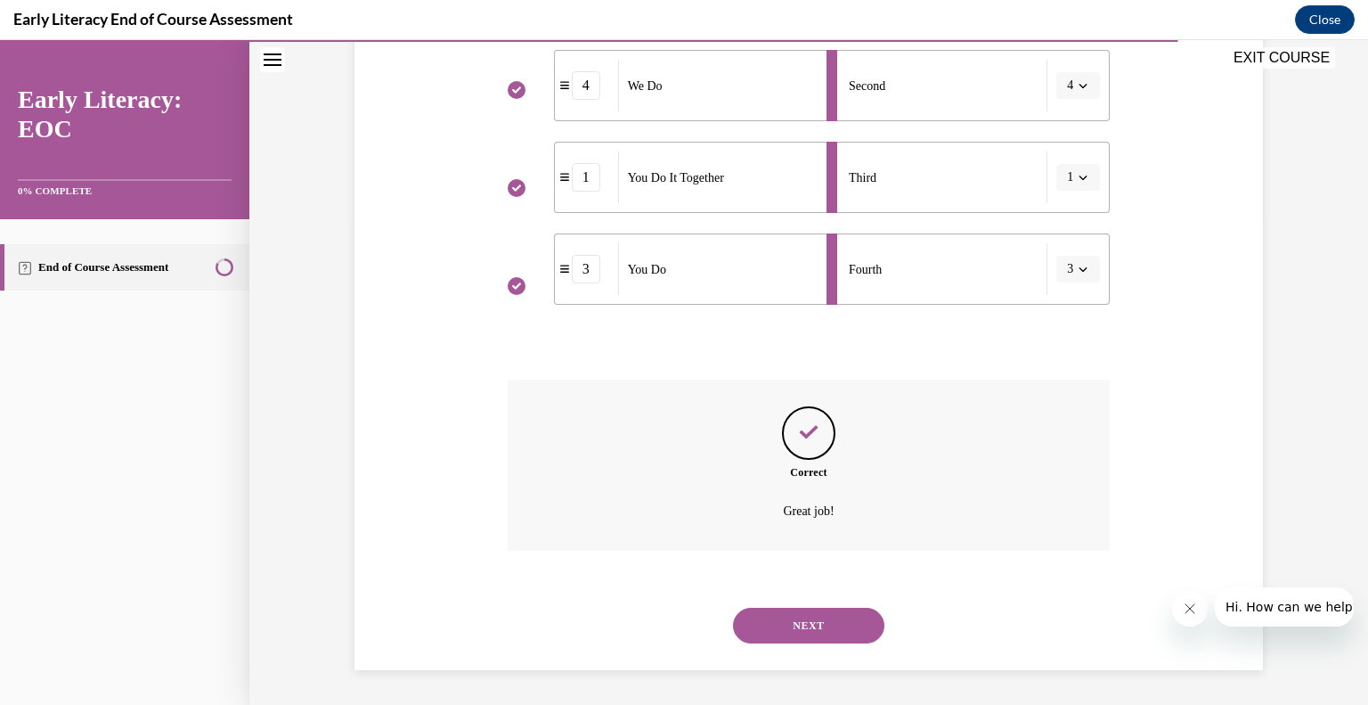
click at [817, 631] on button "NEXT" at bounding box center [808, 625] width 151 height 36
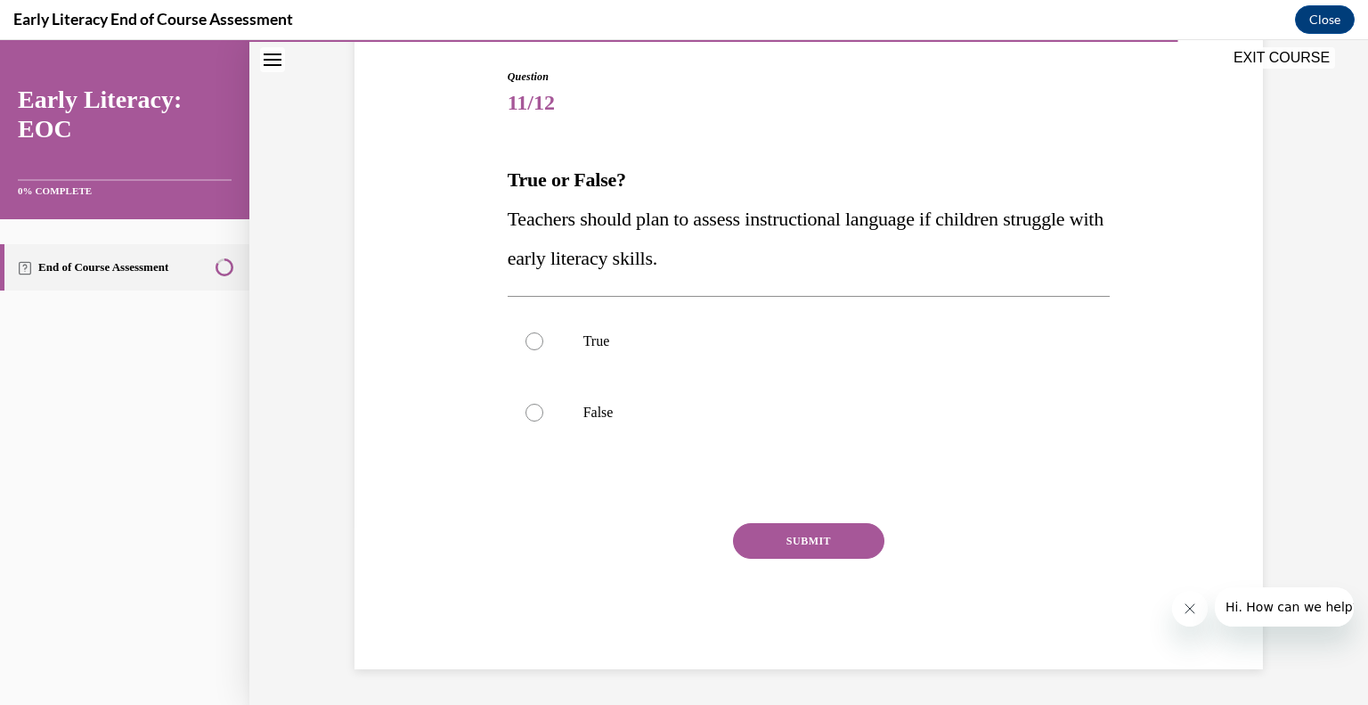
scroll to position [178, 0]
click at [862, 359] on div at bounding box center [809, 341] width 603 height 71
click at [823, 534] on button "SUBMIT" at bounding box center [808, 542] width 151 height 36
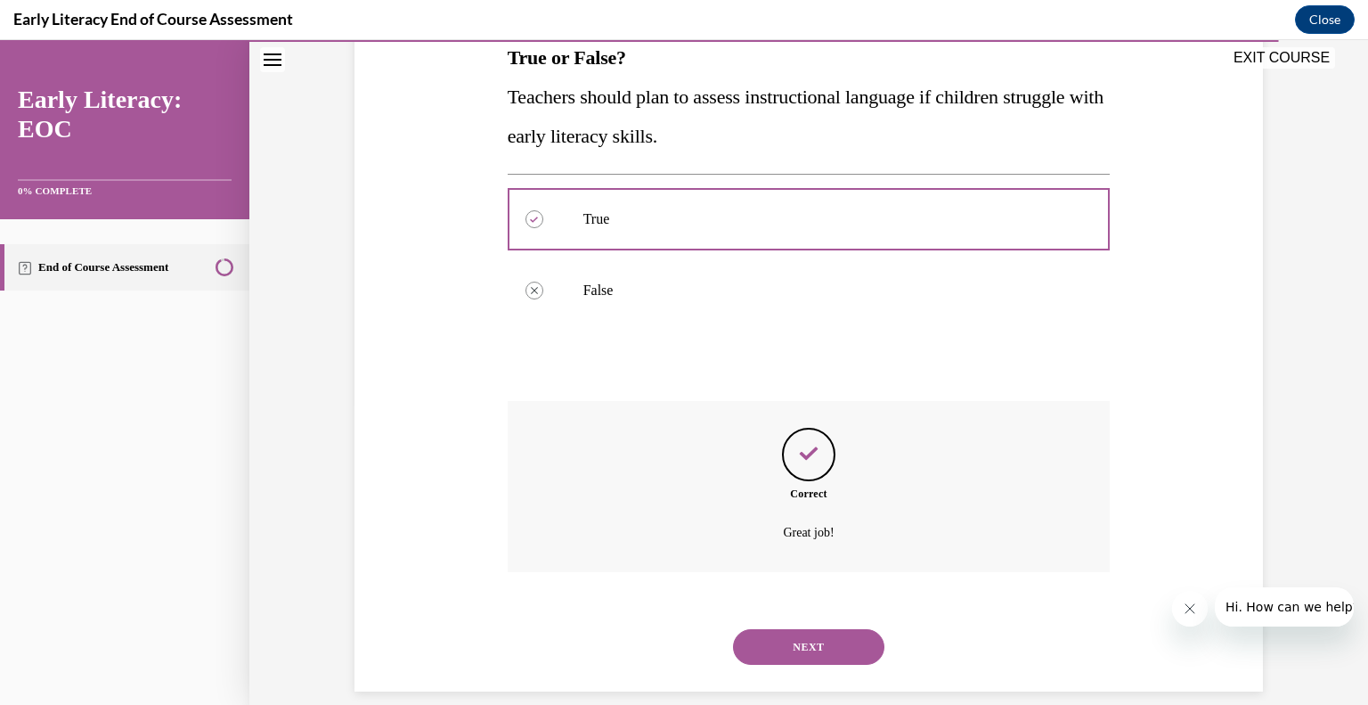
scroll to position [322, 0]
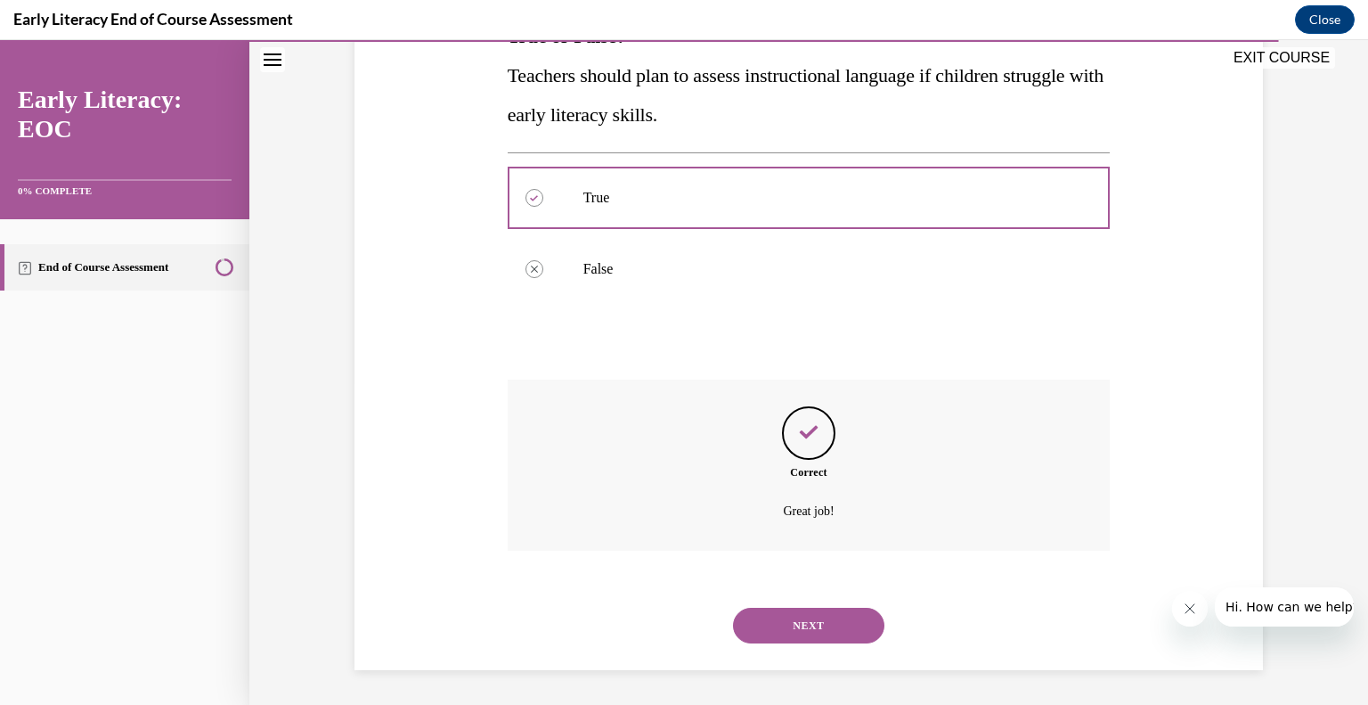
click at [820, 622] on button "NEXT" at bounding box center [808, 625] width 151 height 36
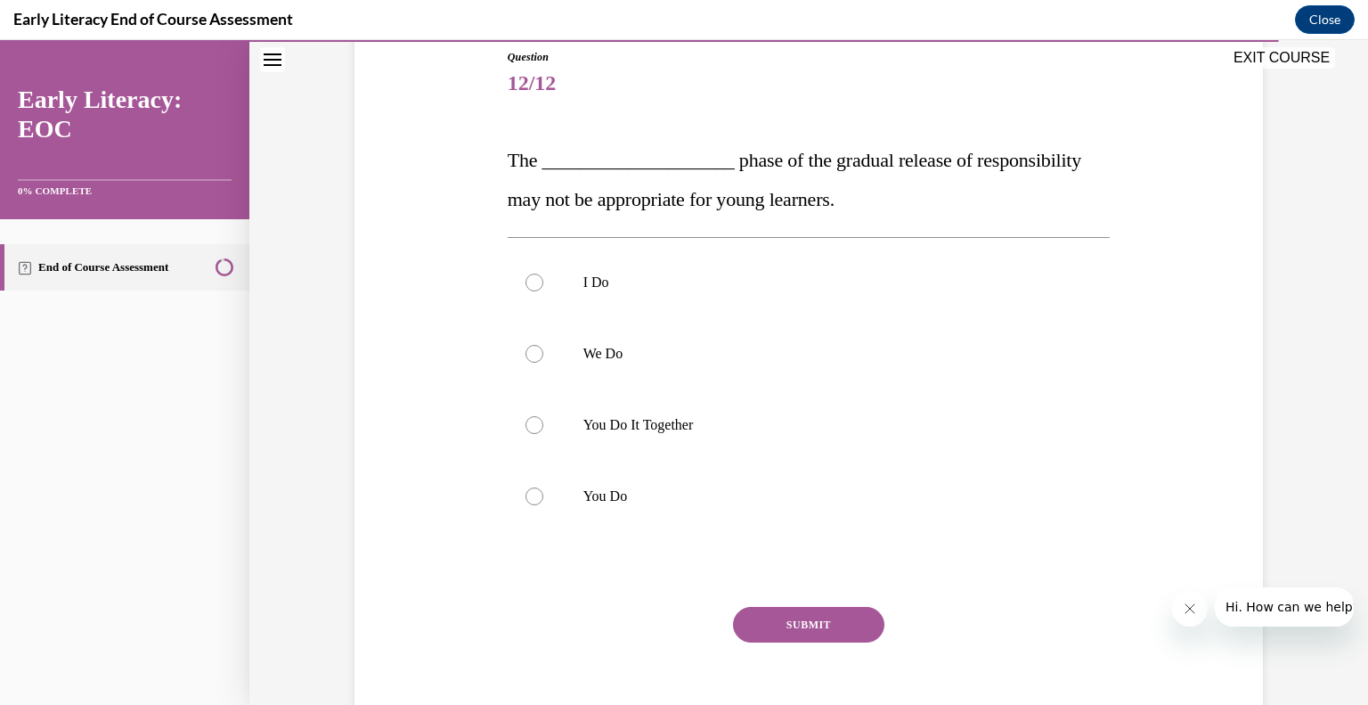
scroll to position [203, 0]
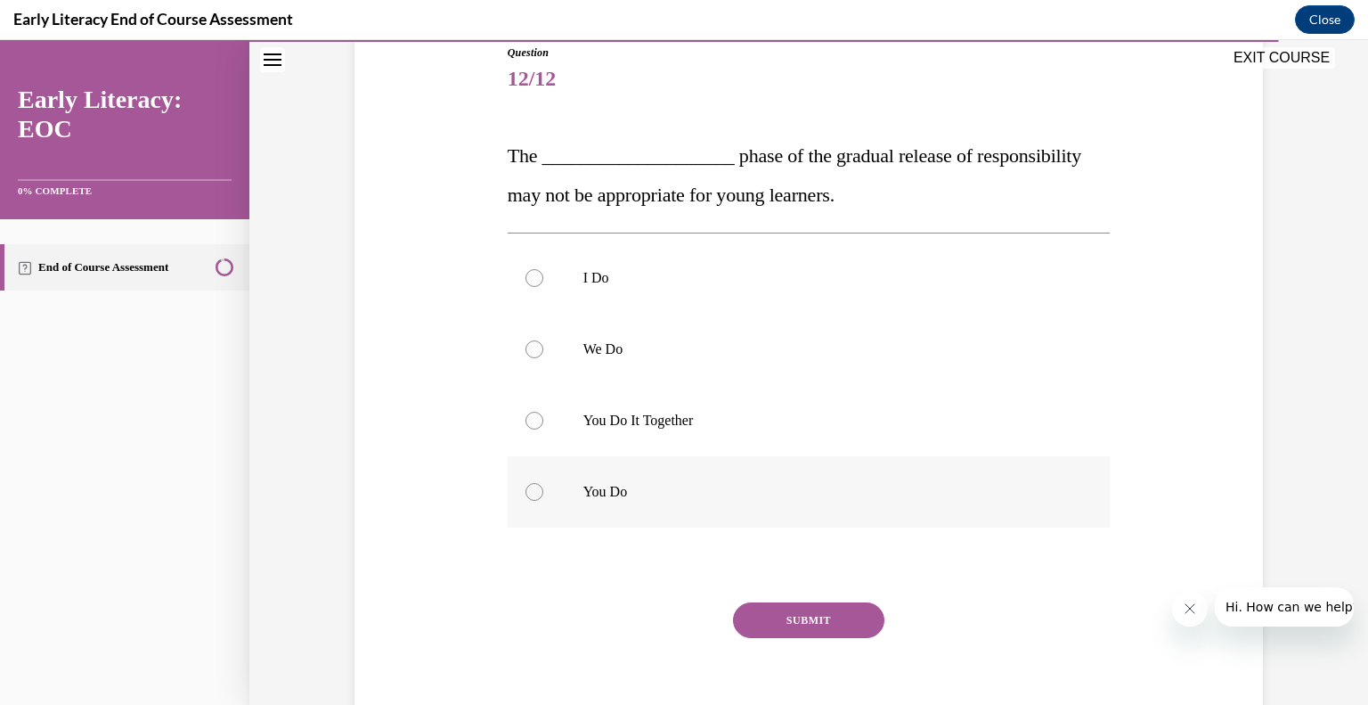
click at [794, 518] on div at bounding box center [809, 491] width 603 height 71
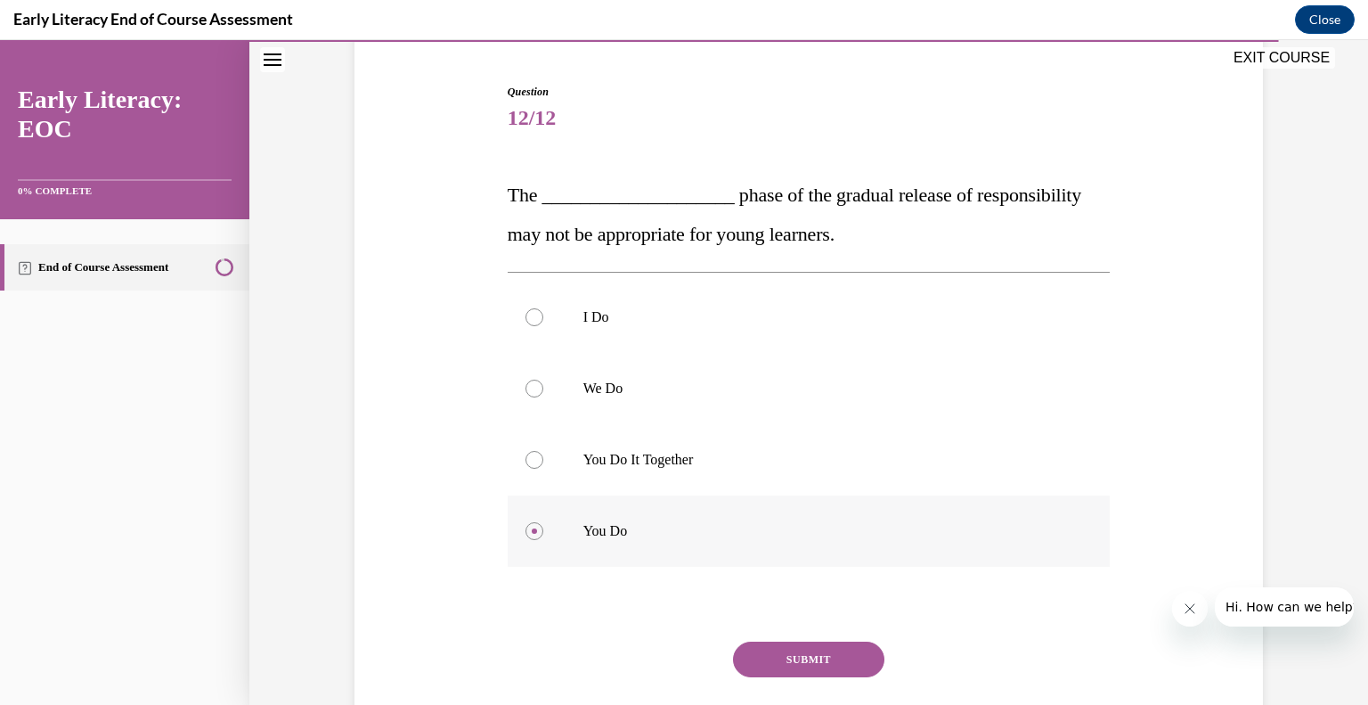
scroll to position [96, 0]
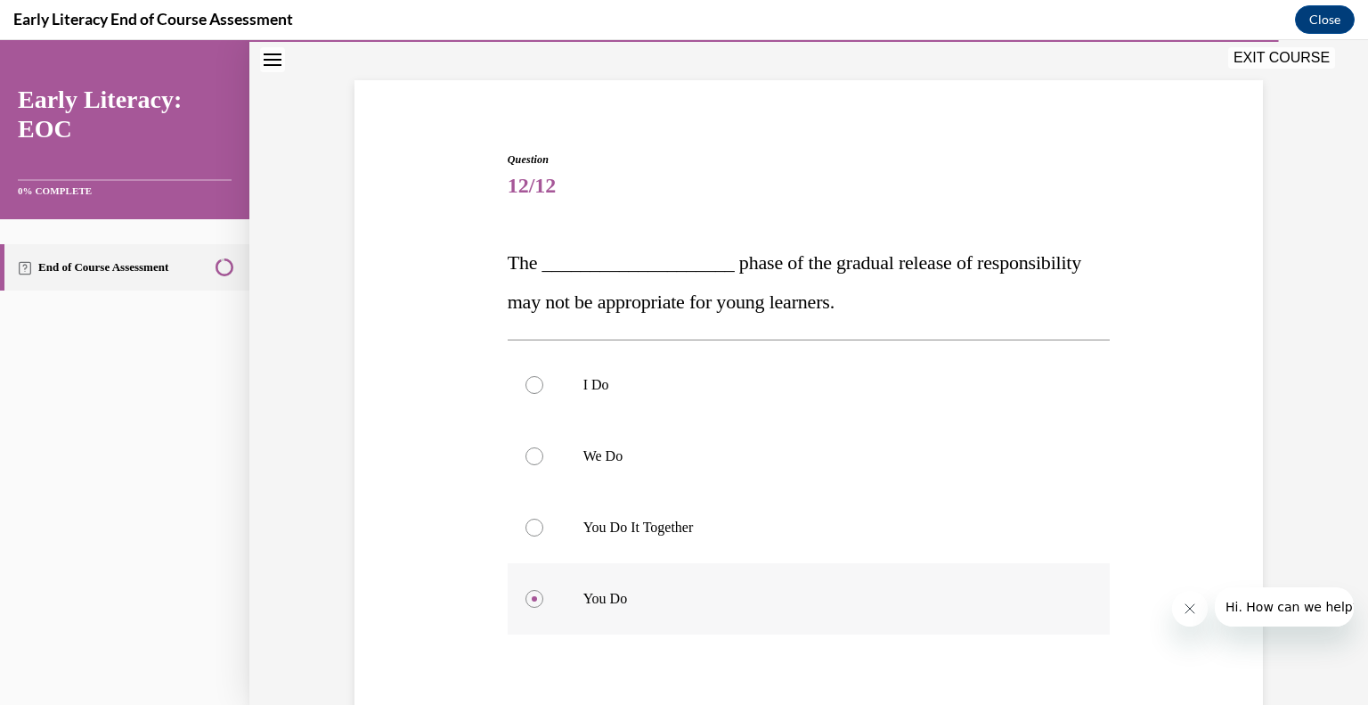
click at [802, 526] on p "You Do It Together" at bounding box center [824, 527] width 483 height 18
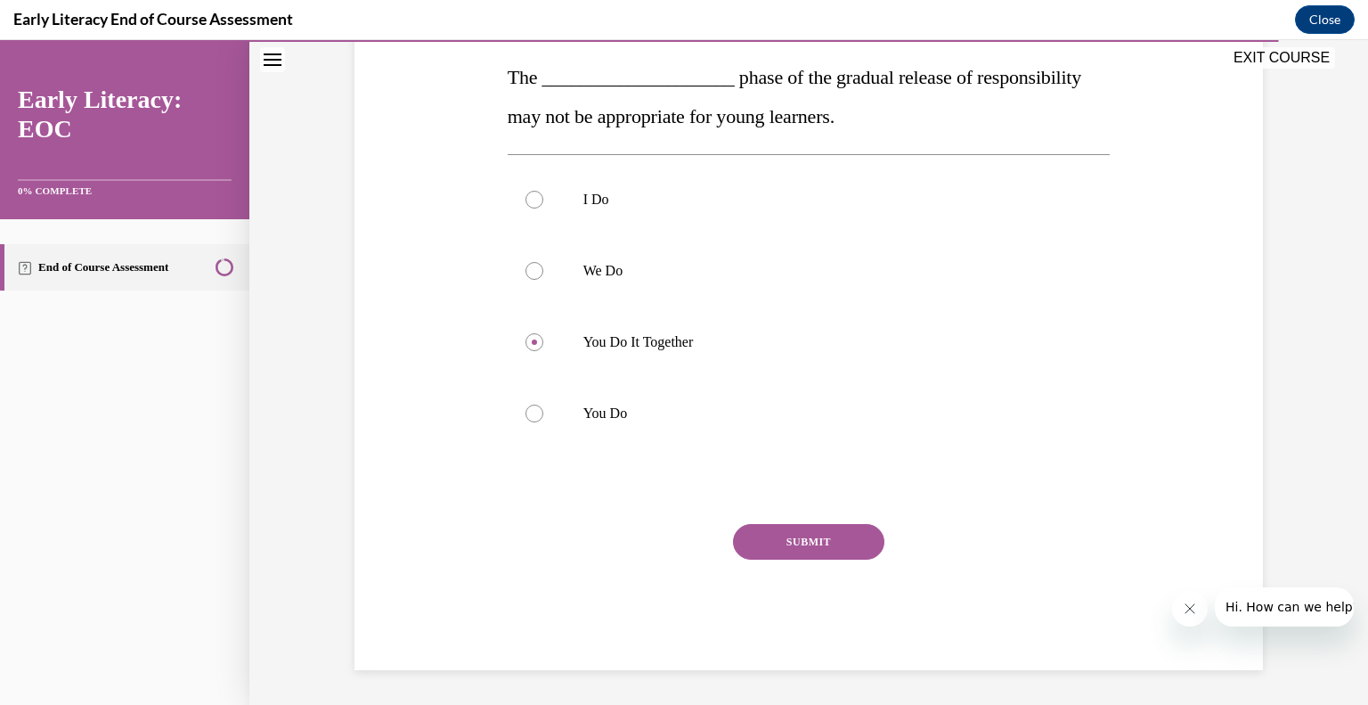
click at [804, 537] on button "SUBMIT" at bounding box center [808, 542] width 151 height 36
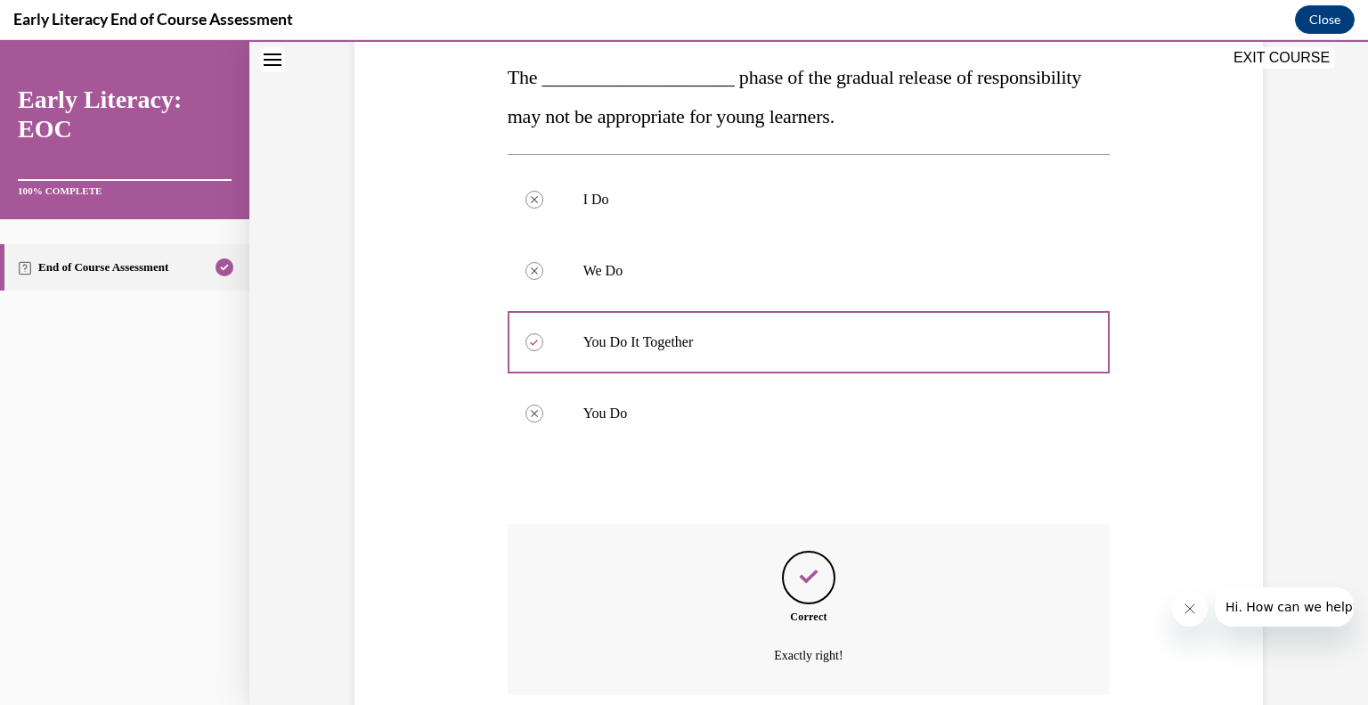
scroll to position [426, 0]
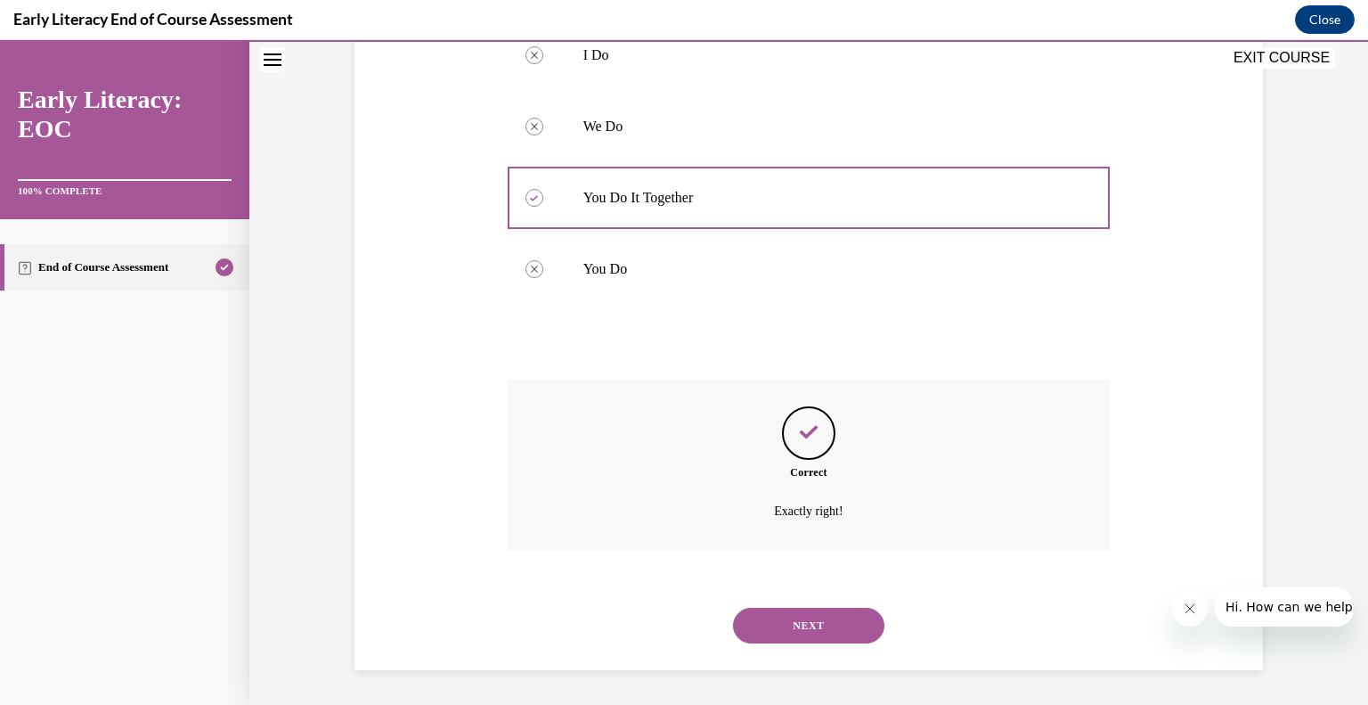
click at [820, 621] on button "NEXT" at bounding box center [808, 625] width 151 height 36
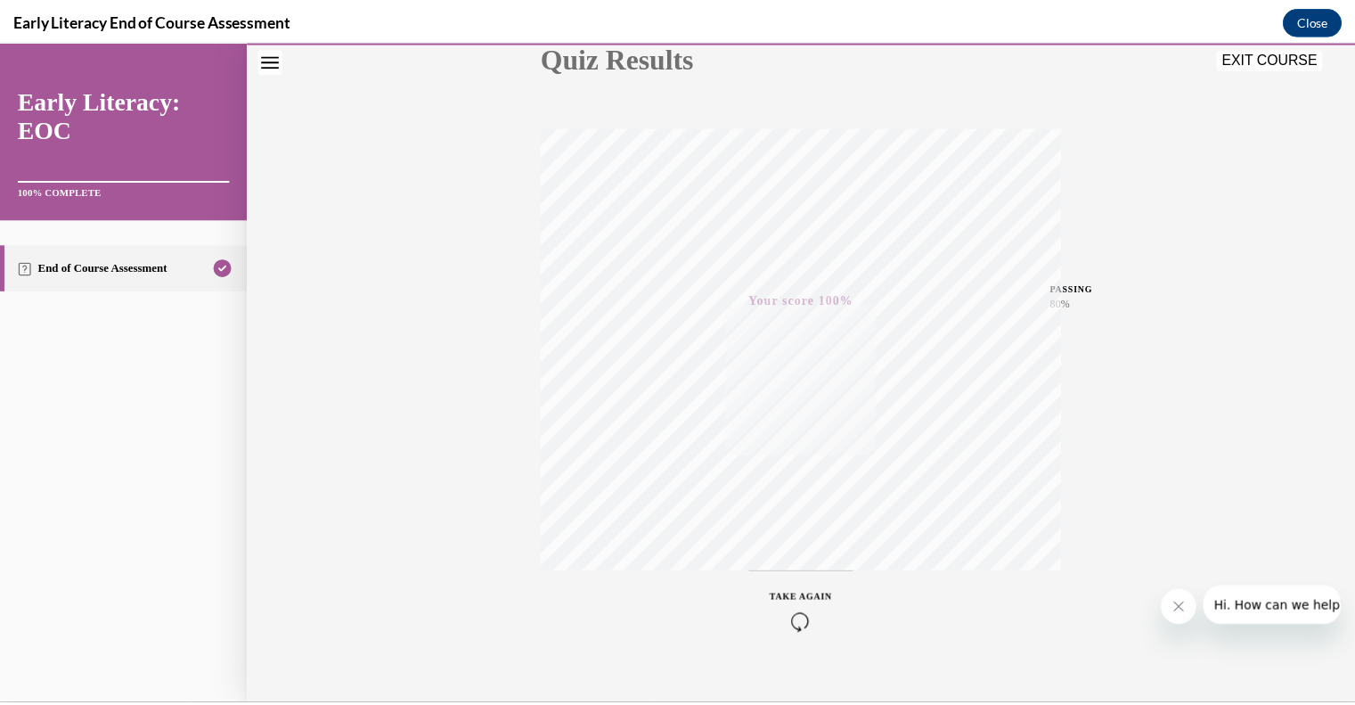
scroll to position [248, 0]
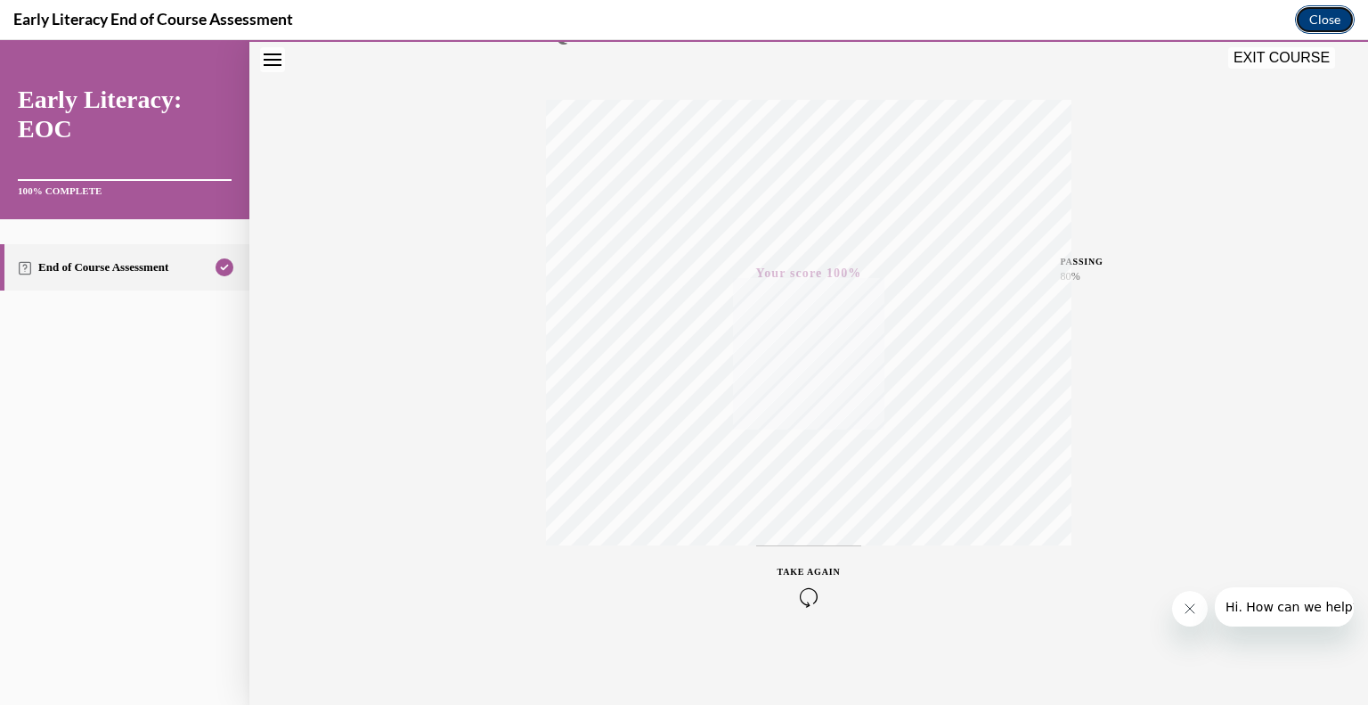
click at [1329, 19] on button "Close" at bounding box center [1325, 19] width 60 height 29
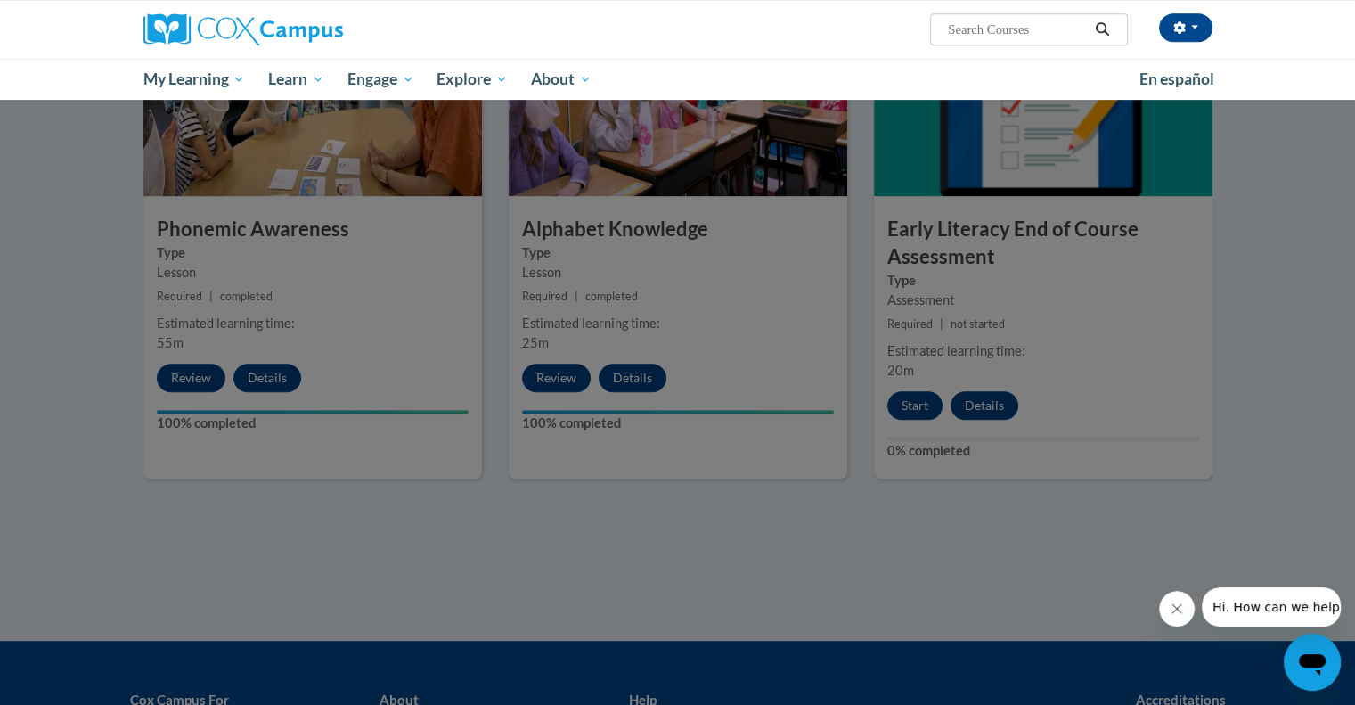
click at [1329, 19] on div "[PERSON_NAME] ([GEOGRAPHIC_DATA]/[GEOGRAPHIC_DATA] UTC-05:00) My Profile Inbox …" at bounding box center [677, 50] width 1355 height 100
click at [1087, 392] on div at bounding box center [677, 352] width 1355 height 705
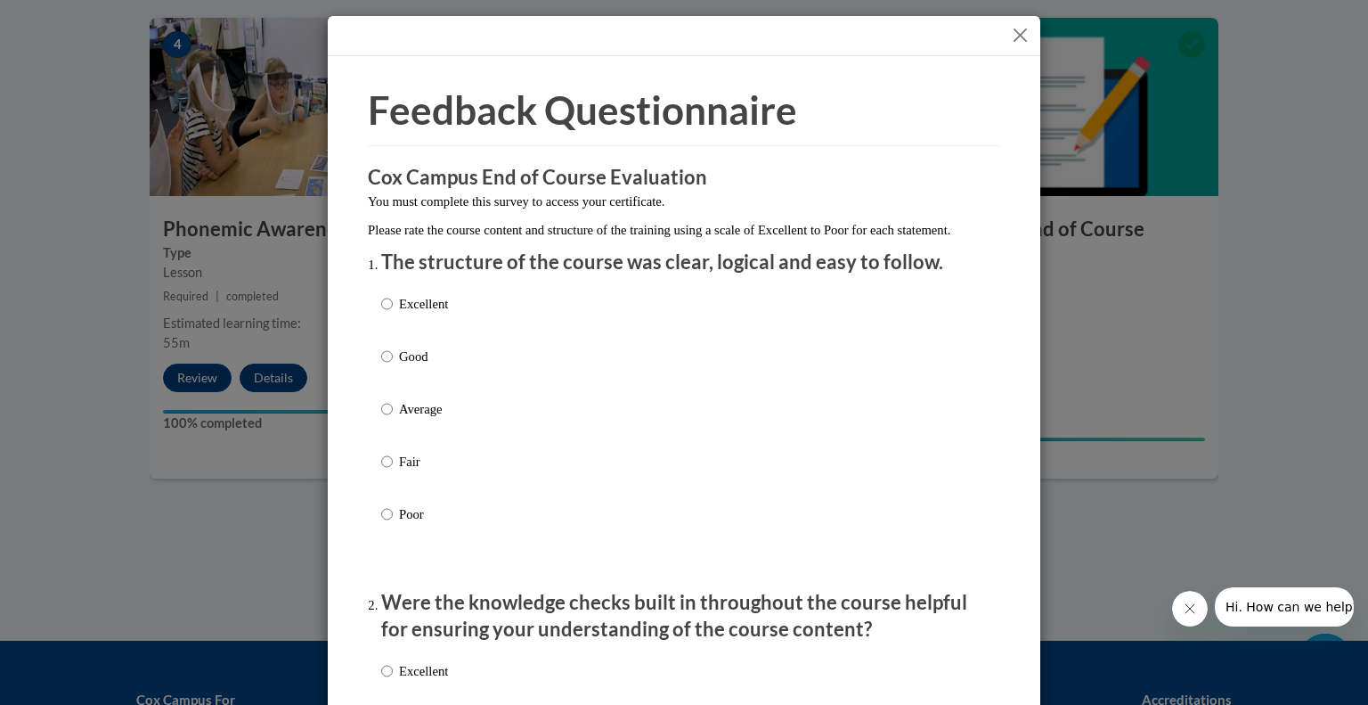
click at [1015, 45] on button "Close" at bounding box center [1020, 35] width 22 height 22
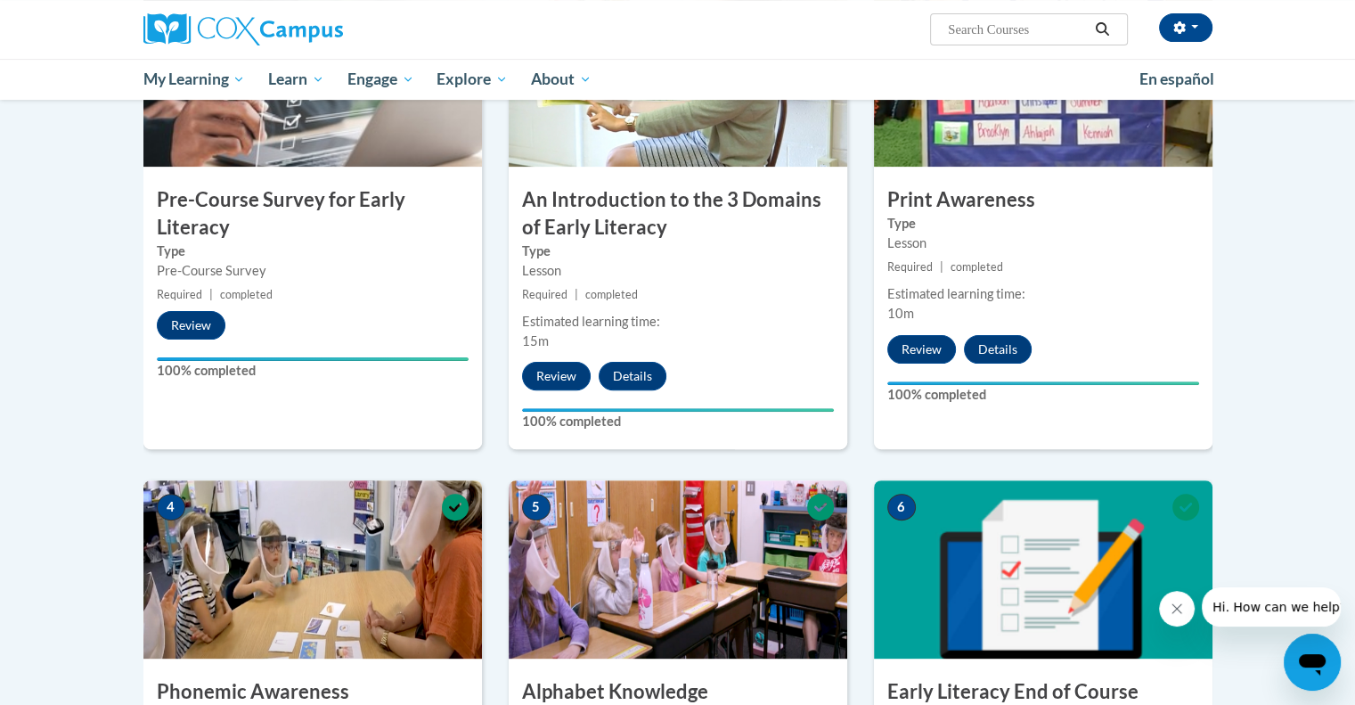
scroll to position [0, 0]
